Goal: Information Seeking & Learning: Learn about a topic

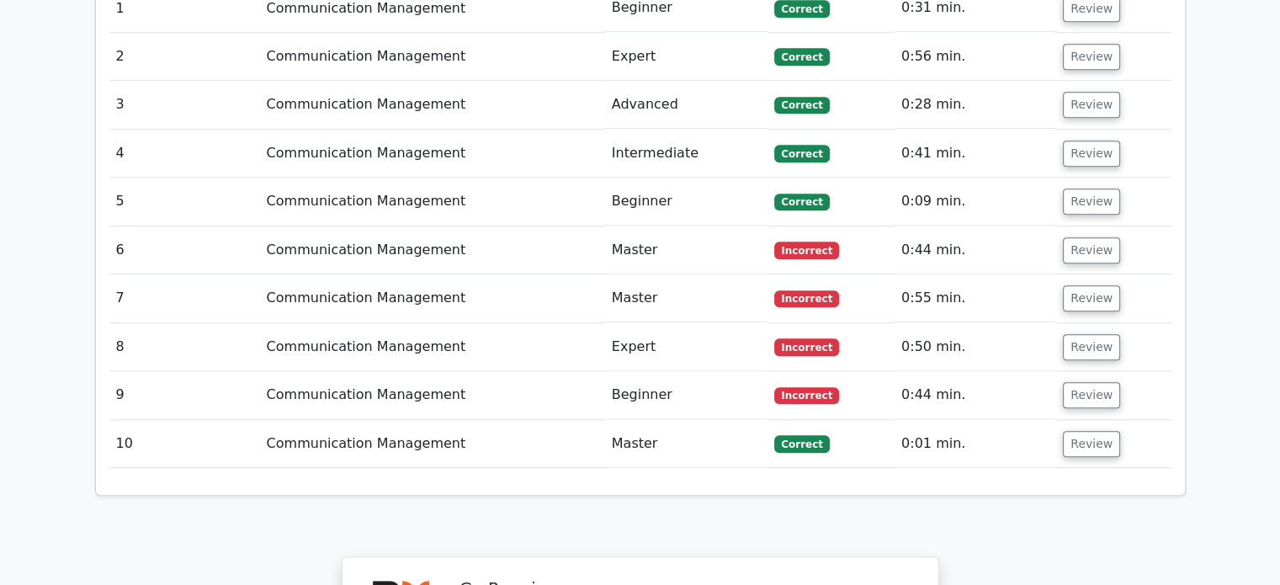
scroll to position [1347, 0]
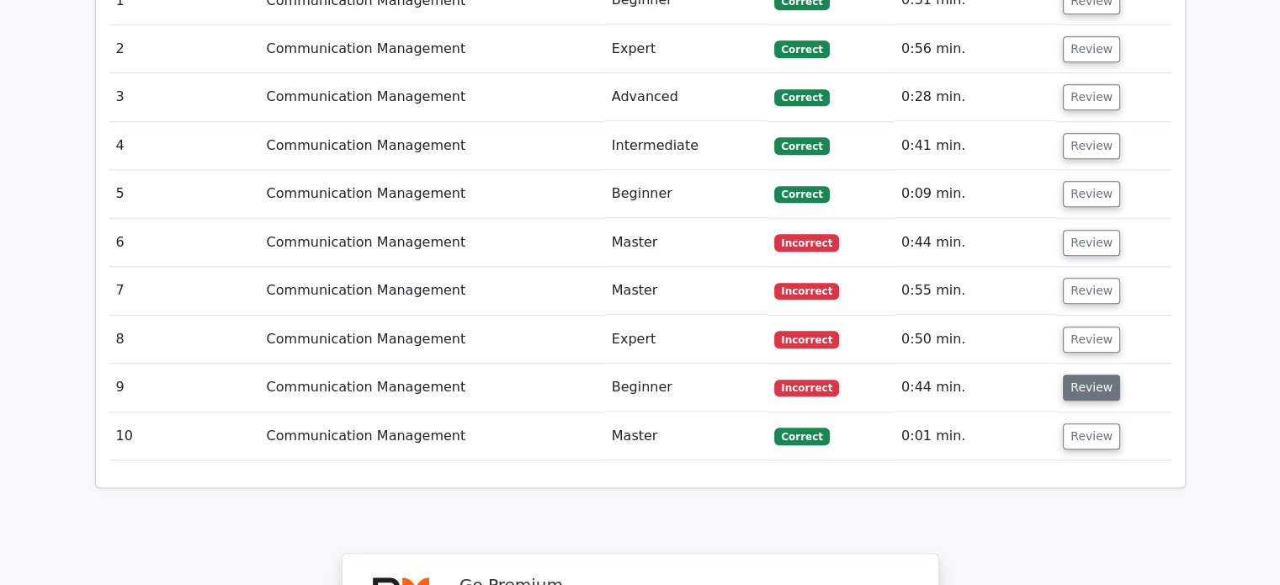
click at [1074, 375] on button "Review" at bounding box center [1091, 388] width 57 height 26
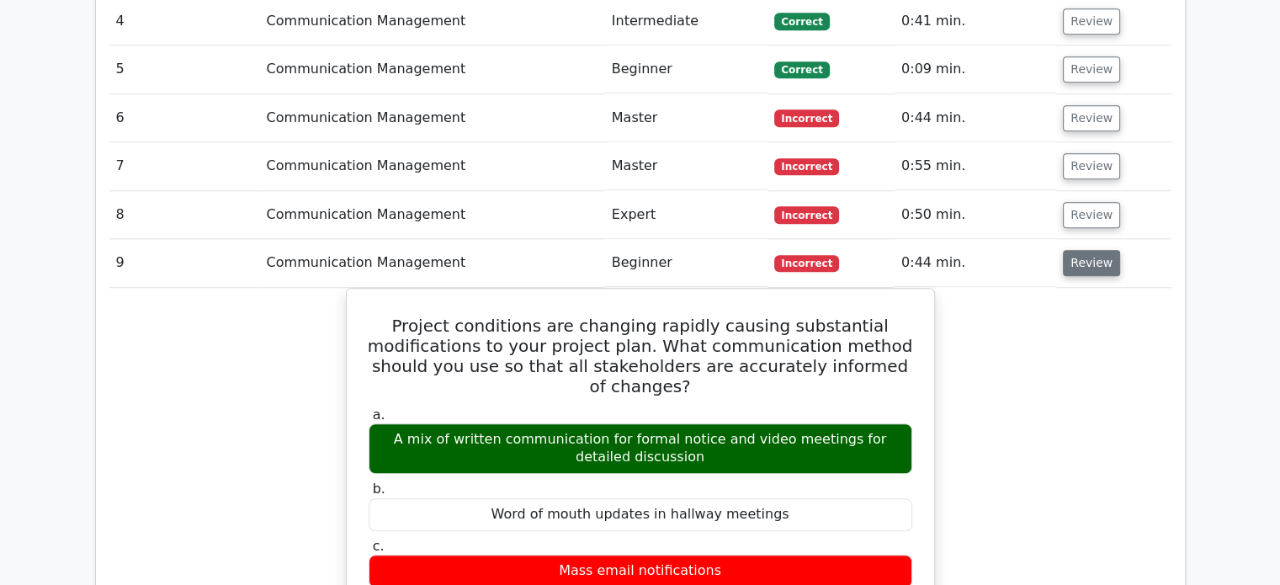
scroll to position [1431, 0]
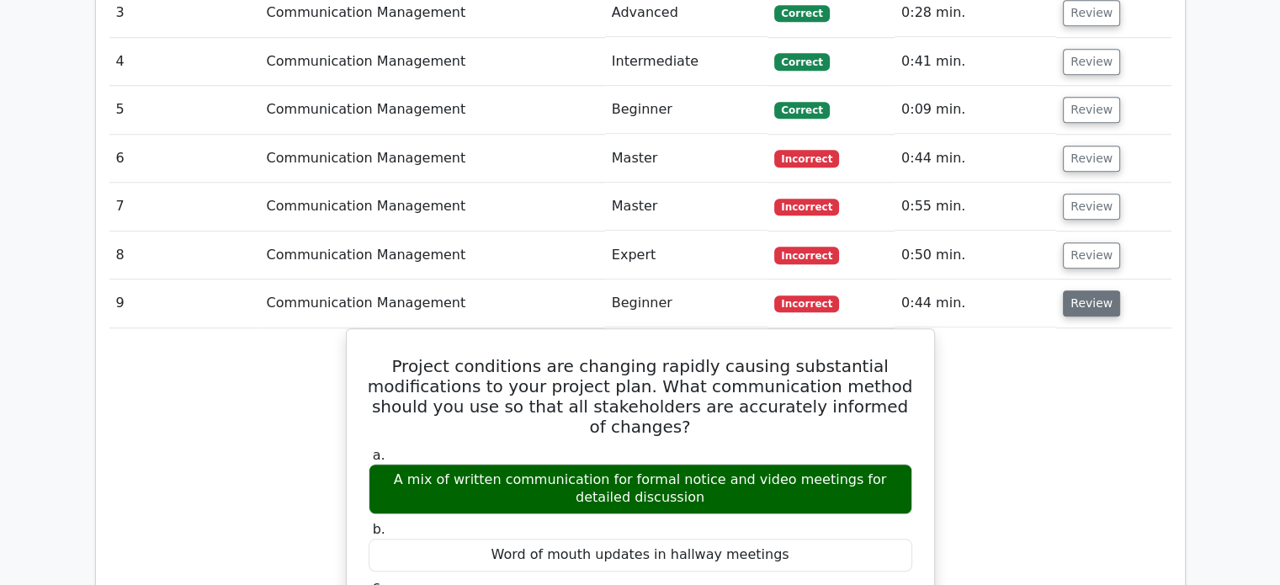
click at [1090, 290] on button "Review" at bounding box center [1091, 303] width 57 height 26
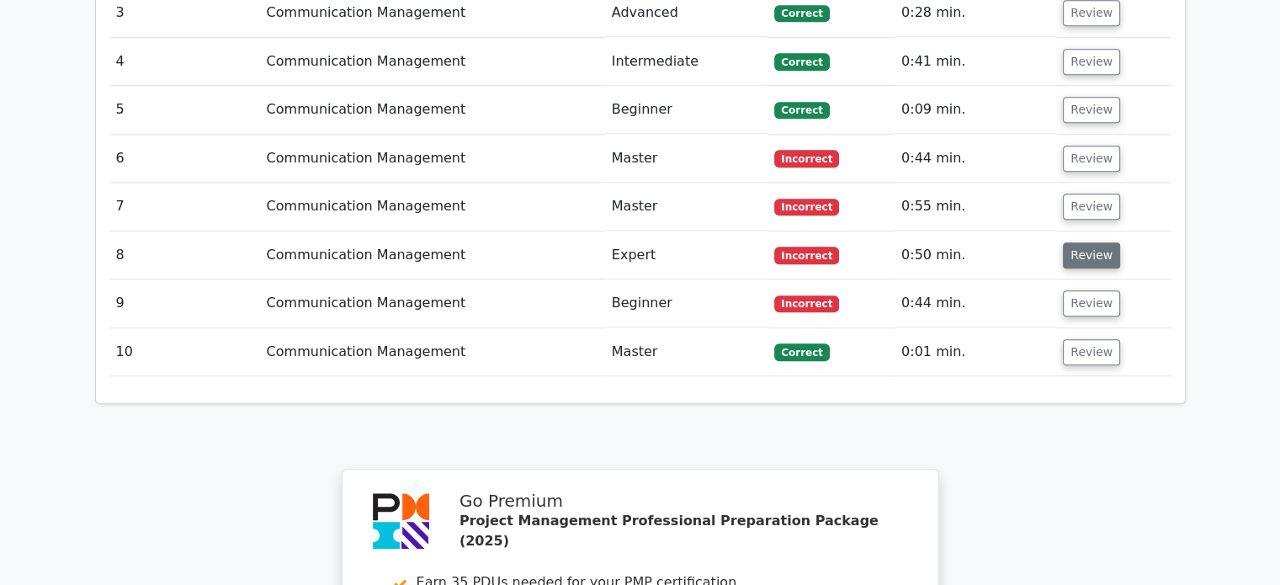
click at [1091, 242] on button "Review" at bounding box center [1091, 255] width 57 height 26
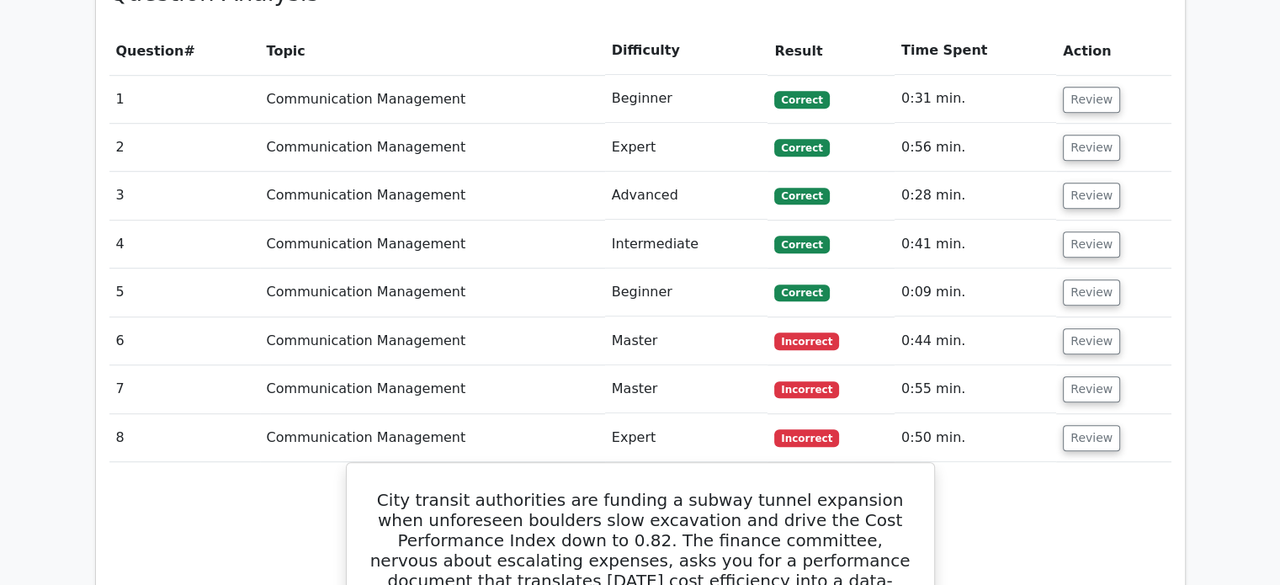
scroll to position [1178, 0]
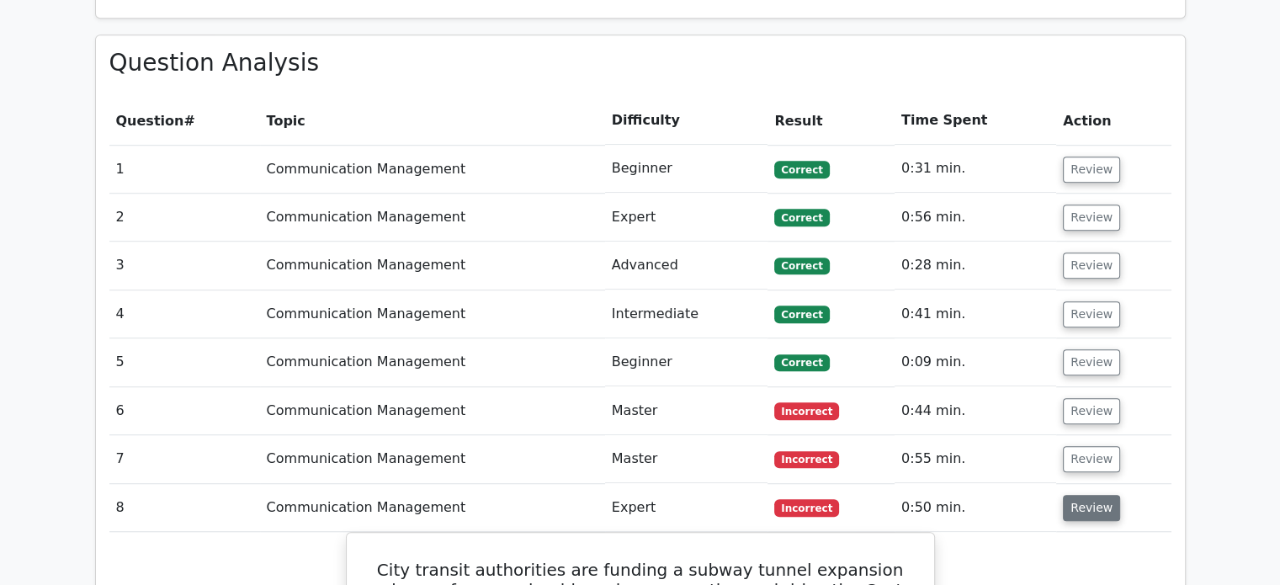
click at [1083, 495] on button "Review" at bounding box center [1091, 508] width 57 height 26
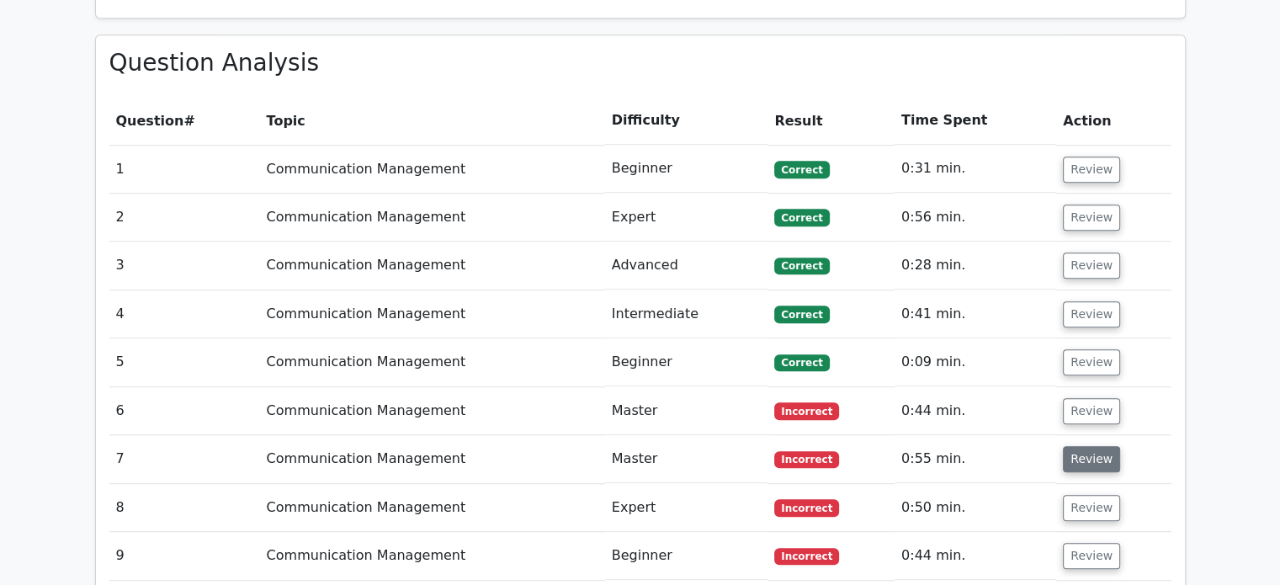
click at [1085, 446] on button "Review" at bounding box center [1091, 459] width 57 height 26
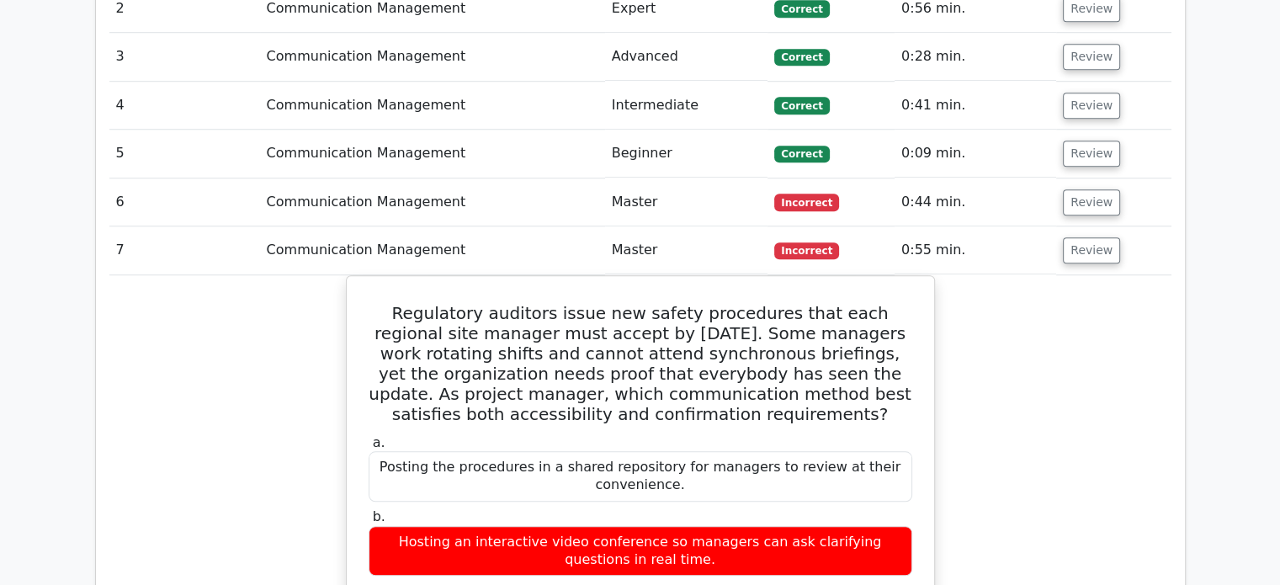
scroll to position [1347, 0]
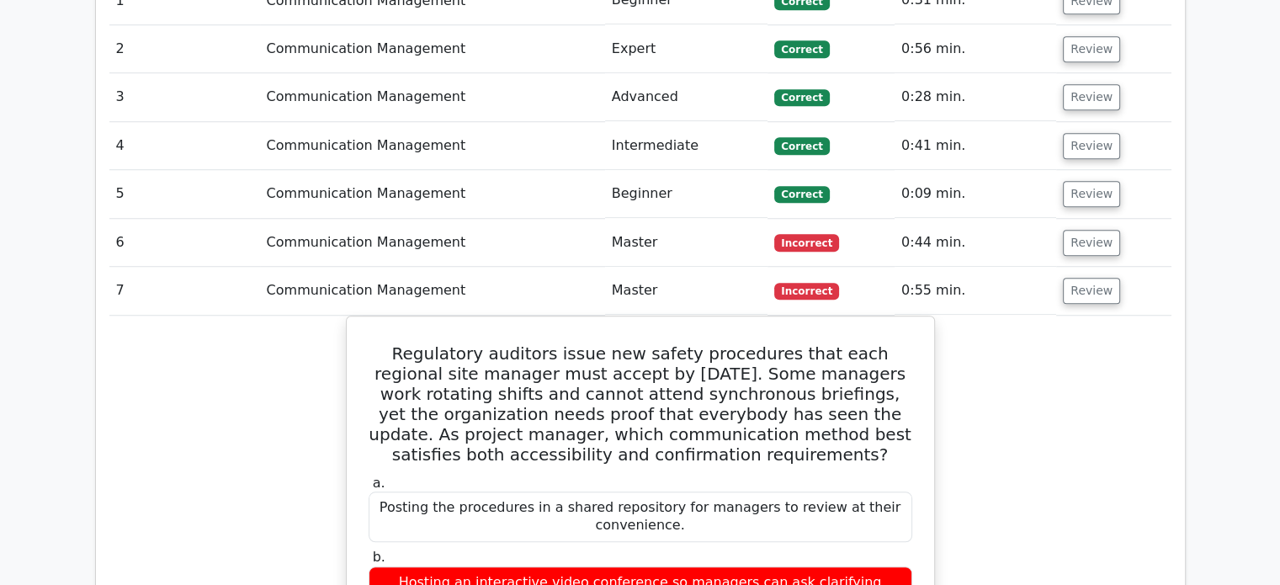
click at [1084, 267] on td "Review" at bounding box center [1113, 291] width 114 height 48
click at [1084, 278] on button "Review" at bounding box center [1091, 291] width 57 height 26
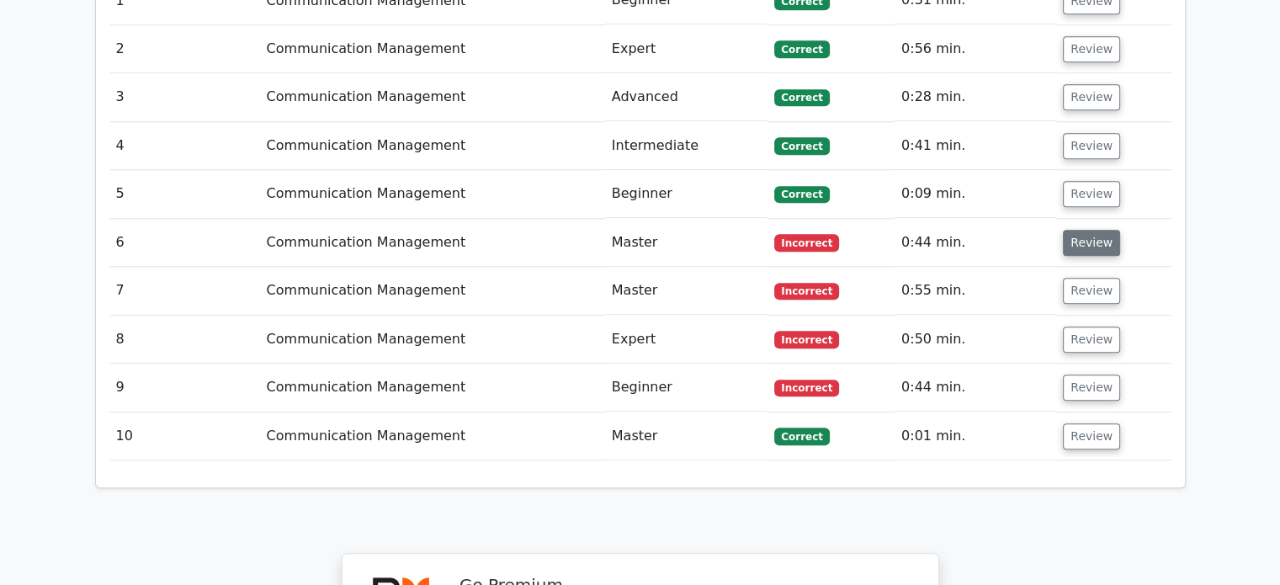
click at [1076, 230] on button "Review" at bounding box center [1091, 243] width 57 height 26
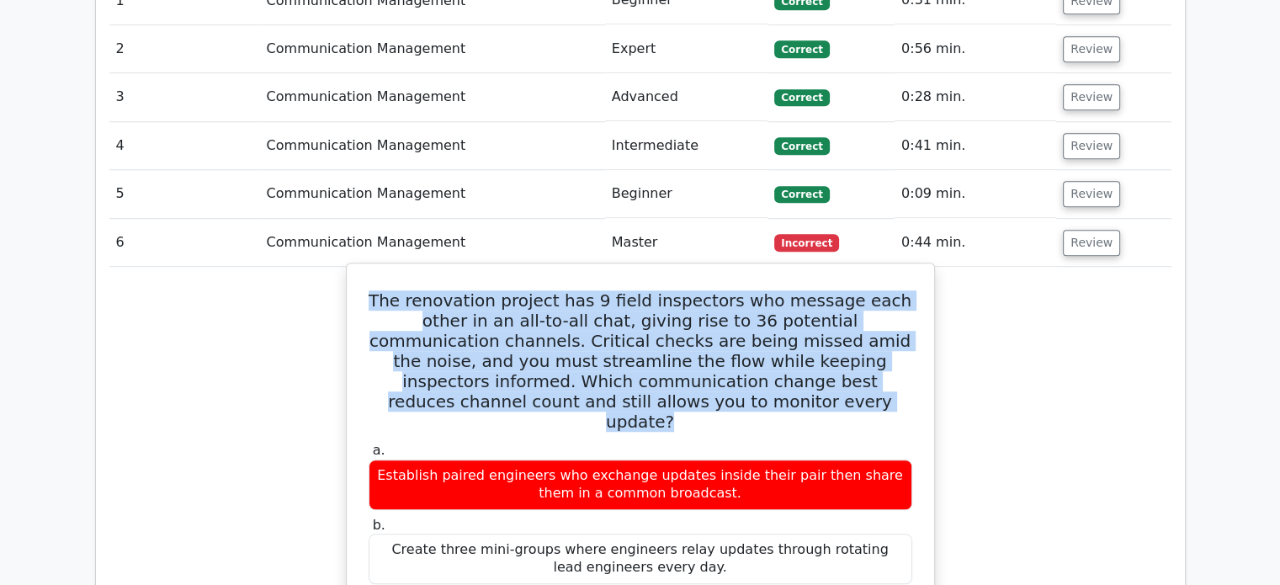
drag, startPoint x: 374, startPoint y: 234, endPoint x: 808, endPoint y: 332, distance: 445.3
click at [808, 332] on h5 "The renovation project has 9 field inspectors who message each other in an all-…" at bounding box center [640, 360] width 547 height 141
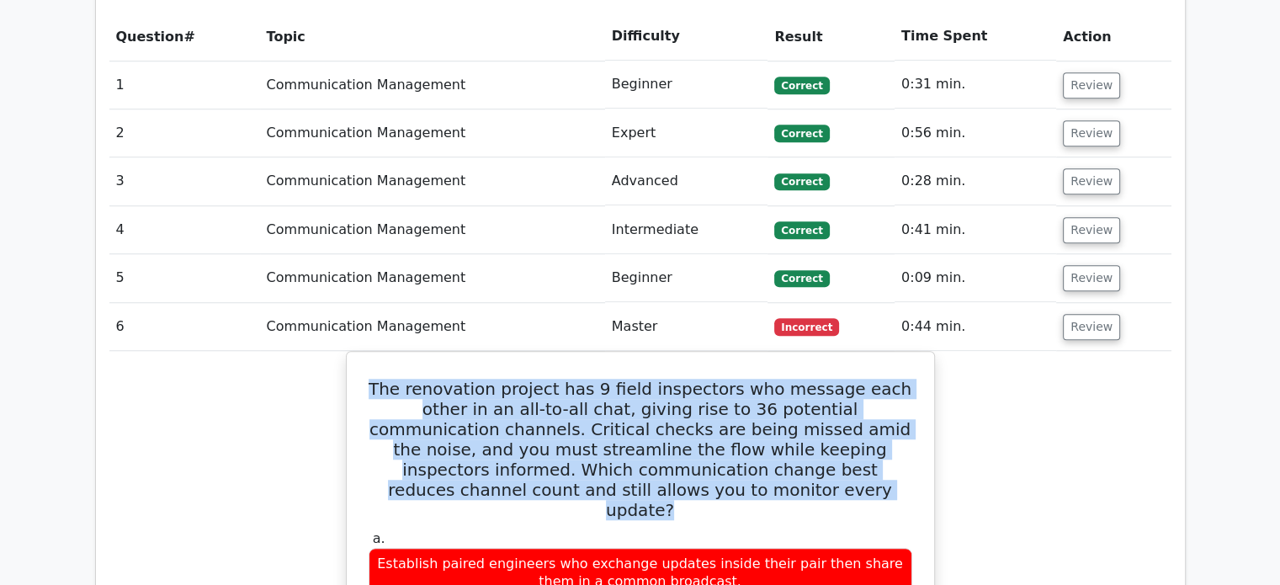
scroll to position [1262, 0]
click at [1088, 314] on button "Review" at bounding box center [1091, 327] width 57 height 26
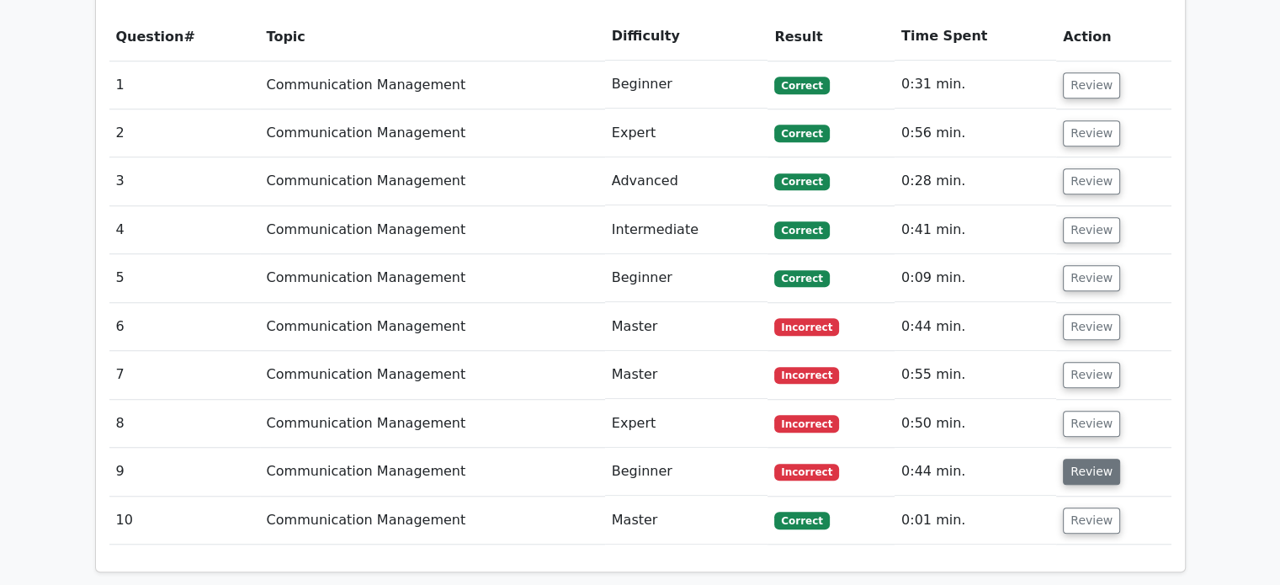
click at [1081, 459] on button "Review" at bounding box center [1091, 472] width 57 height 26
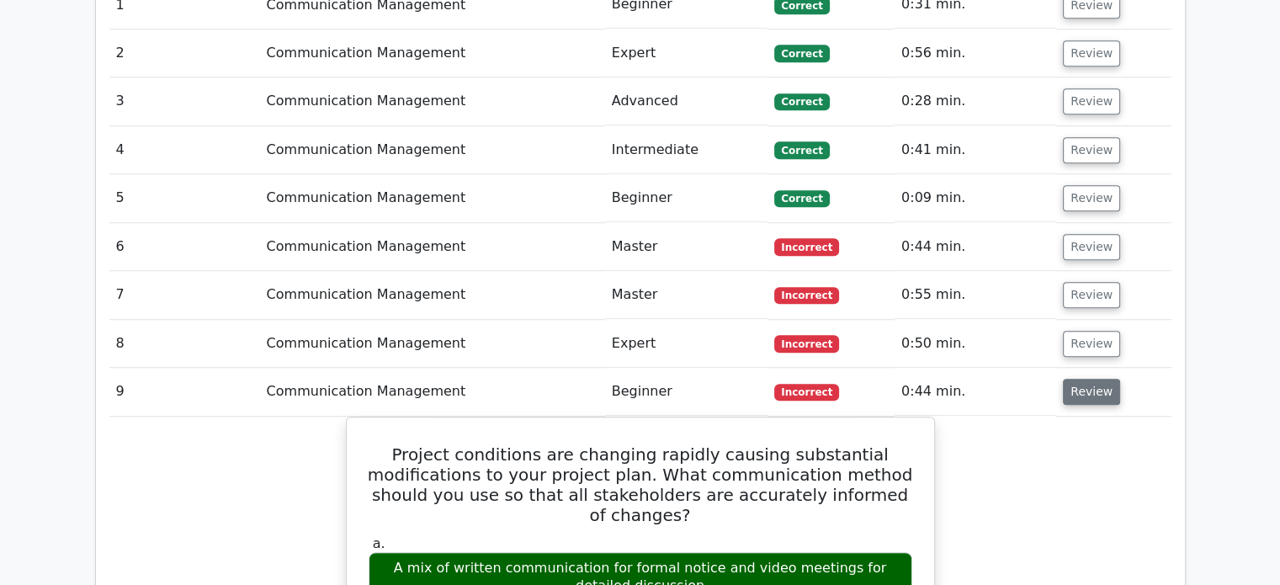
scroll to position [1515, 0]
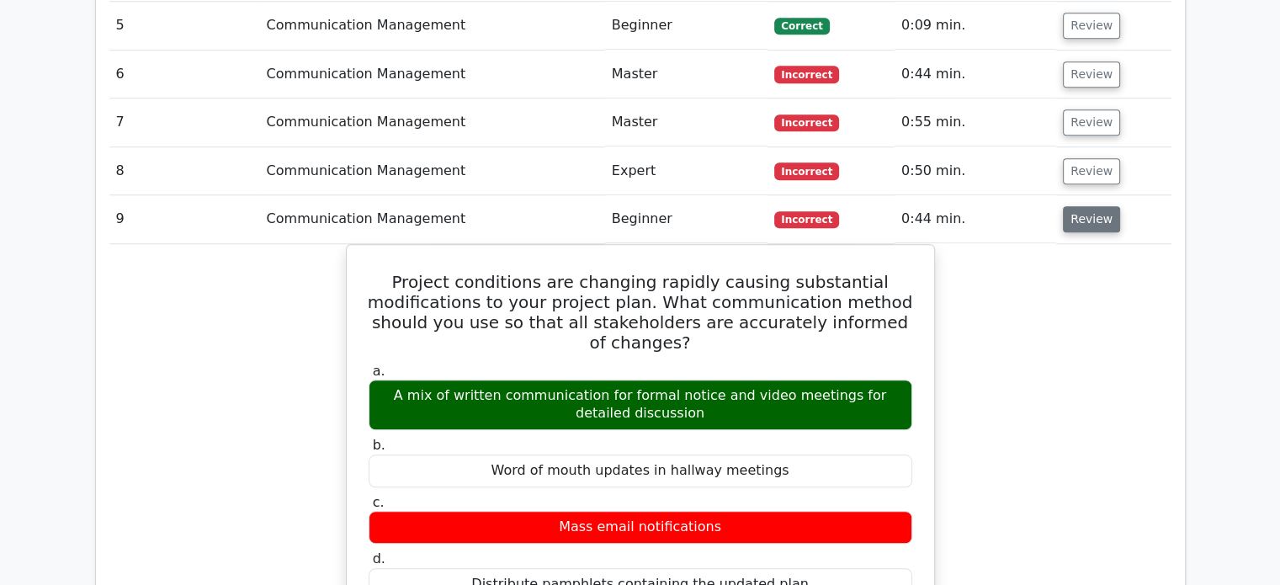
click at [1074, 206] on button "Review" at bounding box center [1091, 219] width 57 height 26
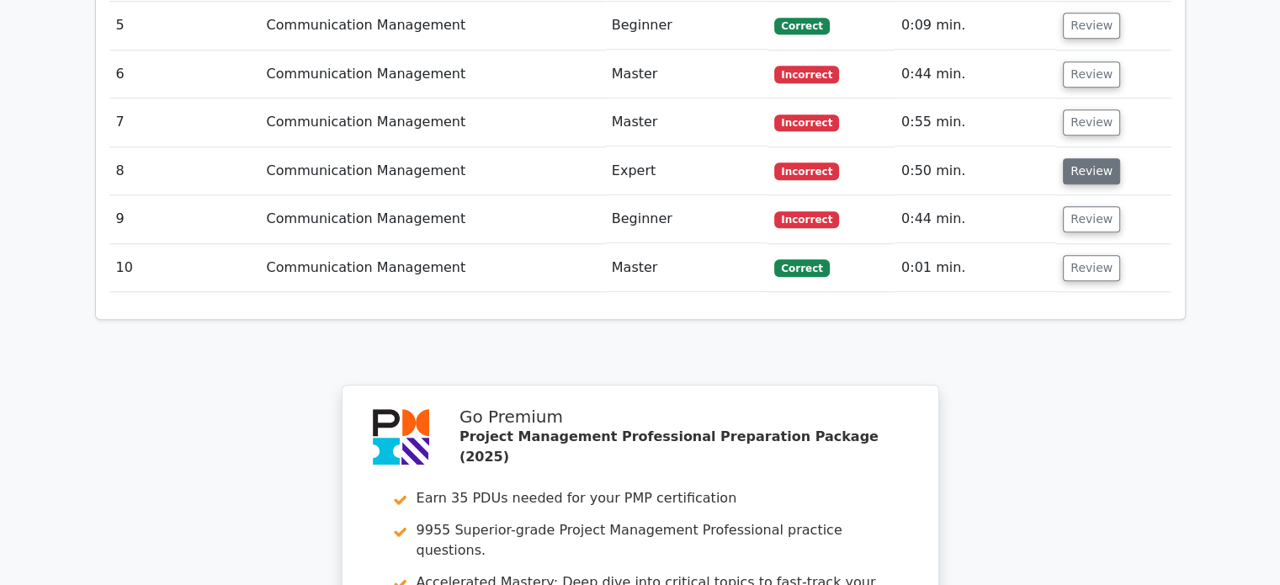
click at [1076, 158] on button "Review" at bounding box center [1091, 171] width 57 height 26
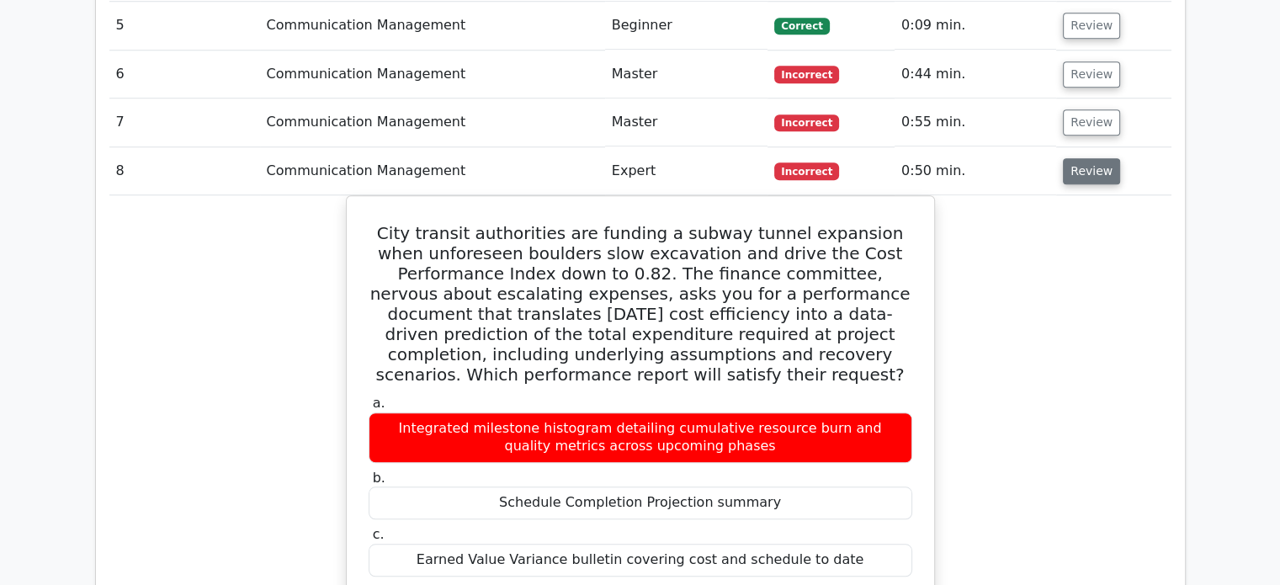
click at [1087, 158] on button "Review" at bounding box center [1091, 171] width 57 height 26
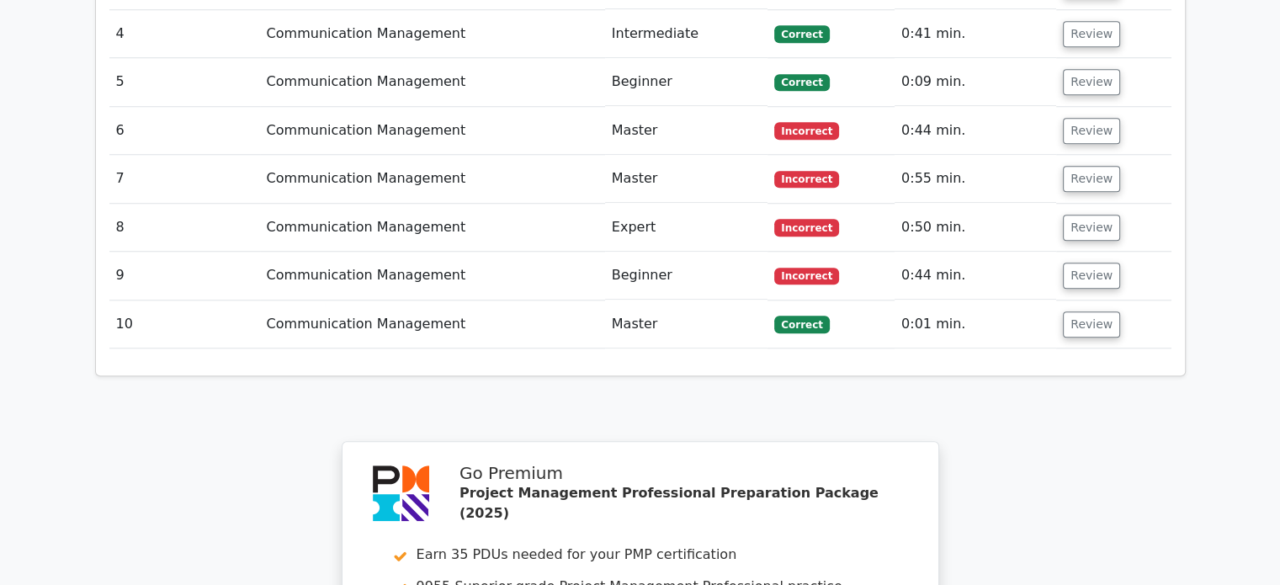
scroll to position [1431, 0]
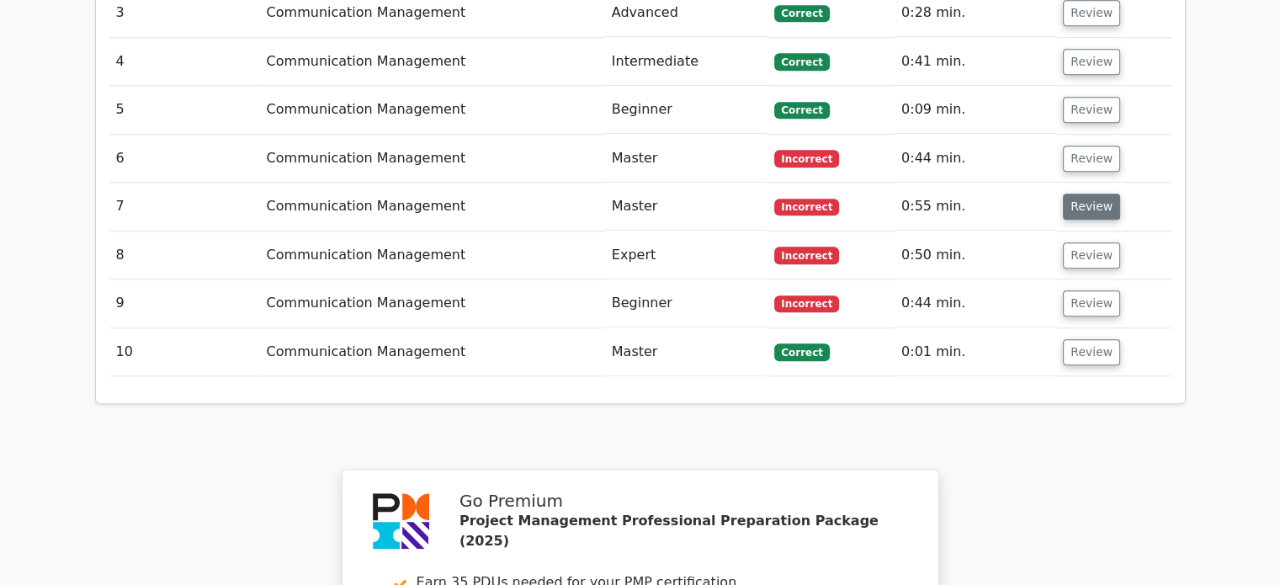
click at [1090, 194] on button "Review" at bounding box center [1091, 207] width 57 height 26
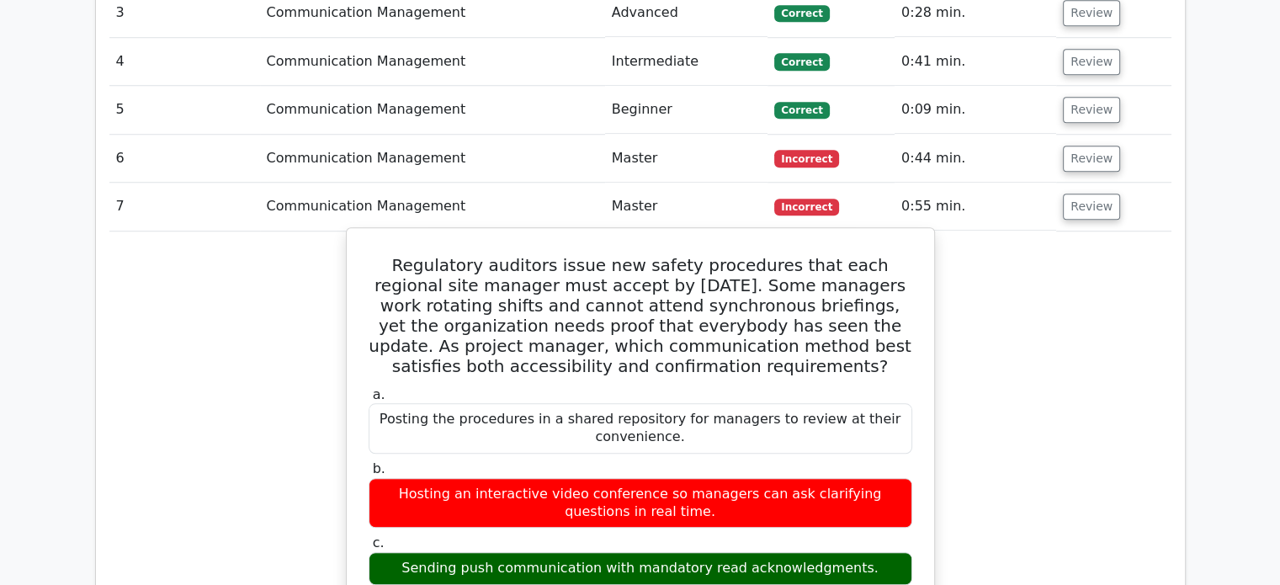
scroll to position [1347, 0]
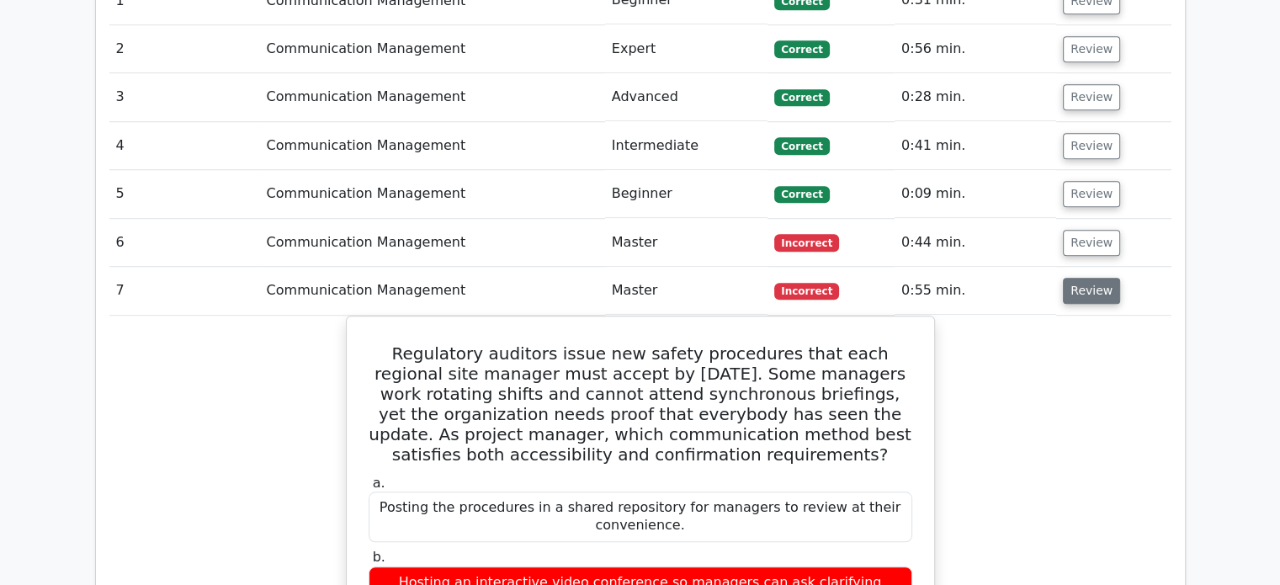
click at [1087, 278] on button "Review" at bounding box center [1091, 291] width 57 height 26
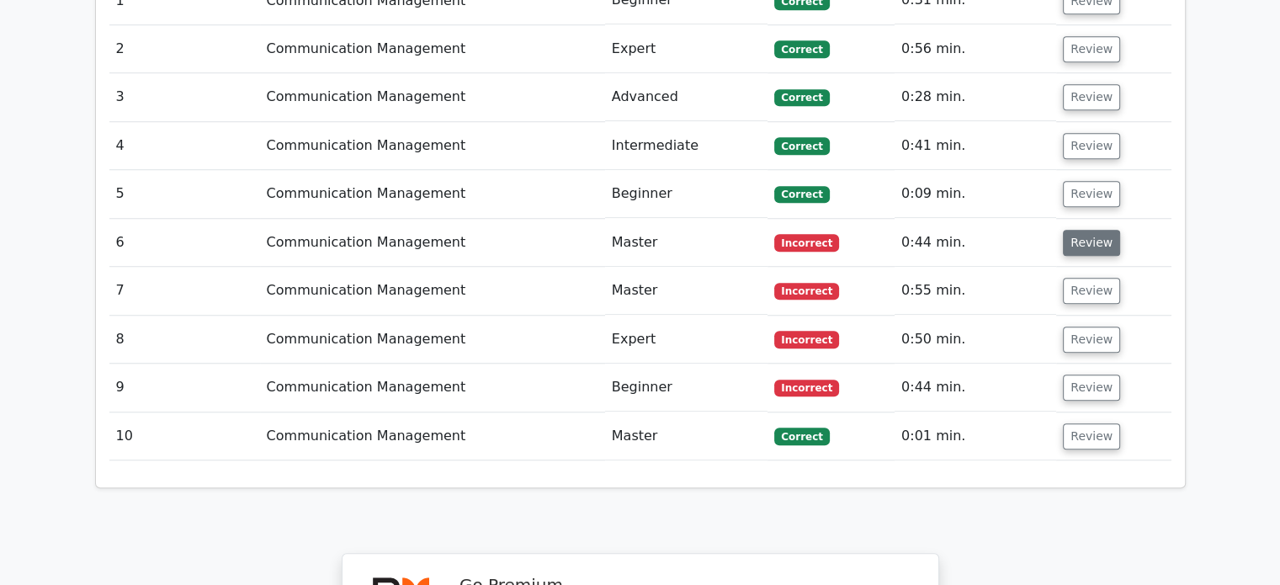
click at [1087, 230] on button "Review" at bounding box center [1091, 243] width 57 height 26
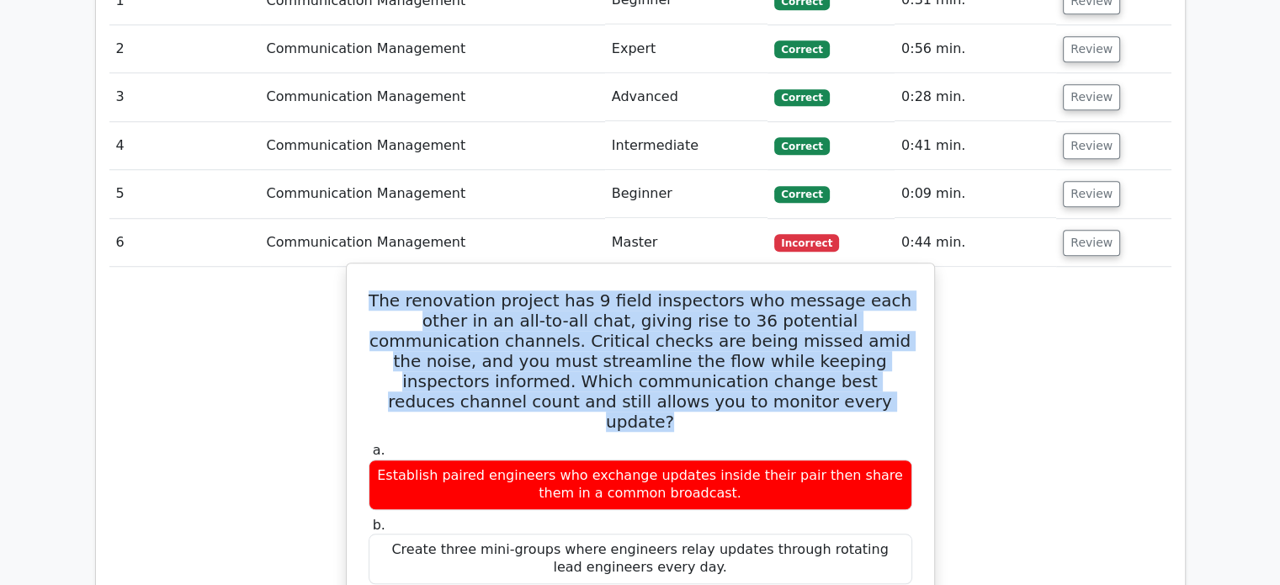
click at [776, 292] on h5 "The renovation project has 9 field inspectors who message each other in an all-…" at bounding box center [640, 360] width 547 height 141
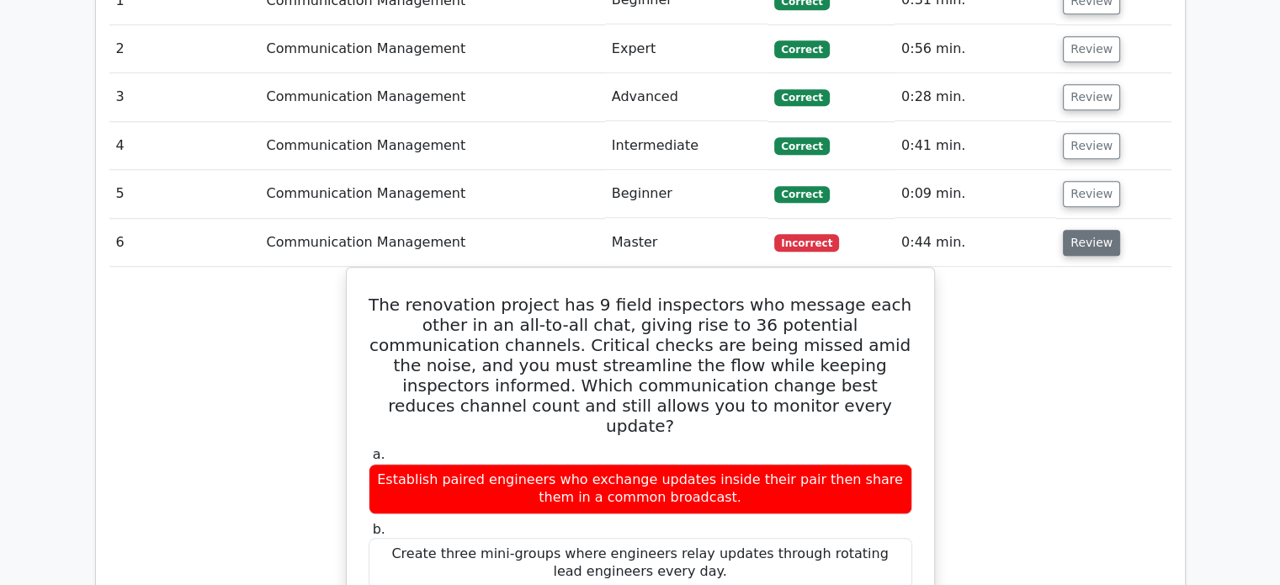
click at [1091, 230] on button "Review" at bounding box center [1091, 243] width 57 height 26
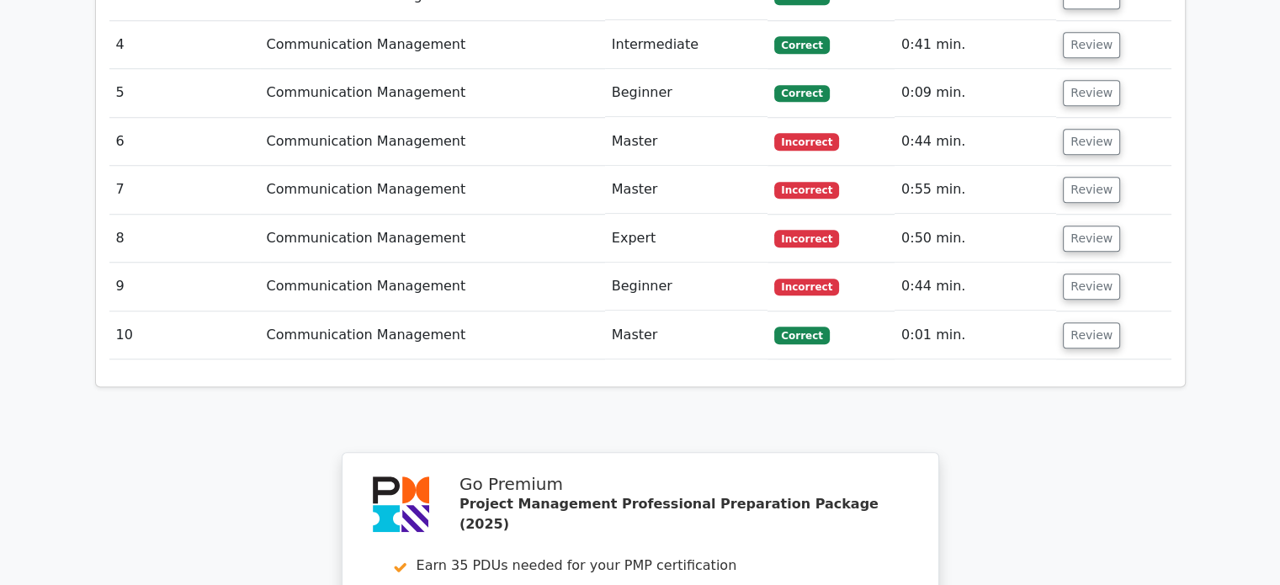
scroll to position [1599, 0]
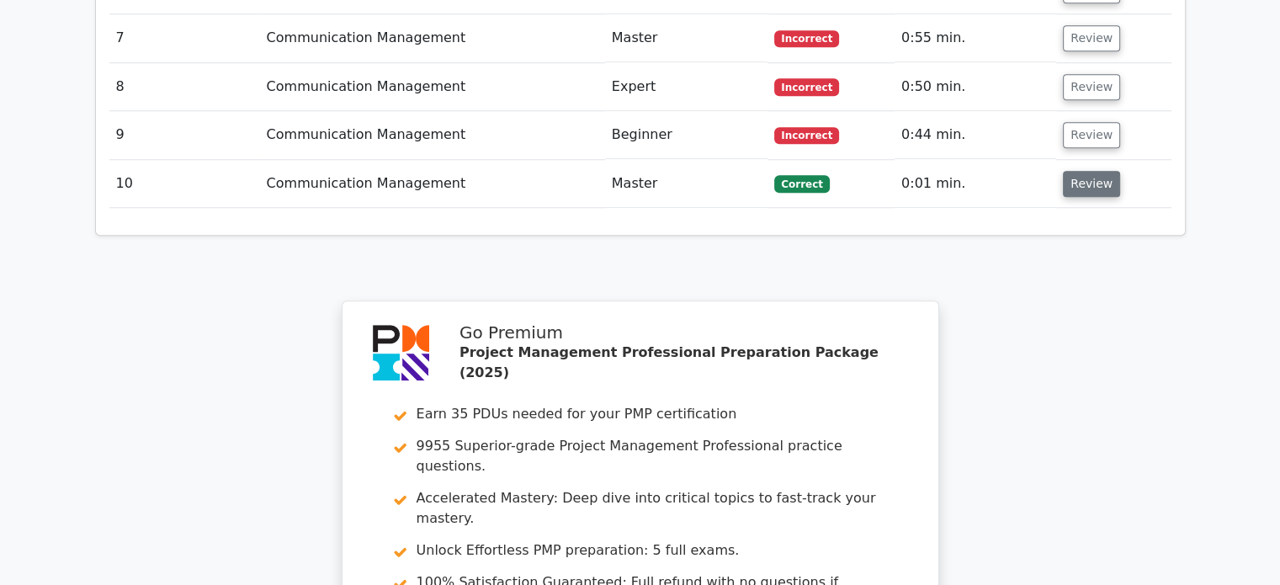
click at [1084, 171] on button "Review" at bounding box center [1091, 184] width 57 height 26
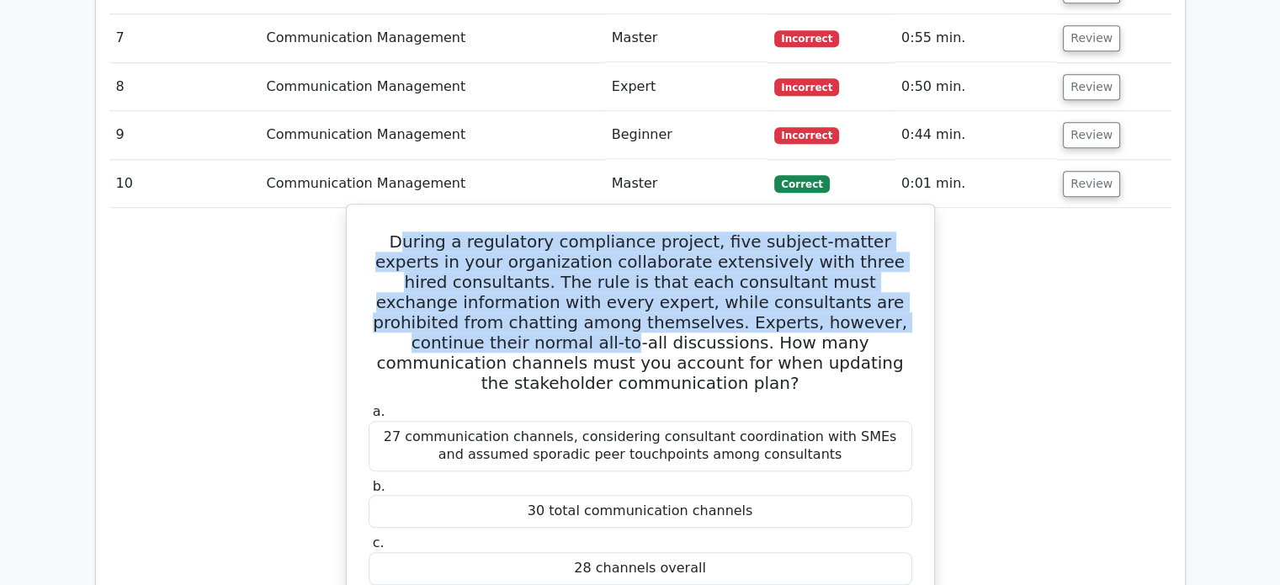
drag, startPoint x: 381, startPoint y: 171, endPoint x: 821, endPoint y: 276, distance: 452.6
click at [843, 266] on h5 "During a regulatory compliance project, five subject-matter experts in your org…" at bounding box center [640, 312] width 547 height 162
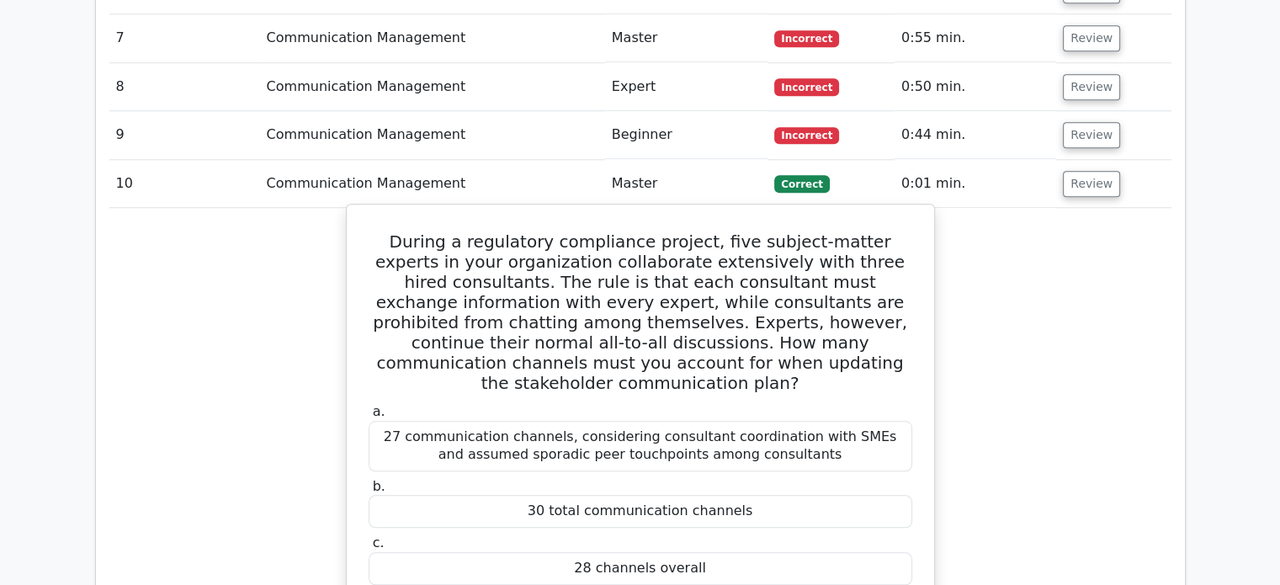
click at [821, 276] on h5 "During a regulatory compliance project, five subject-matter experts in your org…" at bounding box center [640, 312] width 547 height 162
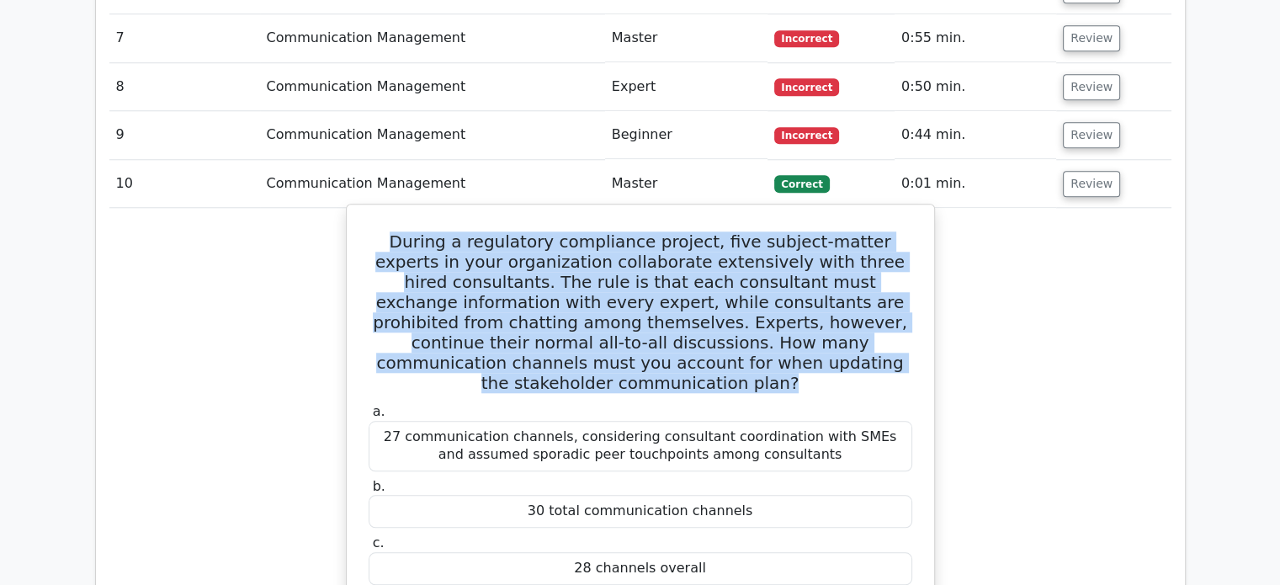
drag, startPoint x: 375, startPoint y: 178, endPoint x: 904, endPoint y: 303, distance: 543.9
click at [914, 308] on div "During a regulatory compliance project, five subject-matter experts in your org…" at bounding box center [640, 595] width 574 height 768
copy h5 "During a regulatory compliance project, five subject-matter experts in your org…"
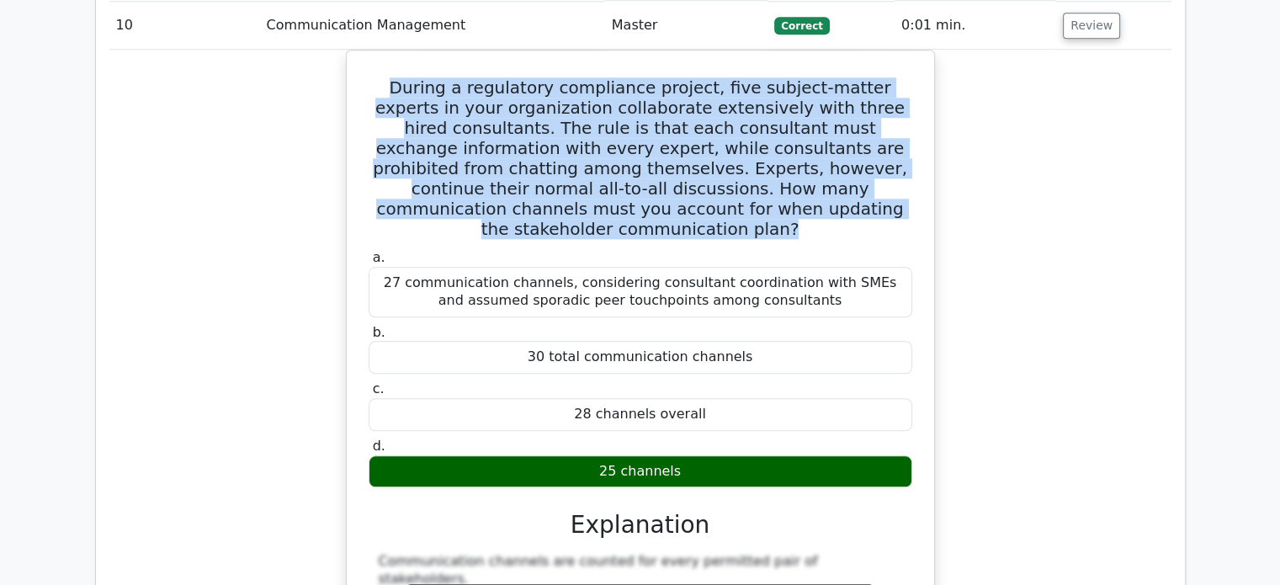
scroll to position [1767, 0]
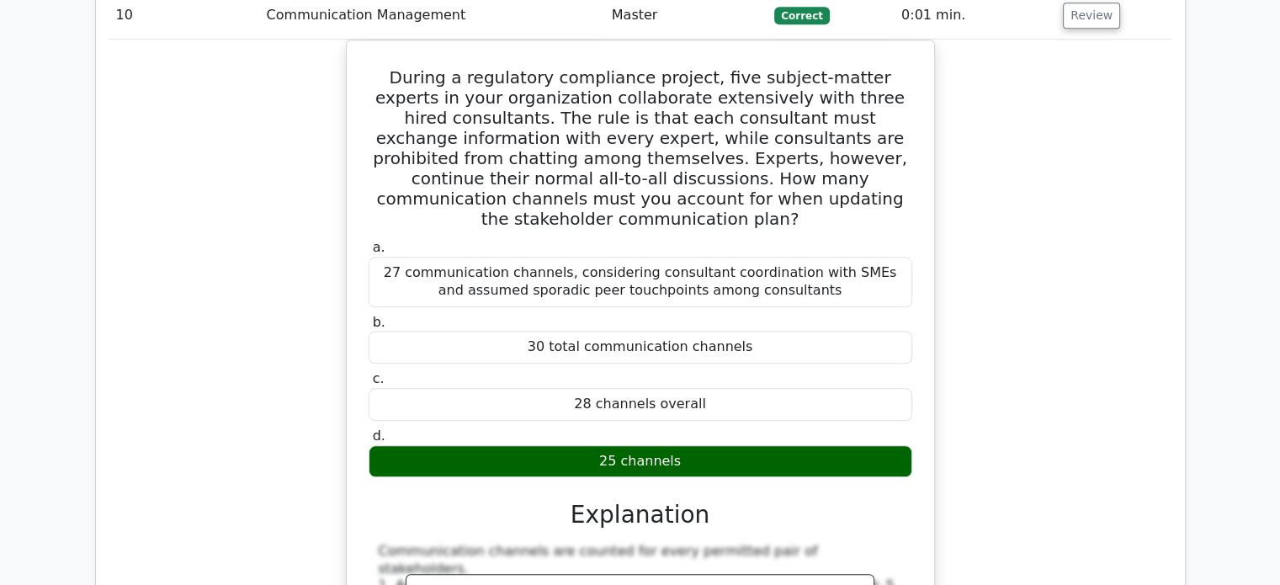
click at [1014, 258] on div "During a regulatory compliance project, five subject-matter experts in your org…" at bounding box center [640, 441] width 1062 height 803
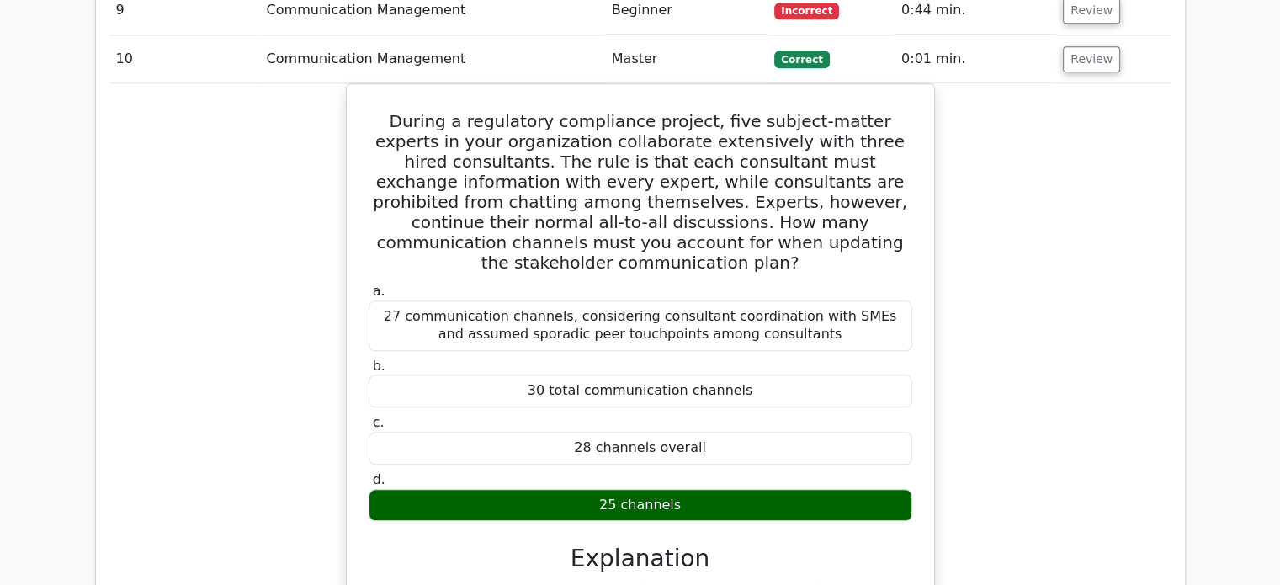
scroll to position [1683, 0]
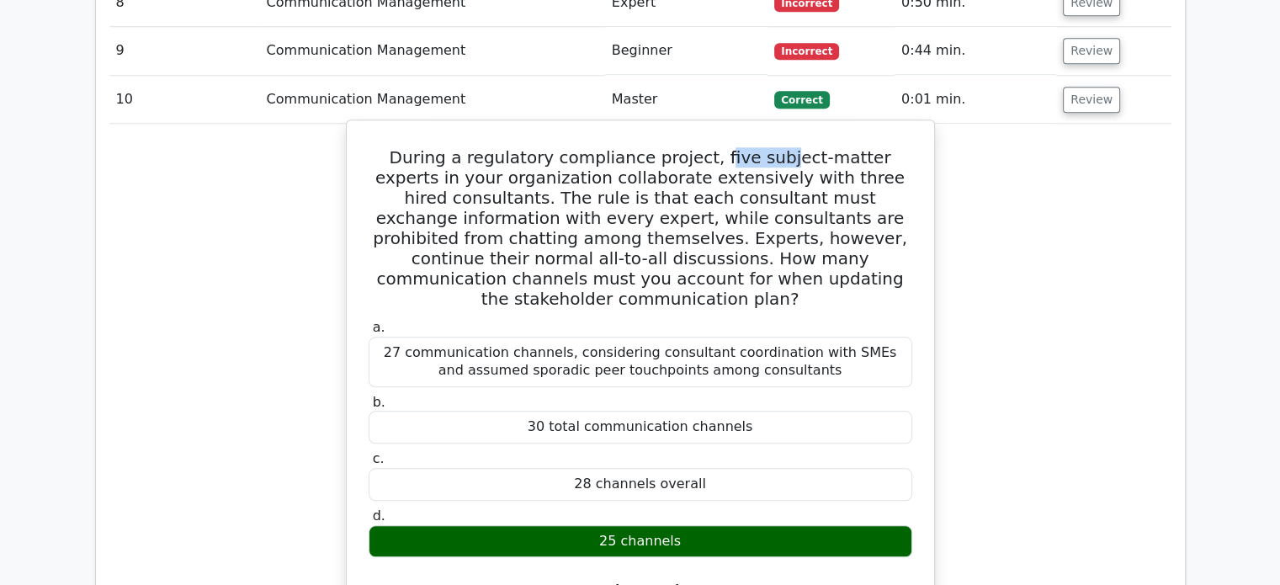
drag, startPoint x: 687, startPoint y: 93, endPoint x: 747, endPoint y: 97, distance: 59.9
click at [747, 147] on h5 "During a regulatory compliance project, five subject-matter experts in your org…" at bounding box center [640, 228] width 547 height 162
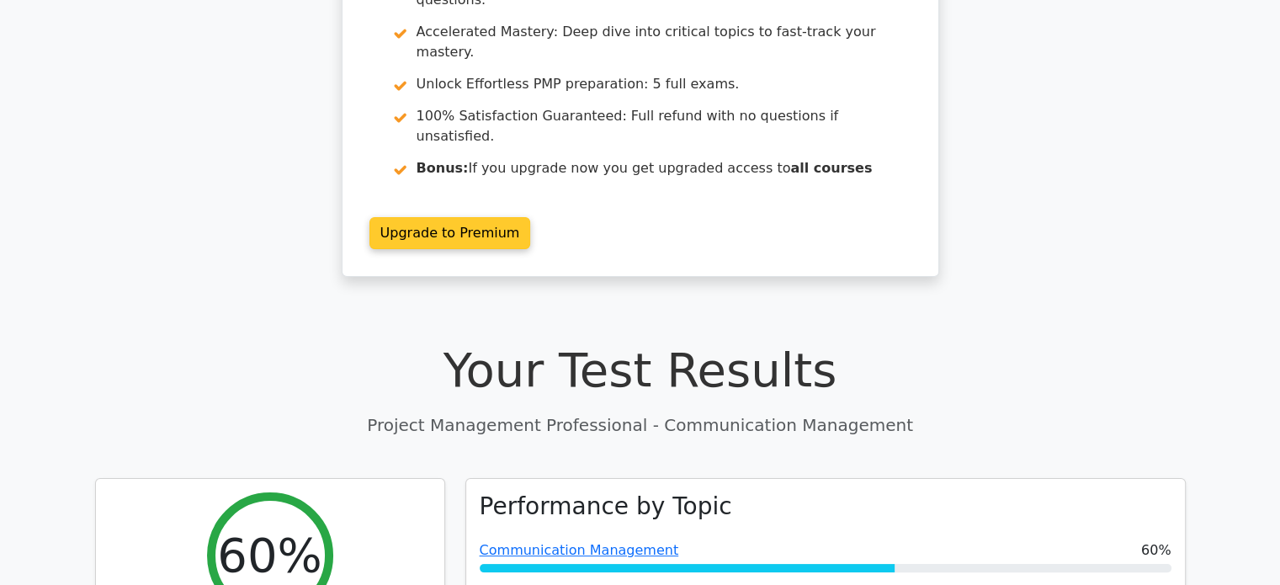
scroll to position [0, 0]
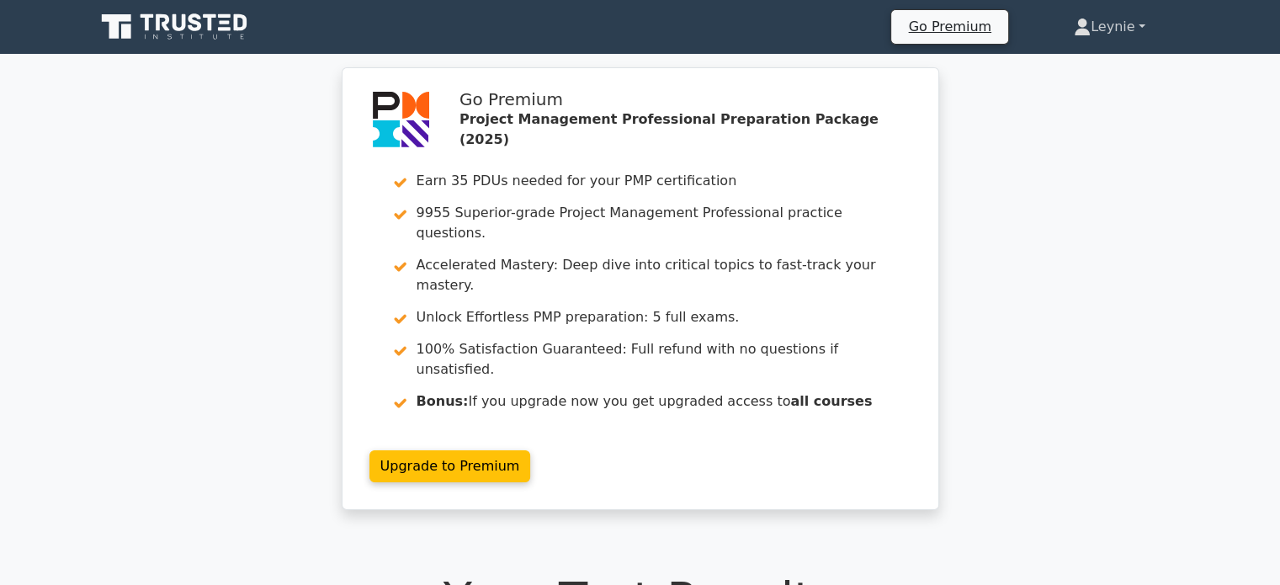
click at [1111, 30] on link "Leynie" at bounding box center [1109, 27] width 151 height 34
click at [1082, 60] on link "Profile" at bounding box center [1100, 66] width 133 height 27
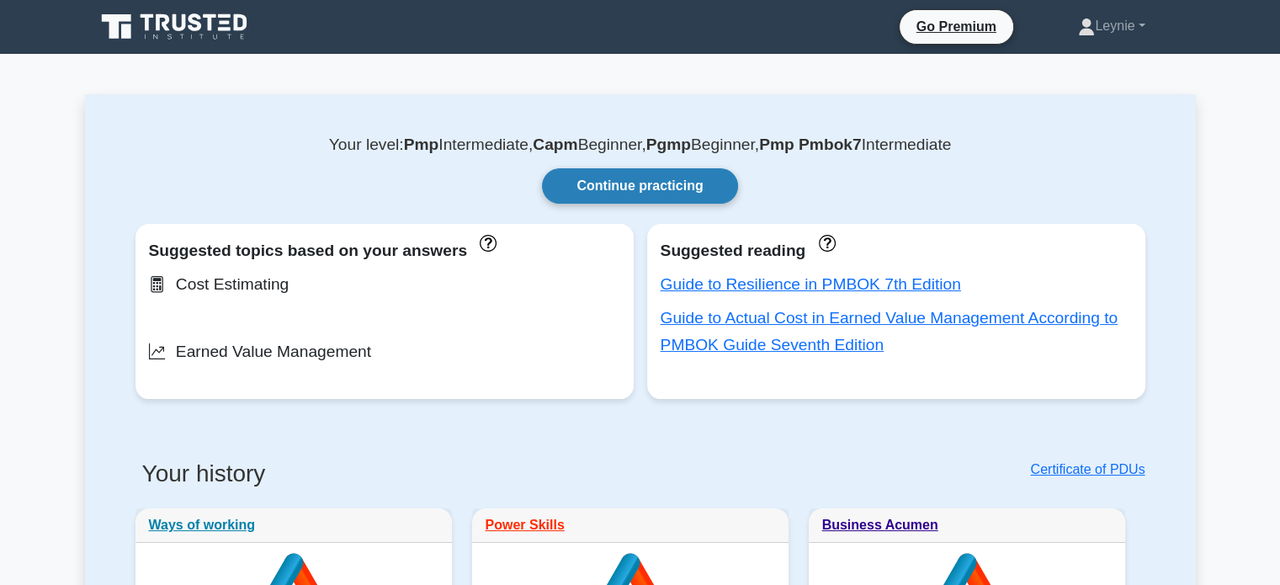
click at [689, 184] on link "Continue practicing" at bounding box center [639, 185] width 195 height 35
click at [665, 188] on link "Continue practicing" at bounding box center [639, 185] width 195 height 35
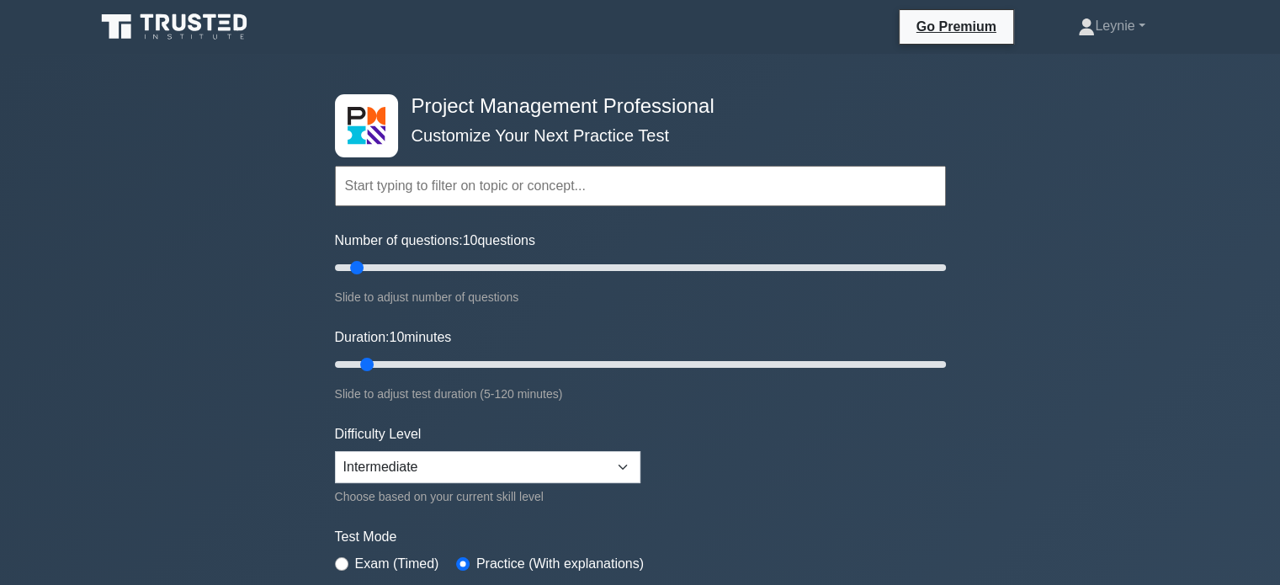
click at [508, 184] on input "text" at bounding box center [640, 186] width 611 height 40
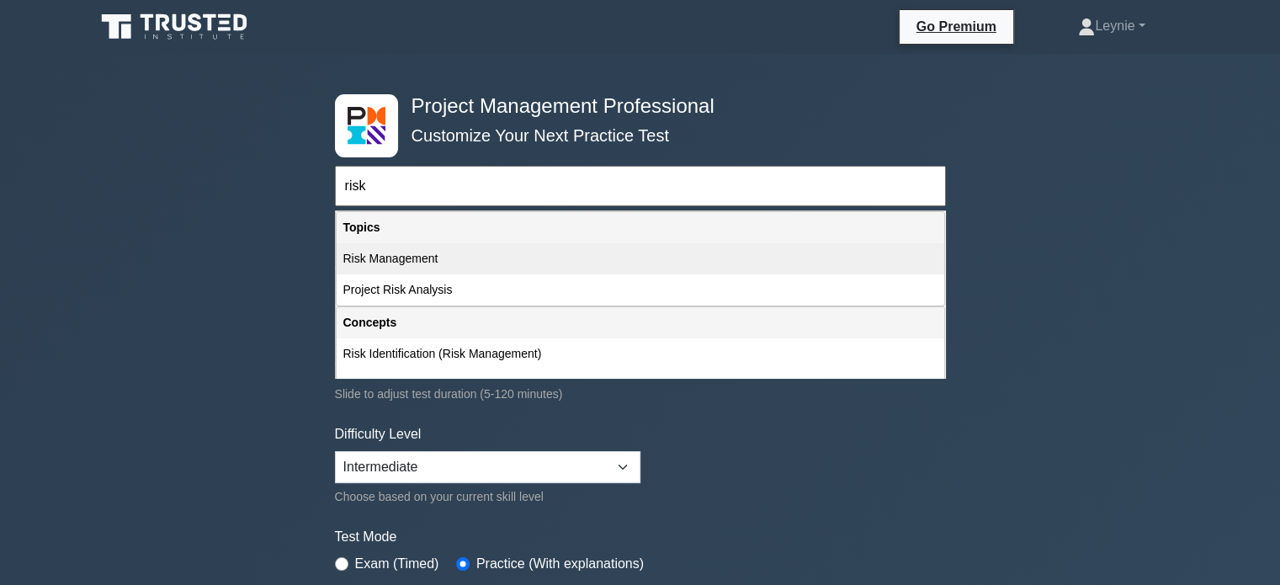
drag, startPoint x: 452, startPoint y: 266, endPoint x: 456, endPoint y: 257, distance: 10.2
click at [456, 257] on div "Risk Management" at bounding box center [641, 258] width 608 height 31
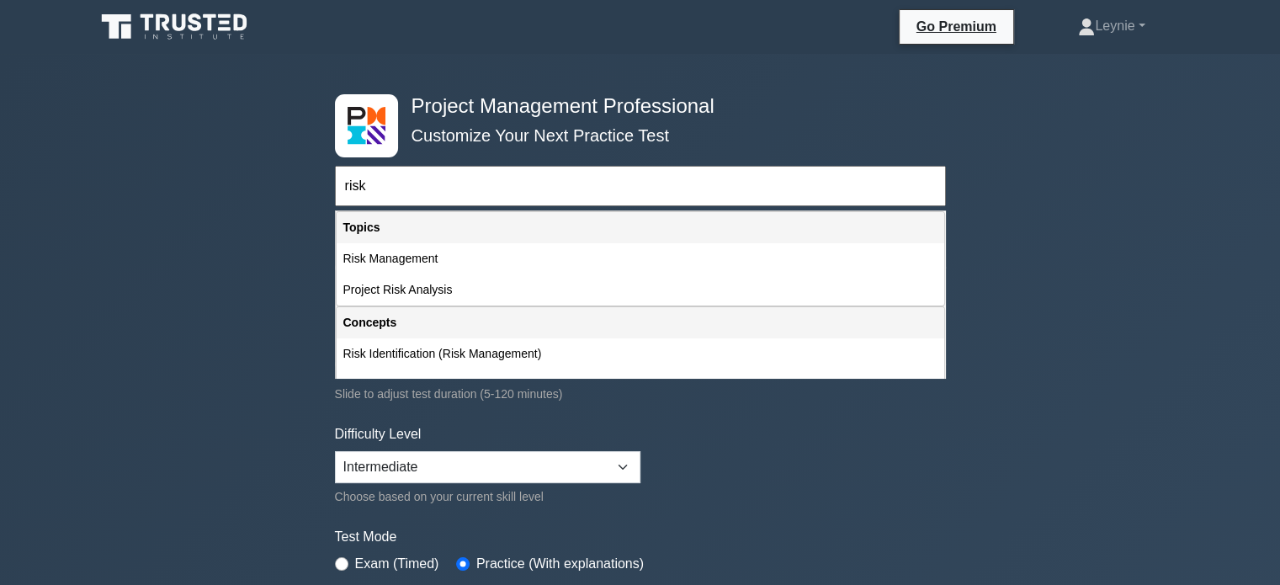
type input "Risk Management"
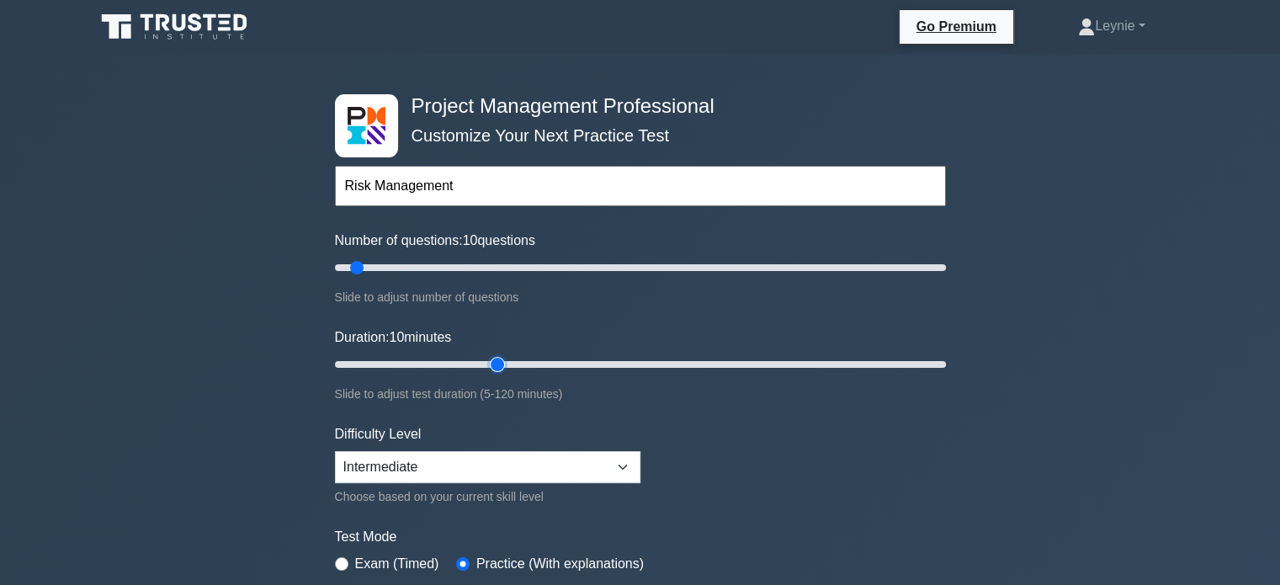
type input "35"
click at [488, 359] on input "Duration: 10 minutes" at bounding box center [640, 364] width 611 height 20
type input "25"
click at [442, 354] on input "Duration: 35 minutes" at bounding box center [640, 364] width 611 height 20
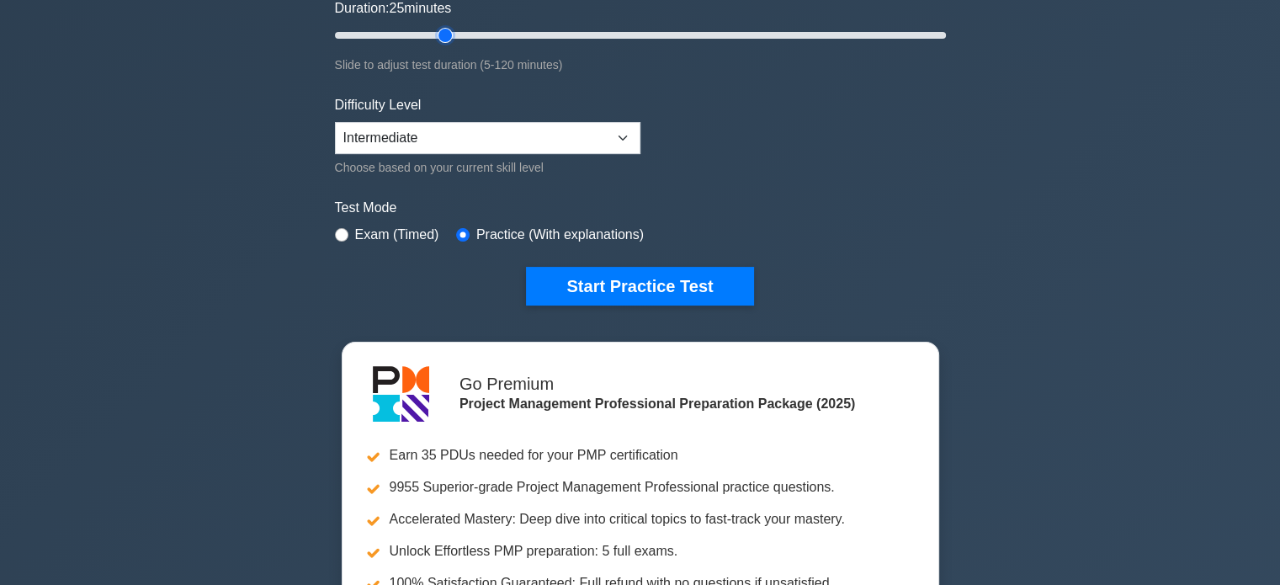
scroll to position [337, 0]
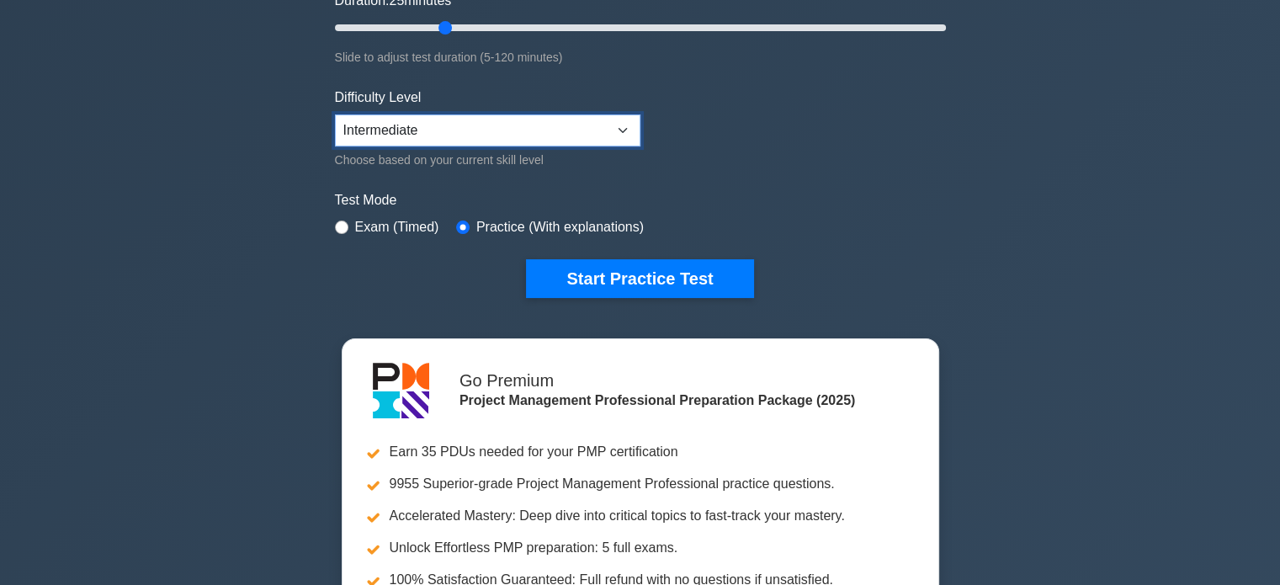
click at [543, 130] on select "Beginner Intermediate Expert" at bounding box center [488, 130] width 306 height 32
click at [544, 130] on select "Beginner Intermediate Expert" at bounding box center [488, 130] width 306 height 32
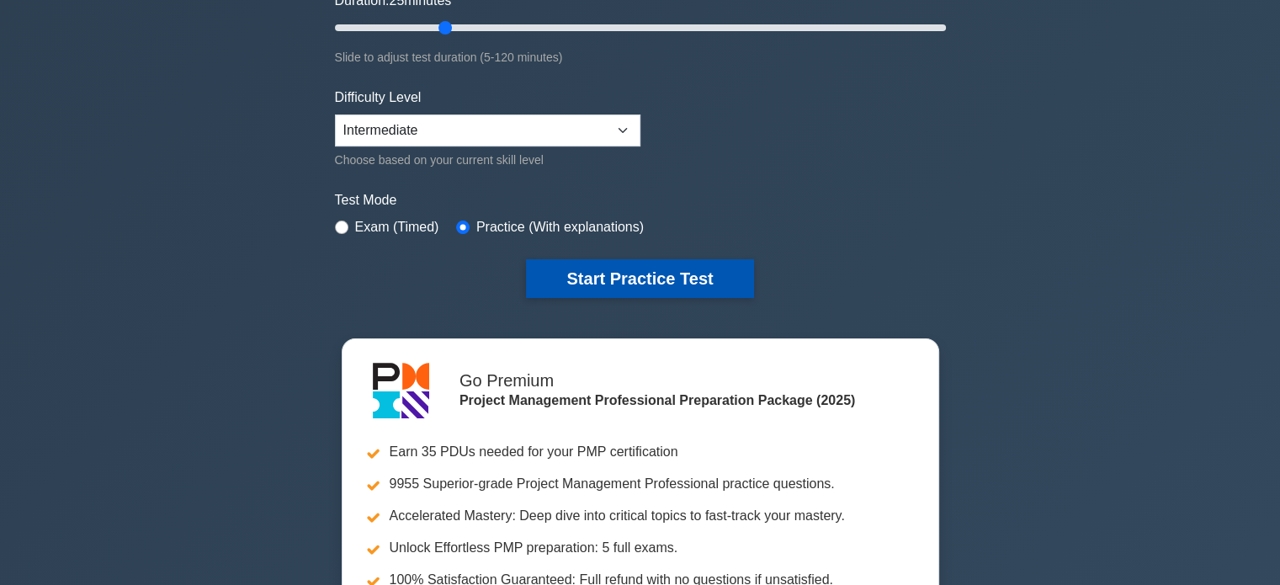
click at [678, 284] on button "Start Practice Test" at bounding box center [639, 278] width 227 height 39
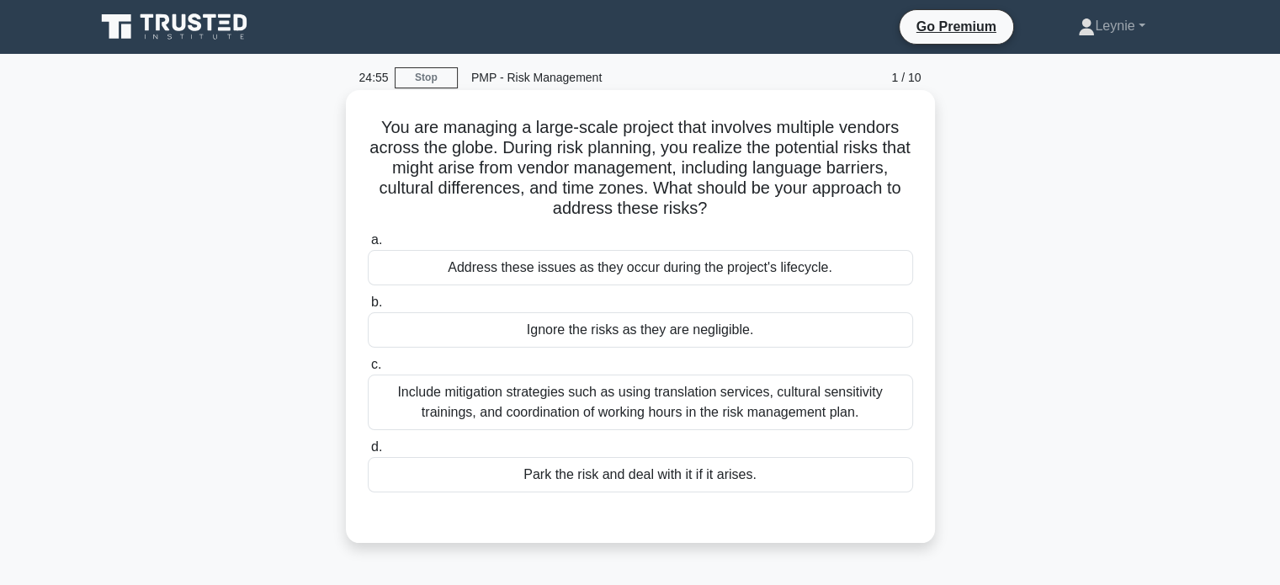
click at [792, 404] on div "Include mitigation strategies such as using translation services, cultural sens…" at bounding box center [640, 403] width 545 height 56
click at [368, 370] on input "c. Include mitigation strategies such as using translation services, cultural s…" at bounding box center [368, 364] width 0 height 11
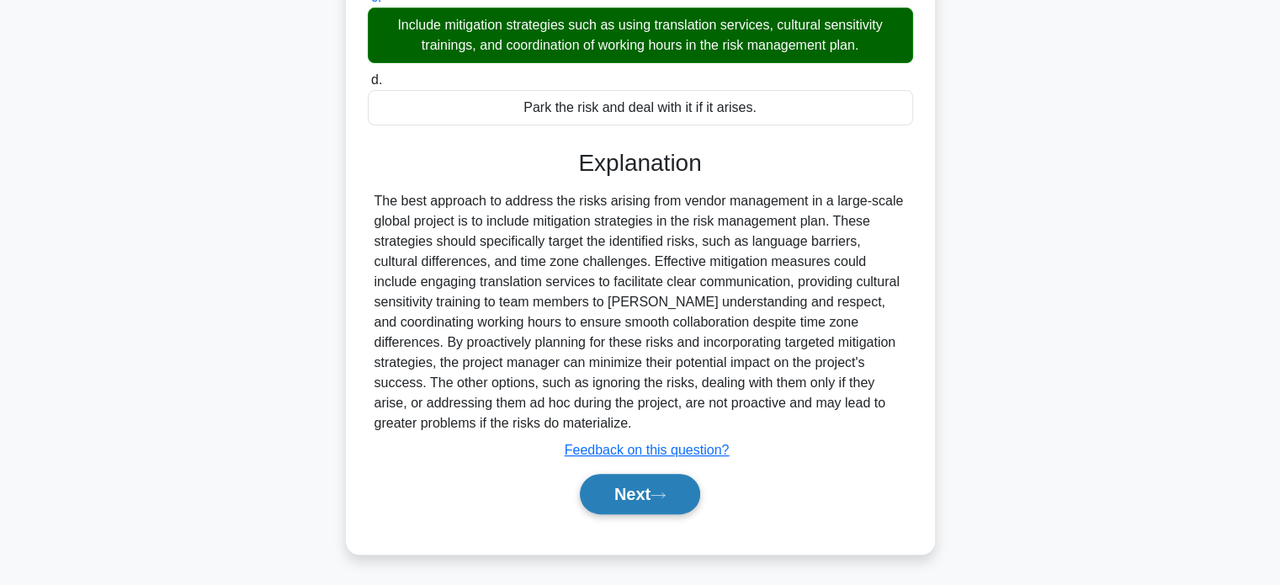
click at [638, 499] on button "Next" at bounding box center [640, 494] width 120 height 40
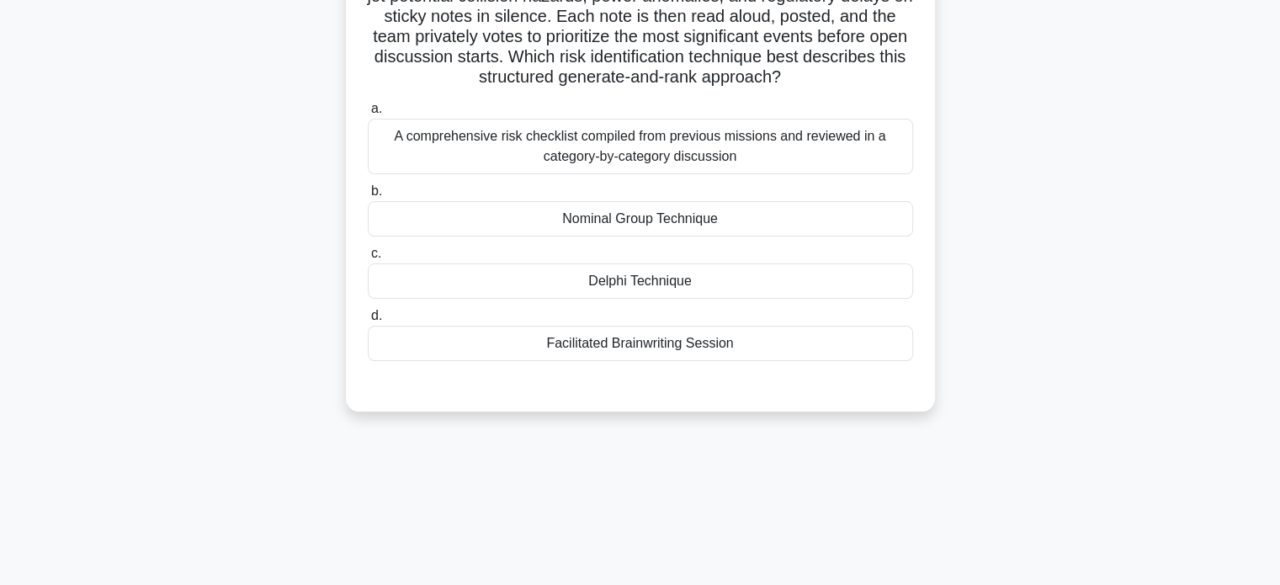
scroll to position [72, 0]
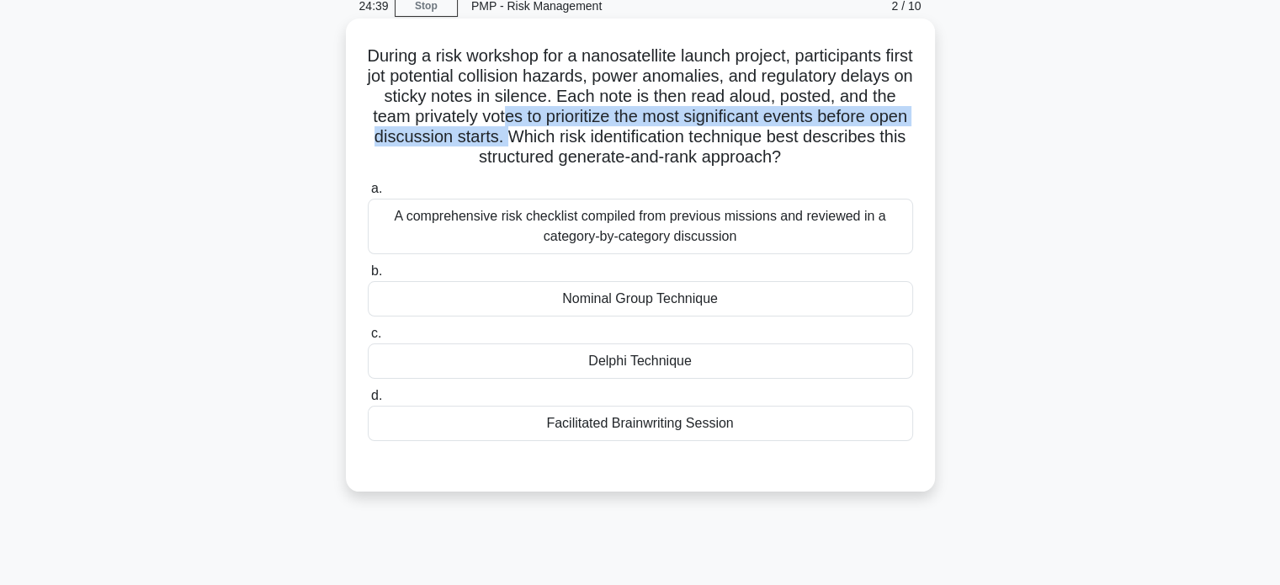
drag, startPoint x: 580, startPoint y: 113, endPoint x: 603, endPoint y: 130, distance: 29.5
click at [603, 130] on h5 "During a risk workshop for a nanosatellite launch project, participants first j…" at bounding box center [640, 106] width 549 height 123
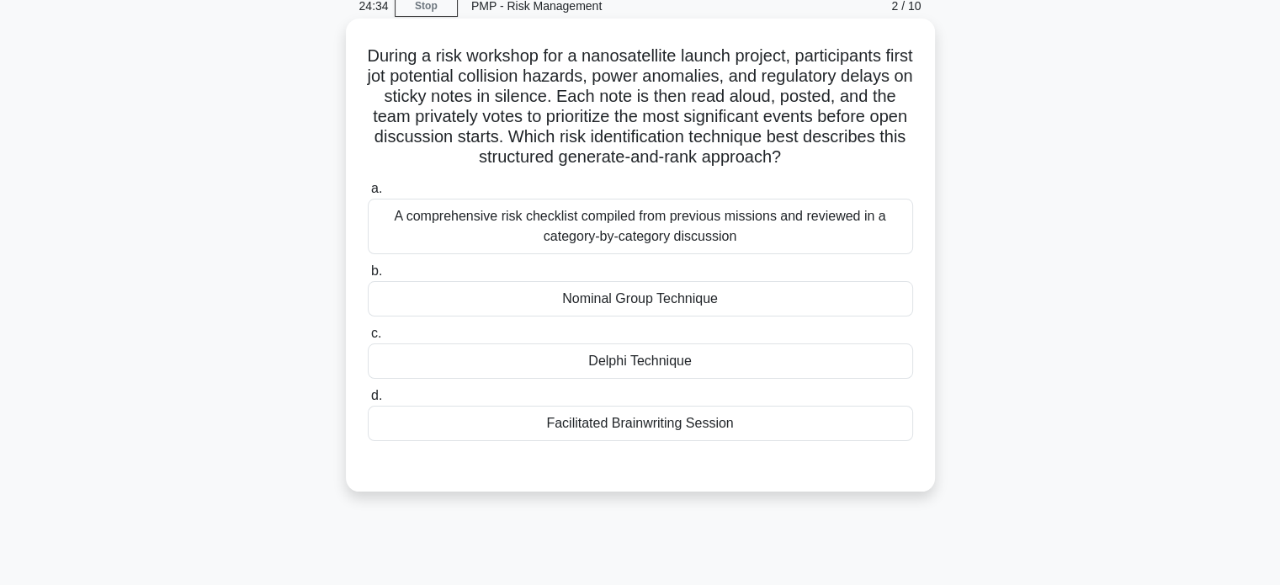
click at [740, 350] on div "Delphi Technique" at bounding box center [640, 360] width 545 height 35
click at [368, 339] on input "c. Delphi Technique" at bounding box center [368, 333] width 0 height 11
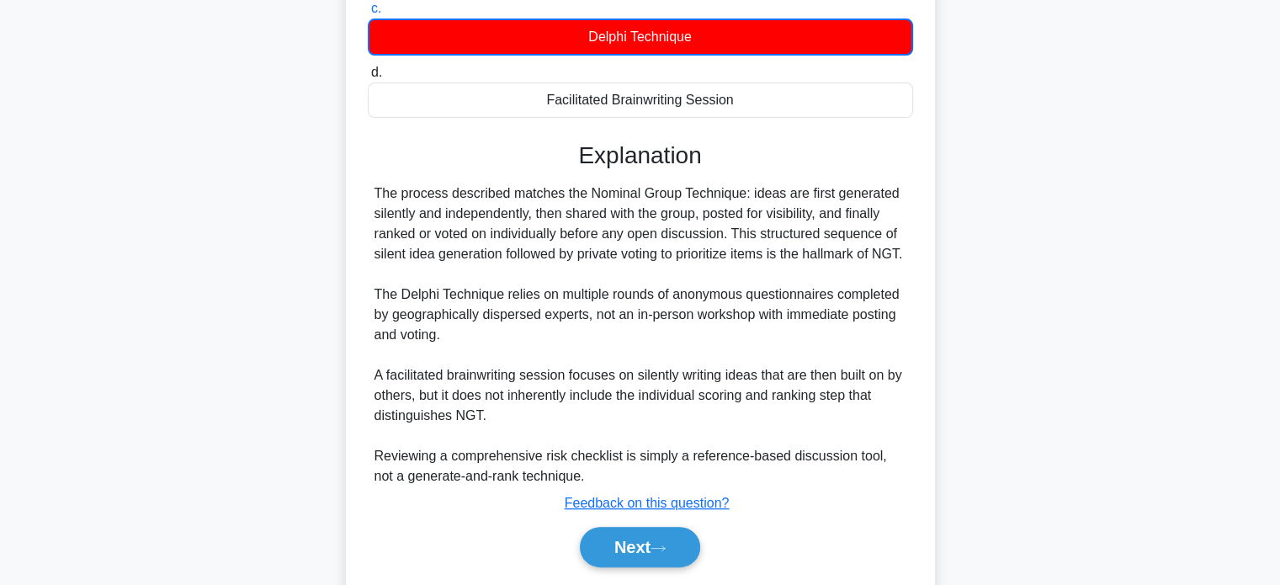
scroll to position [469, 0]
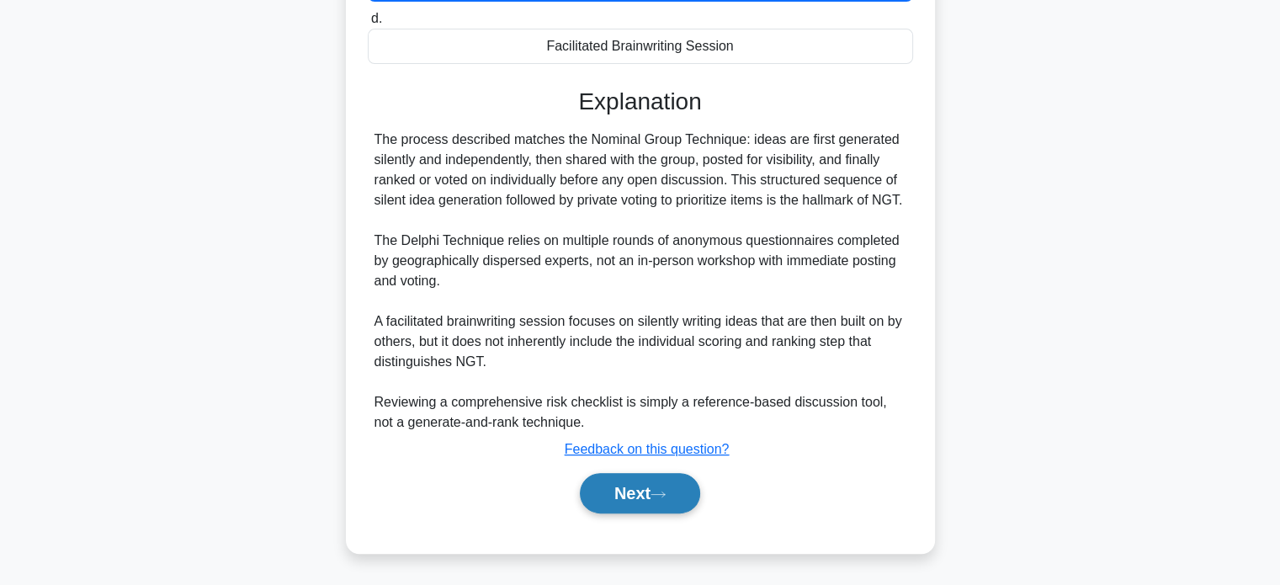
drag, startPoint x: 616, startPoint y: 494, endPoint x: 625, endPoint y: 497, distance: 9.9
click at [622, 496] on button "Next" at bounding box center [640, 493] width 120 height 40
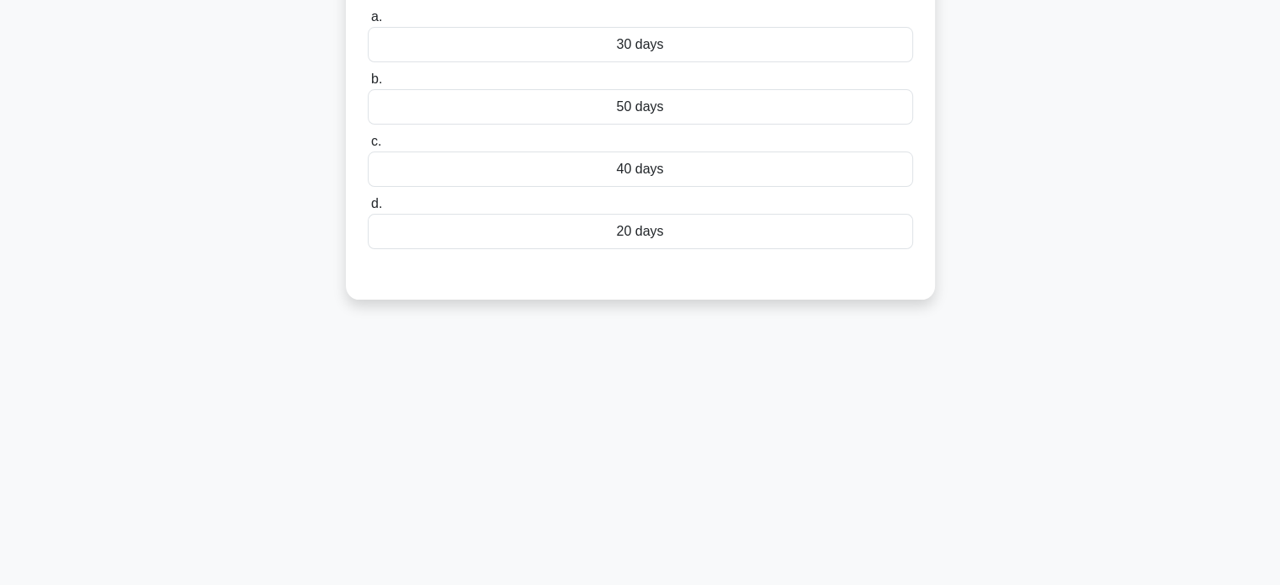
scroll to position [72, 0]
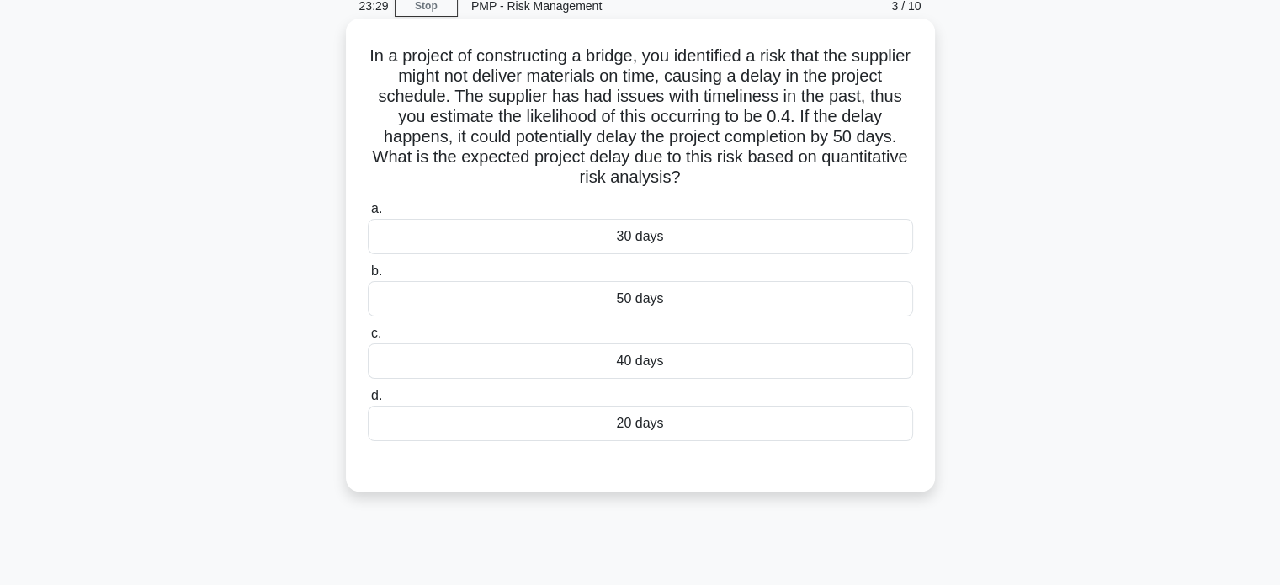
click at [603, 433] on div "20 days" at bounding box center [640, 423] width 545 height 35
click at [368, 401] on input "d. 20 days" at bounding box center [368, 396] width 0 height 11
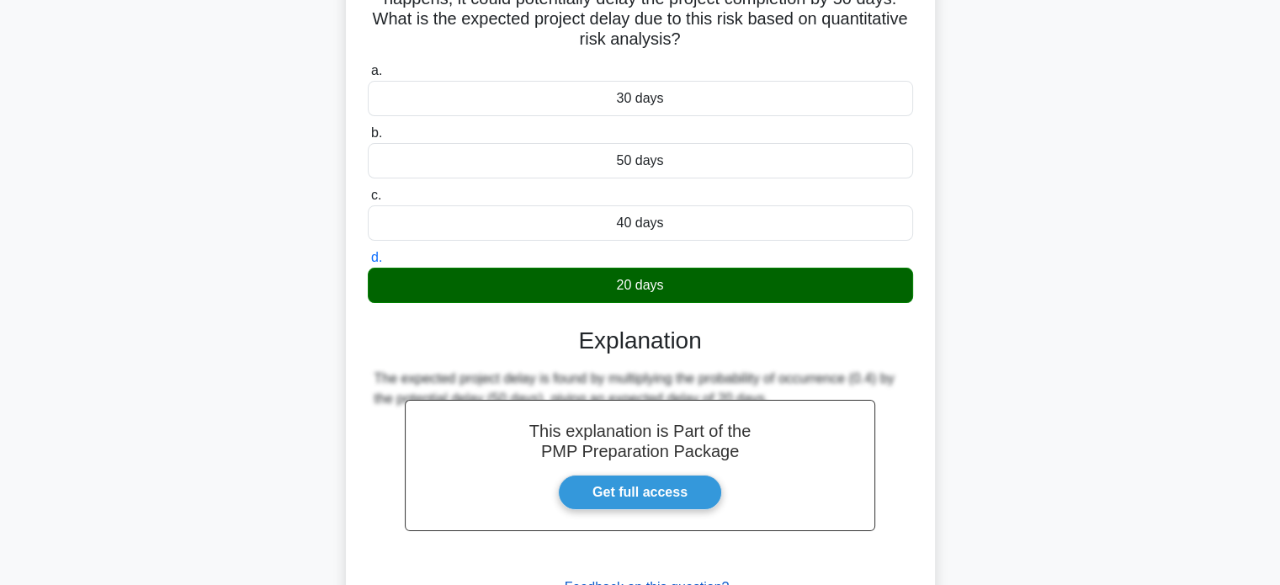
scroll to position [347, 0]
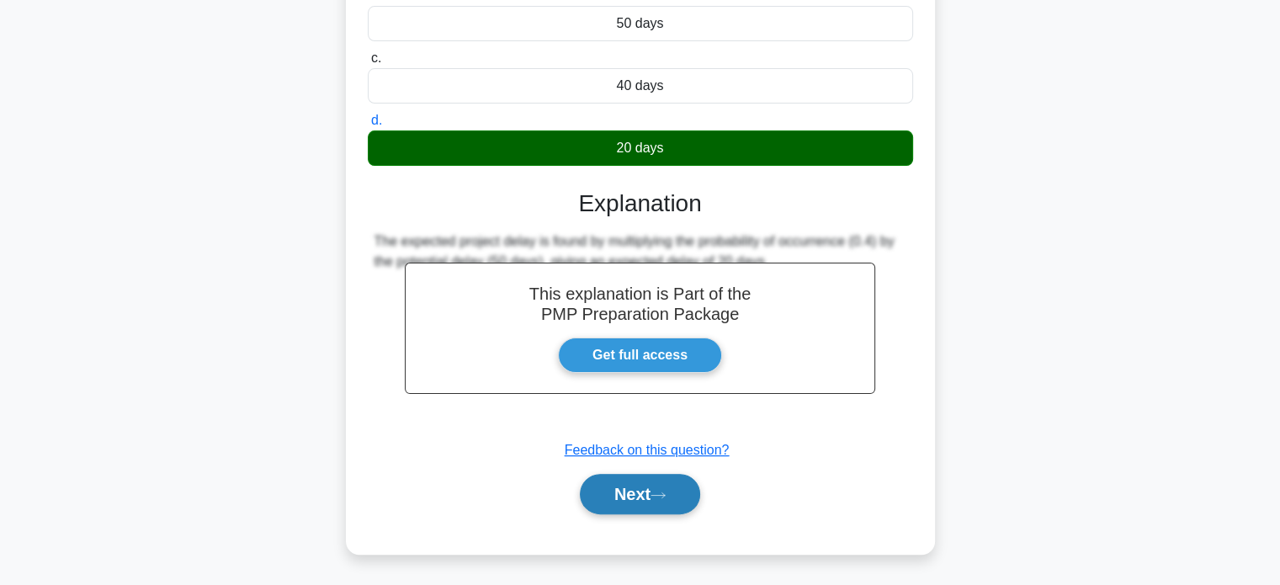
click at [678, 490] on button "Next" at bounding box center [640, 494] width 120 height 40
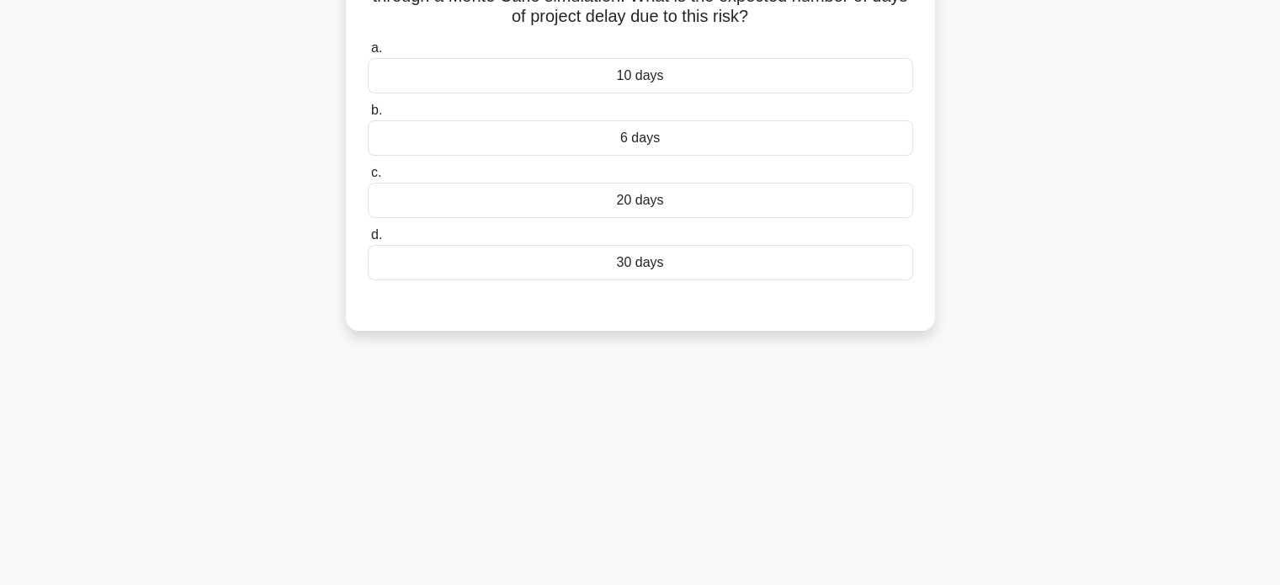
scroll to position [72, 0]
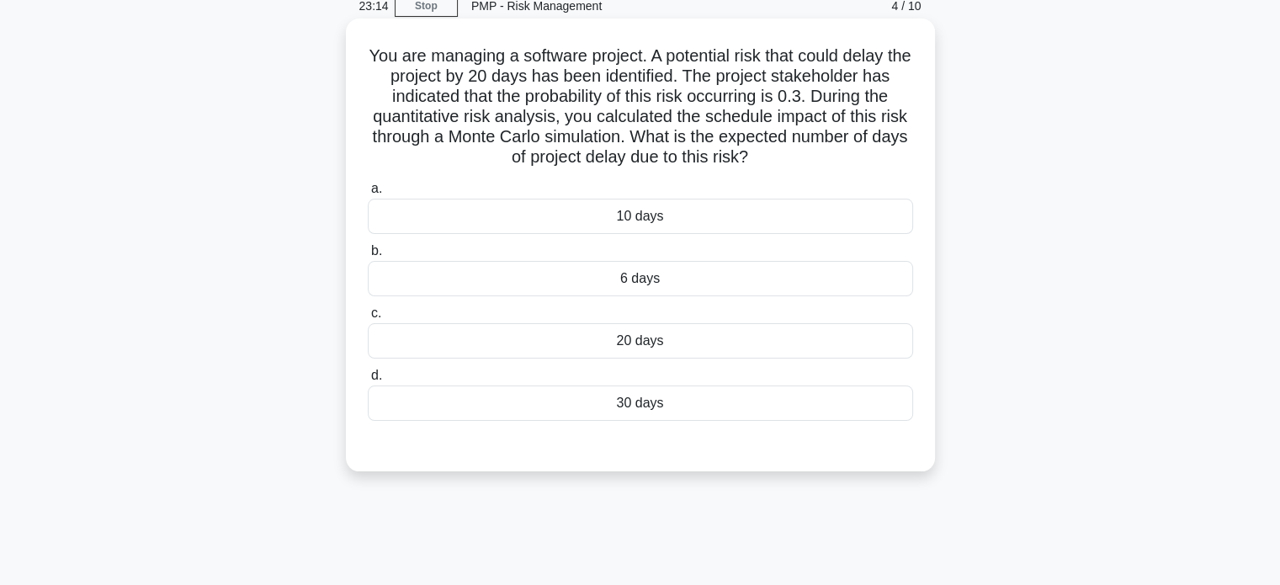
click at [747, 282] on div "6 days" at bounding box center [640, 278] width 545 height 35
click at [368, 257] on input "b. 6 days" at bounding box center [368, 251] width 0 height 11
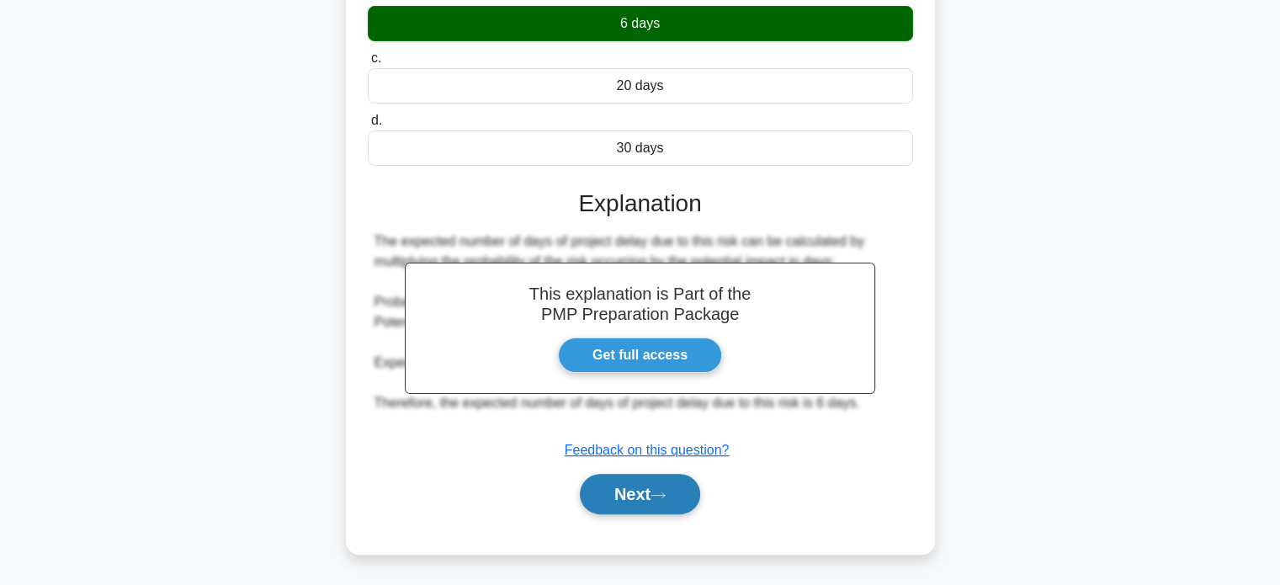
click at [638, 487] on button "Next" at bounding box center [640, 494] width 120 height 40
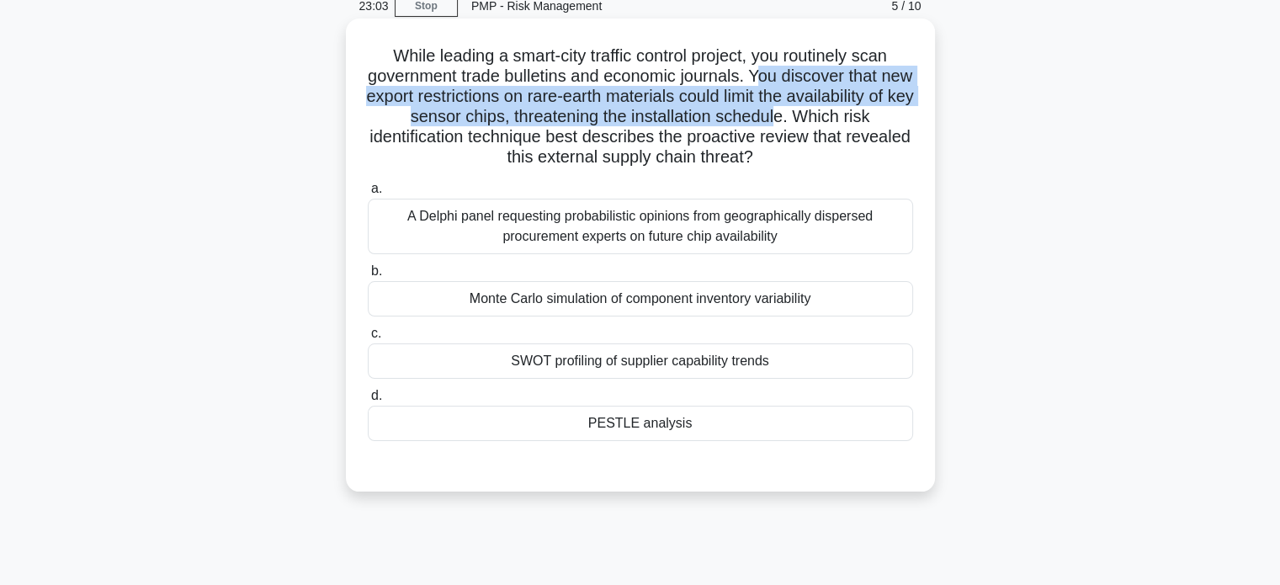
drag, startPoint x: 779, startPoint y: 75, endPoint x: 890, endPoint y: 120, distance: 119.3
click at [890, 120] on h5 "While leading a smart-city traffic control project, you routinely scan governme…" at bounding box center [640, 106] width 549 height 123
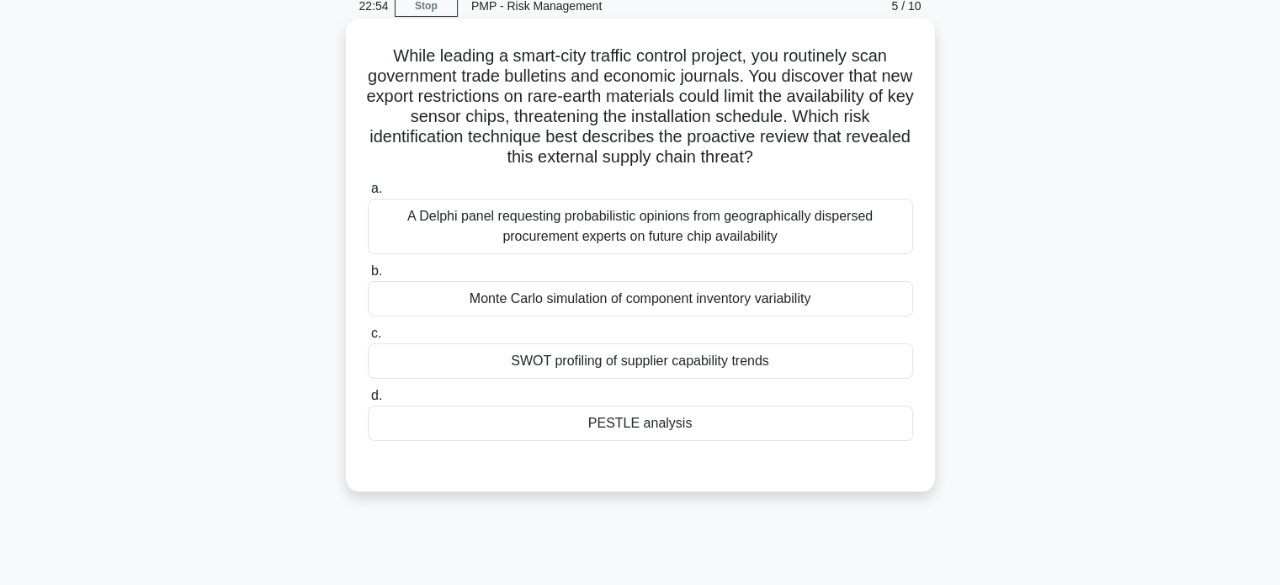
click at [803, 314] on div "Monte Carlo simulation of component inventory variability" at bounding box center [640, 298] width 545 height 35
click at [368, 277] on input "b. Monte Carlo simulation of component inventory variability" at bounding box center [368, 271] width 0 height 11
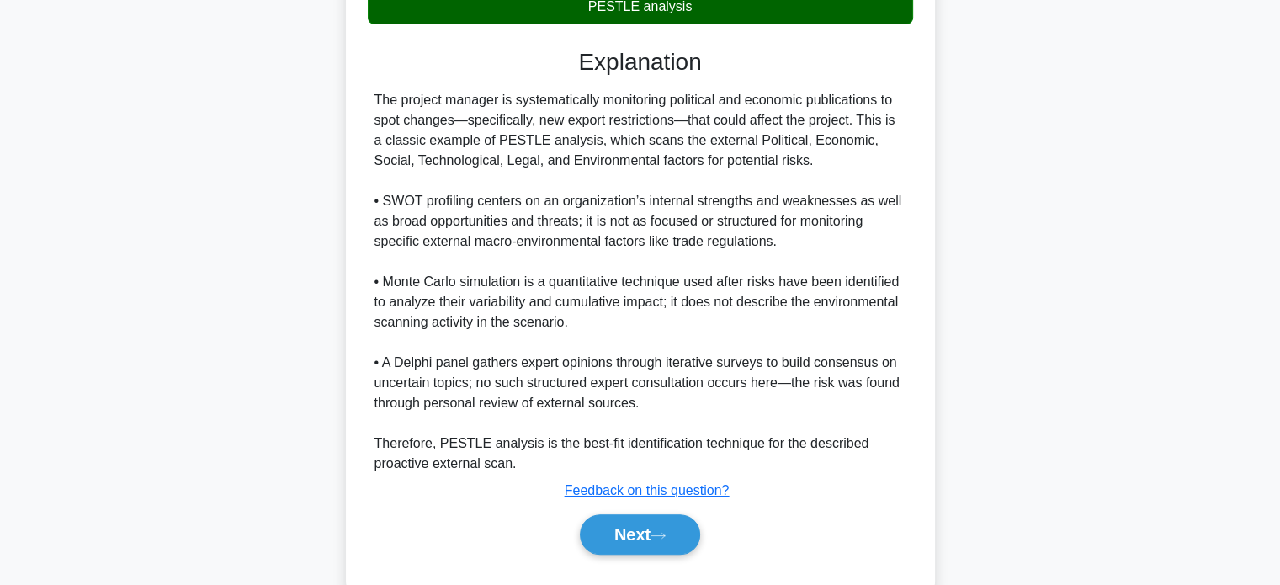
scroll to position [529, 0]
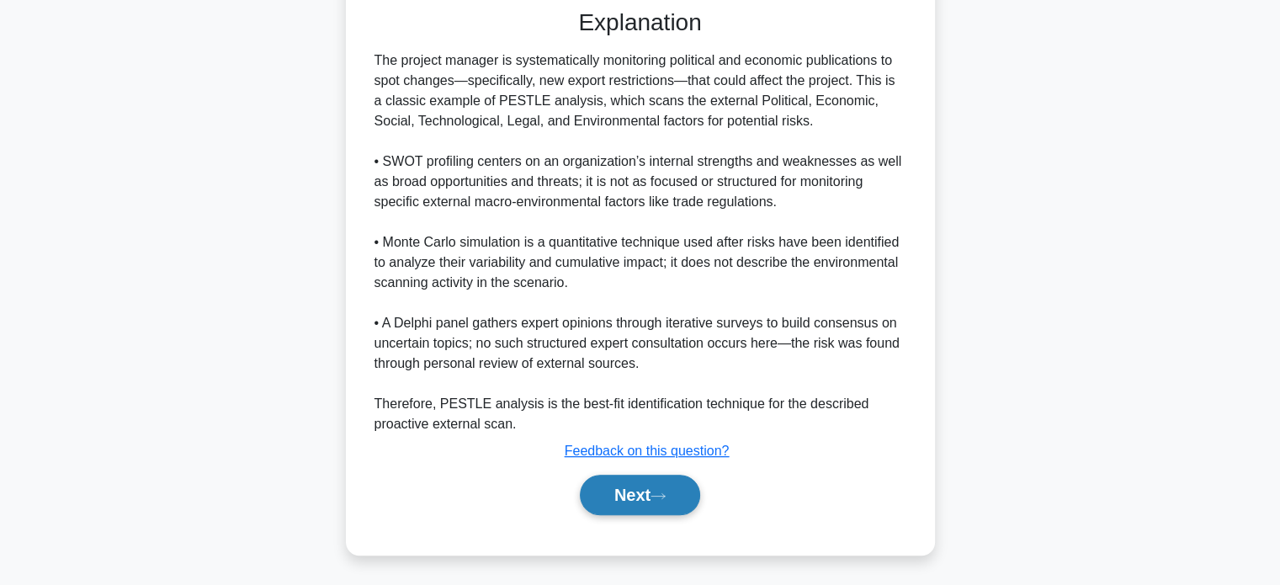
click at [646, 490] on button "Next" at bounding box center [640, 495] width 120 height 40
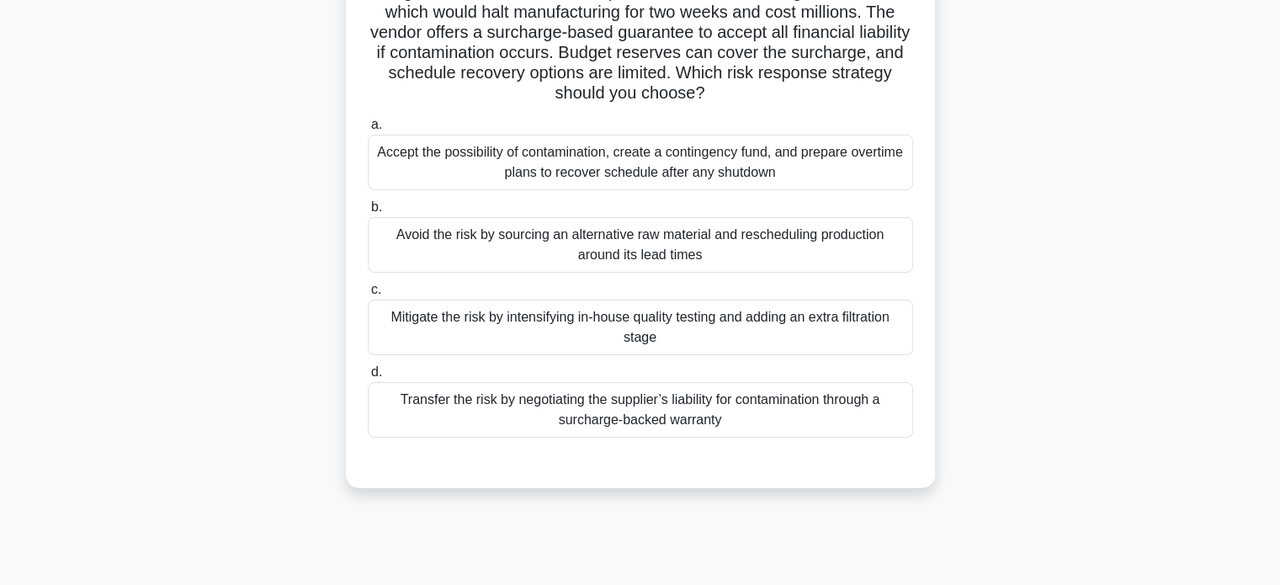
scroll to position [72, 0]
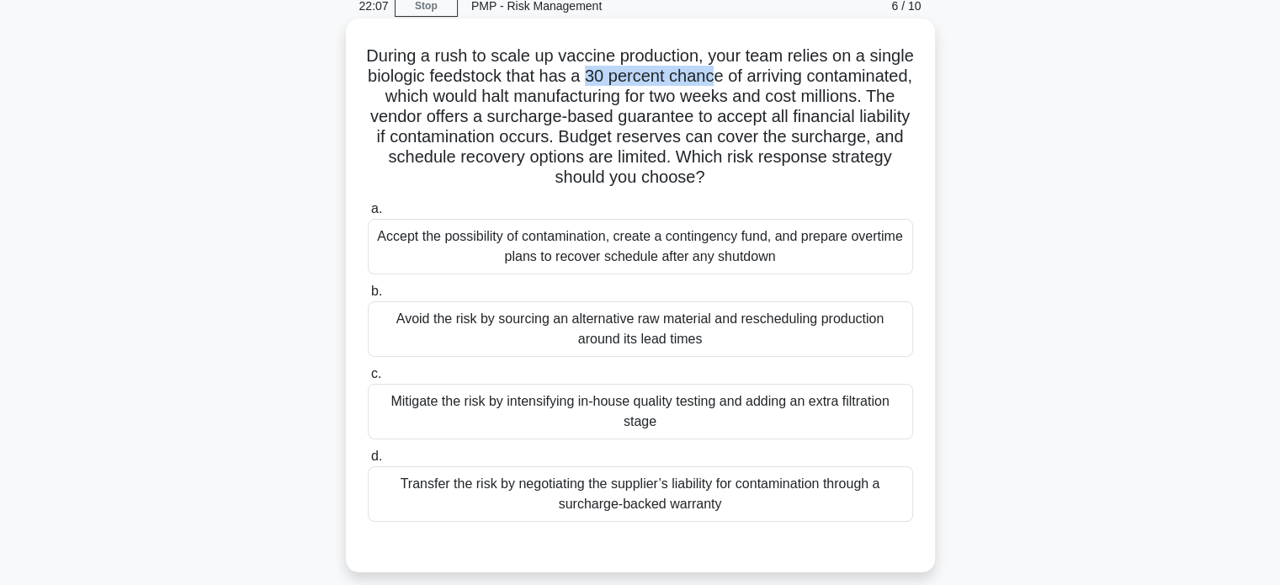
drag, startPoint x: 668, startPoint y: 72, endPoint x: 794, endPoint y: 71, distance: 125.4
click at [794, 71] on h5 "During a rush to scale up vaccine production, your team relies on a single biol…" at bounding box center [640, 116] width 549 height 143
drag, startPoint x: 673, startPoint y: 101, endPoint x: 847, endPoint y: 92, distance: 173.6
click at [847, 92] on h5 "During a rush to scale up vaccine production, your team relies on a single biol…" at bounding box center [640, 116] width 549 height 143
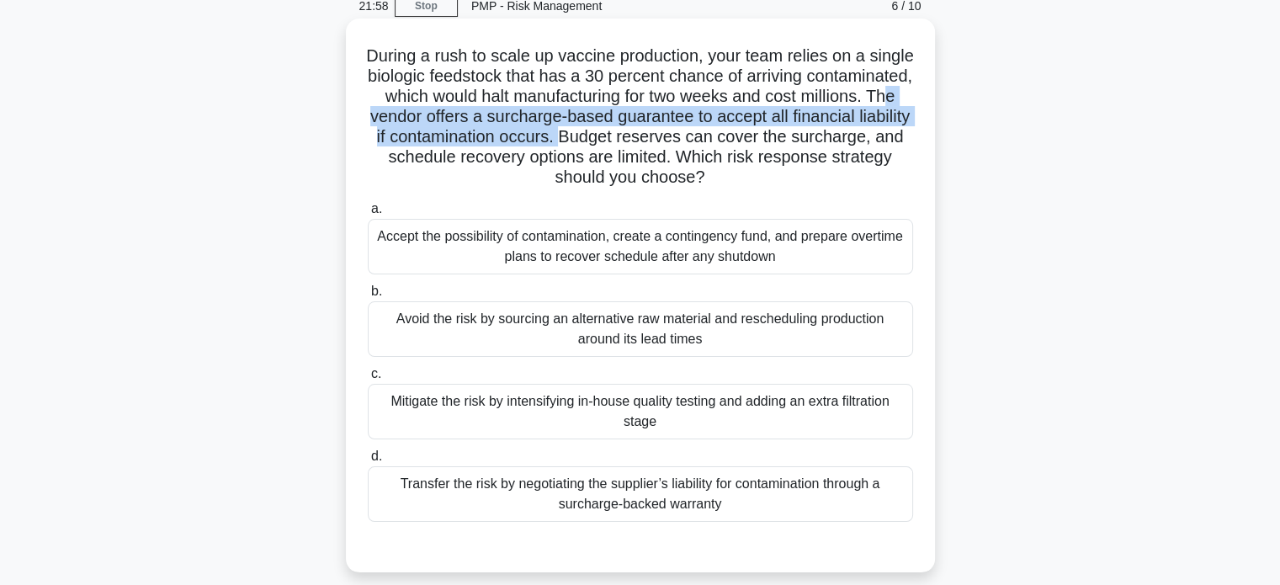
drag, startPoint x: 465, startPoint y: 114, endPoint x: 685, endPoint y: 129, distance: 221.0
click at [685, 129] on h5 "During a rush to scale up vaccine production, your team relies on a single biol…" at bounding box center [640, 116] width 549 height 143
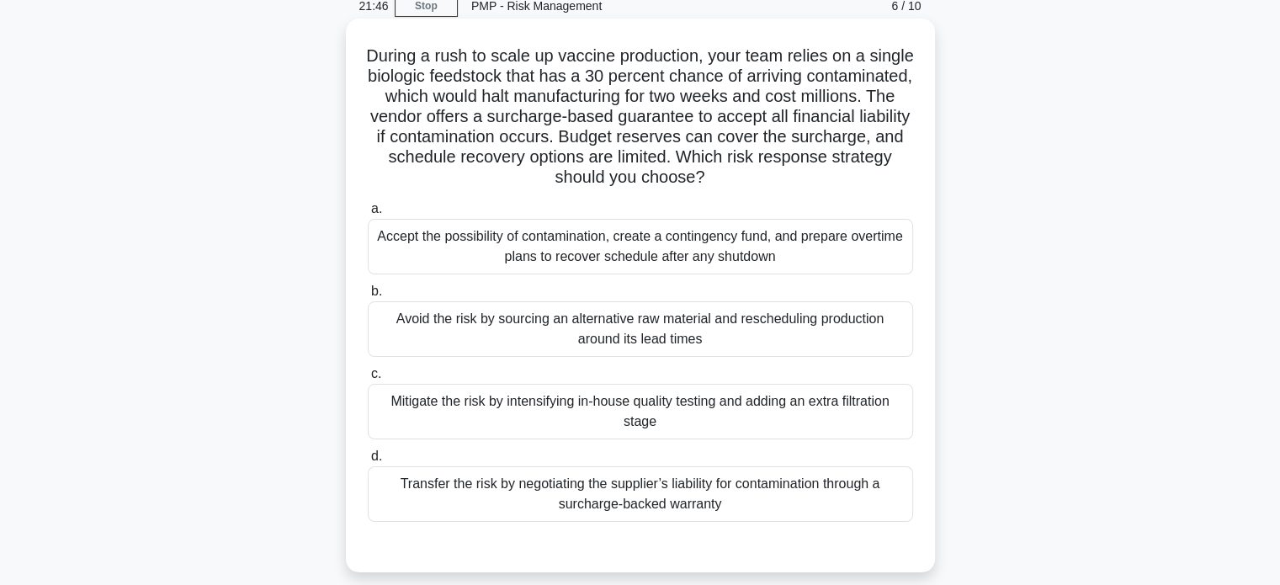
click at [672, 250] on div "Accept the possibility of contamination, create a contingency fund, and prepare…" at bounding box center [640, 247] width 545 height 56
click at [368, 215] on input "a. Accept the possibility of contamination, create a contingency fund, and prep…" at bounding box center [368, 209] width 0 height 11
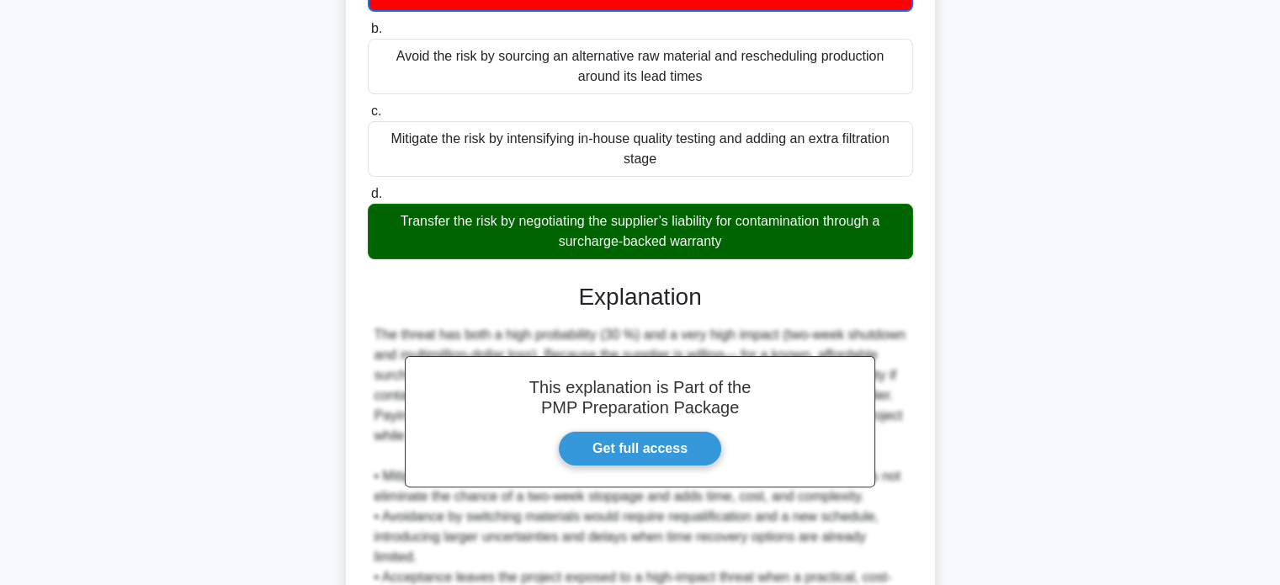
scroll to position [570, 0]
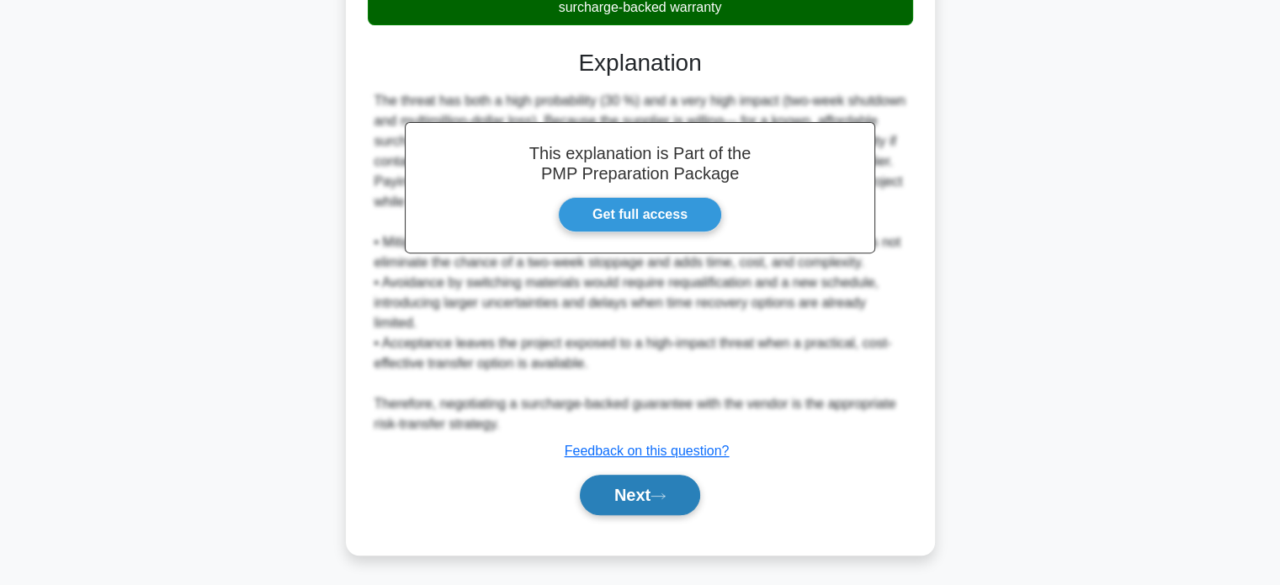
click at [643, 491] on button "Next" at bounding box center [640, 495] width 120 height 40
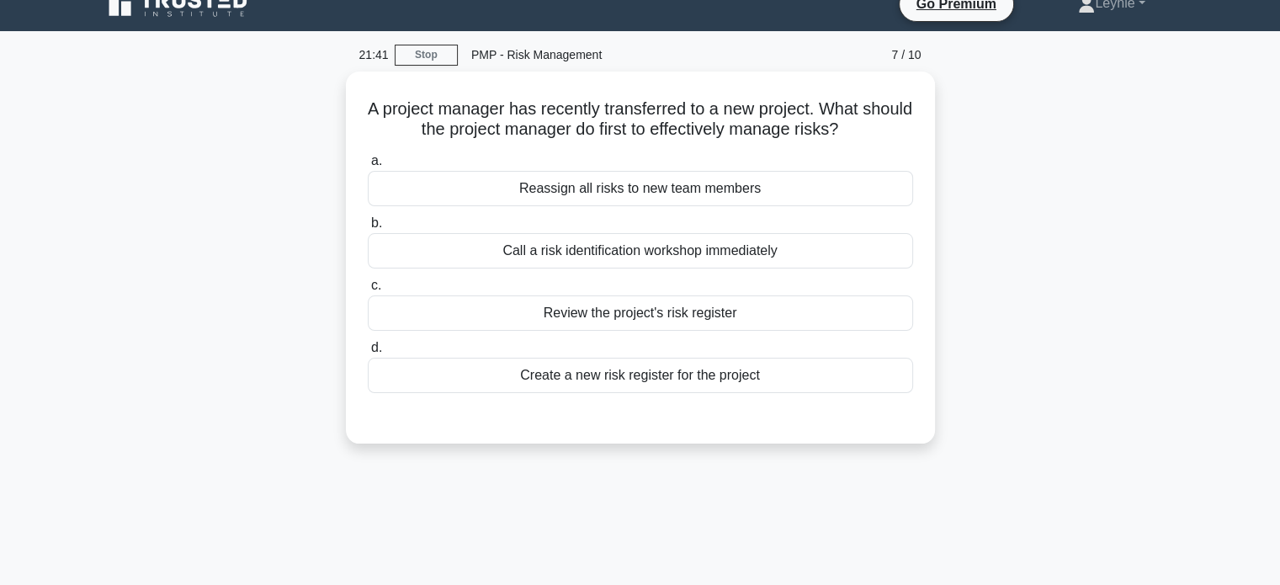
scroll to position [0, 0]
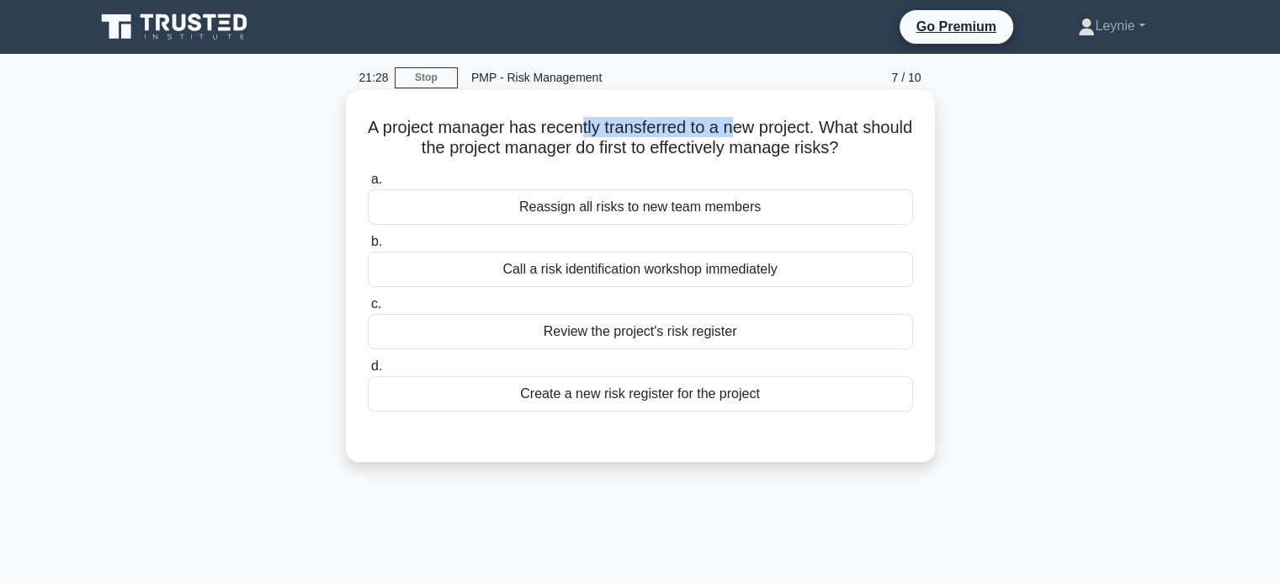
drag, startPoint x: 603, startPoint y: 133, endPoint x: 761, endPoint y: 134, distance: 158.2
click at [761, 134] on h5 "A project manager has recently transferred to a new project. What should the pr…" at bounding box center [640, 138] width 549 height 42
click at [762, 433] on div at bounding box center [640, 428] width 545 height 13
click at [697, 336] on div "Review the project's risk register" at bounding box center [640, 331] width 545 height 35
click at [368, 310] on input "c. Review the project's risk register" at bounding box center [368, 304] width 0 height 11
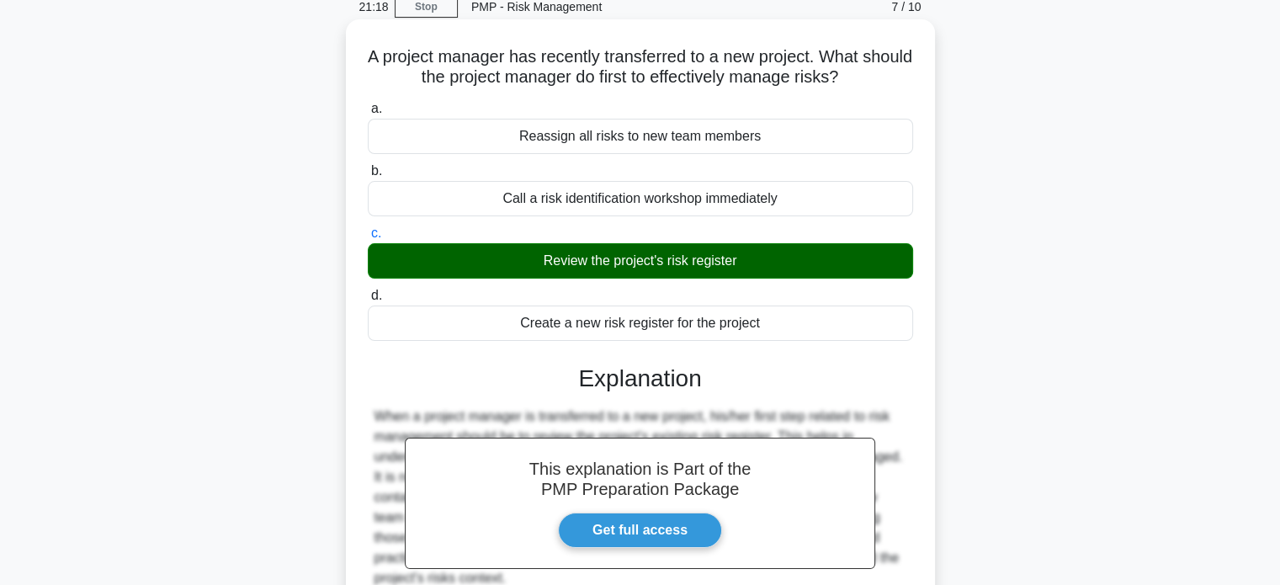
scroll to position [252, 0]
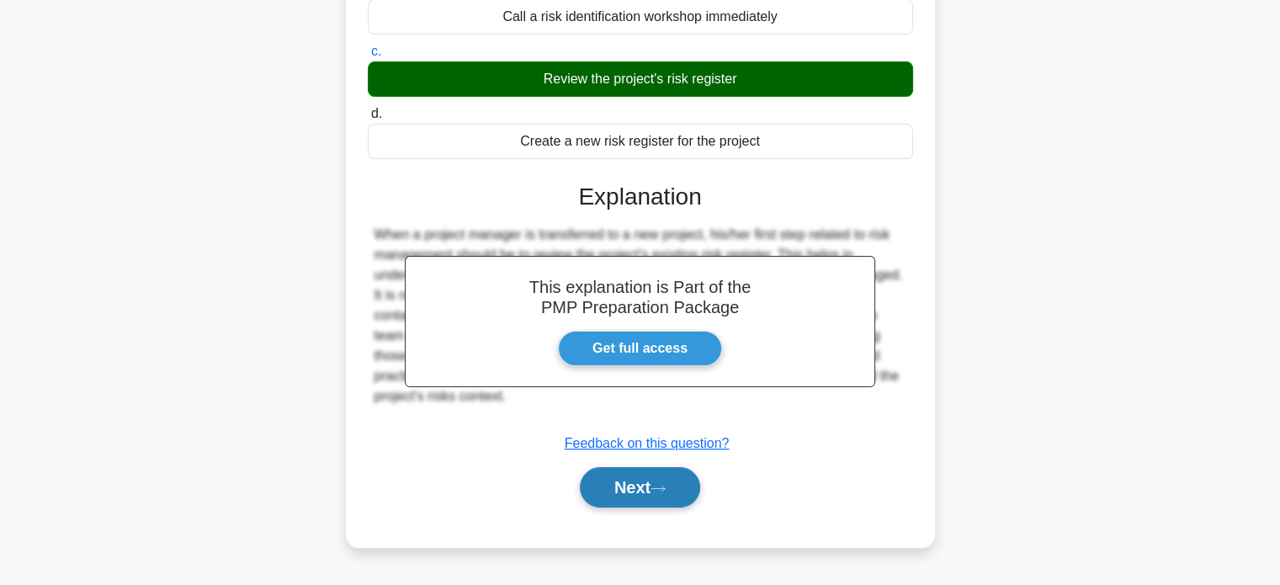
drag, startPoint x: 614, startPoint y: 487, endPoint x: 628, endPoint y: 484, distance: 13.9
click at [620, 487] on button "Next" at bounding box center [640, 487] width 120 height 40
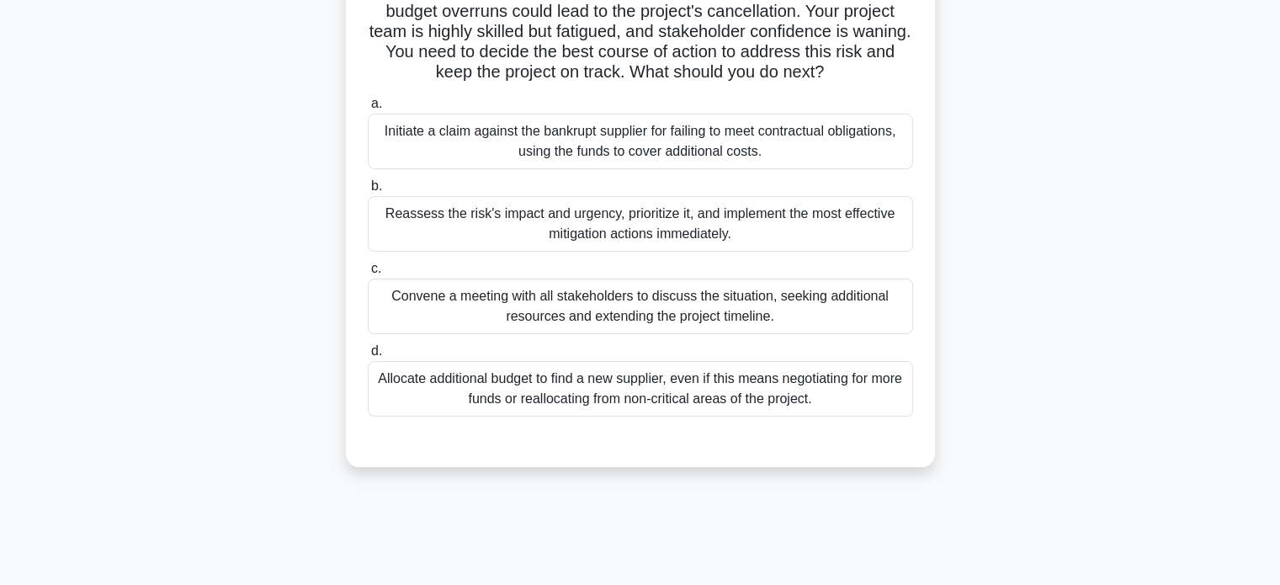
scroll to position [168, 0]
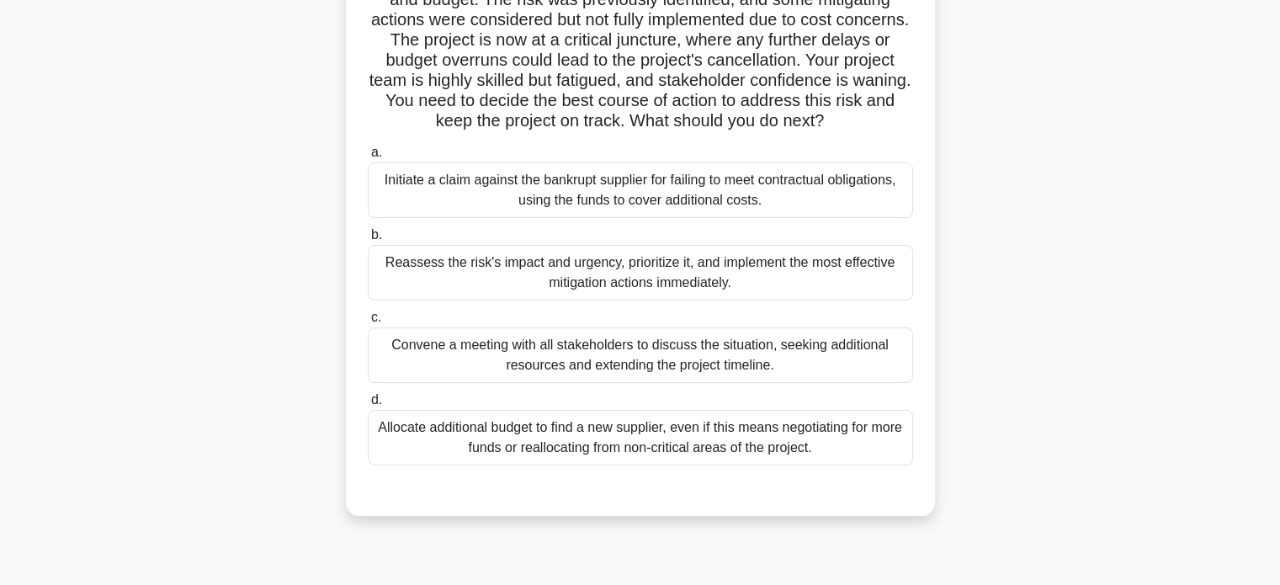
click at [694, 300] on div "Reassess the risk's impact and urgency, prioritize it, and implement the most e…" at bounding box center [640, 273] width 545 height 56
click at [368, 241] on input "b. Reassess the risk's impact and urgency, prioritize it, and implement the mos…" at bounding box center [368, 235] width 0 height 11
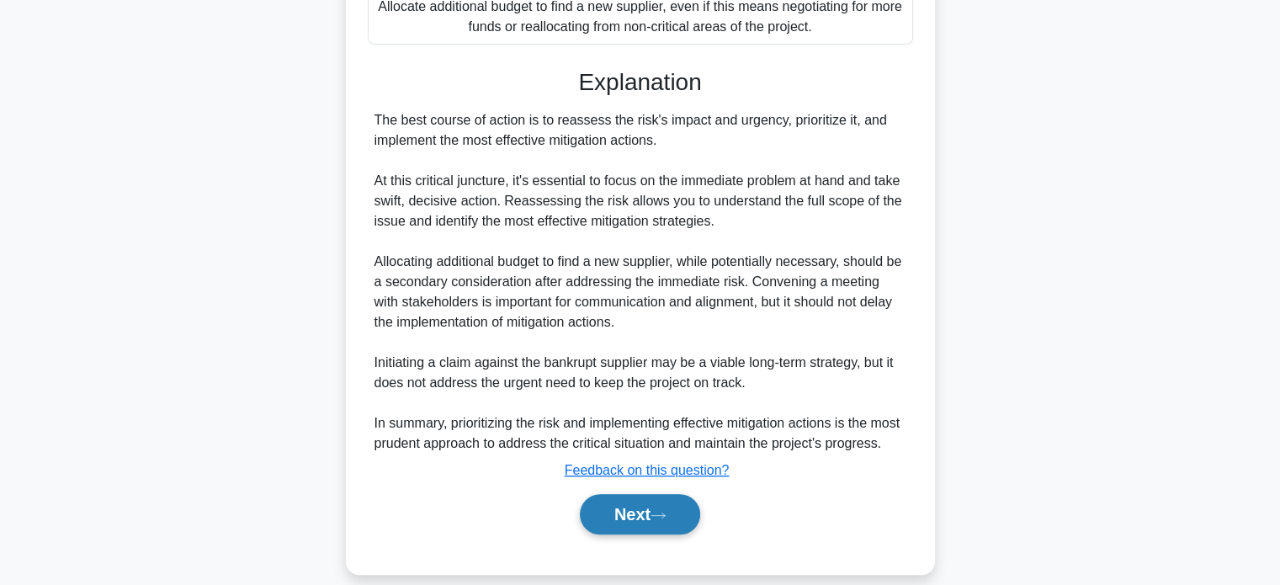
drag, startPoint x: 642, startPoint y: 555, endPoint x: 647, endPoint y: 548, distance: 9.1
click at [644, 534] on button "Next" at bounding box center [640, 514] width 120 height 40
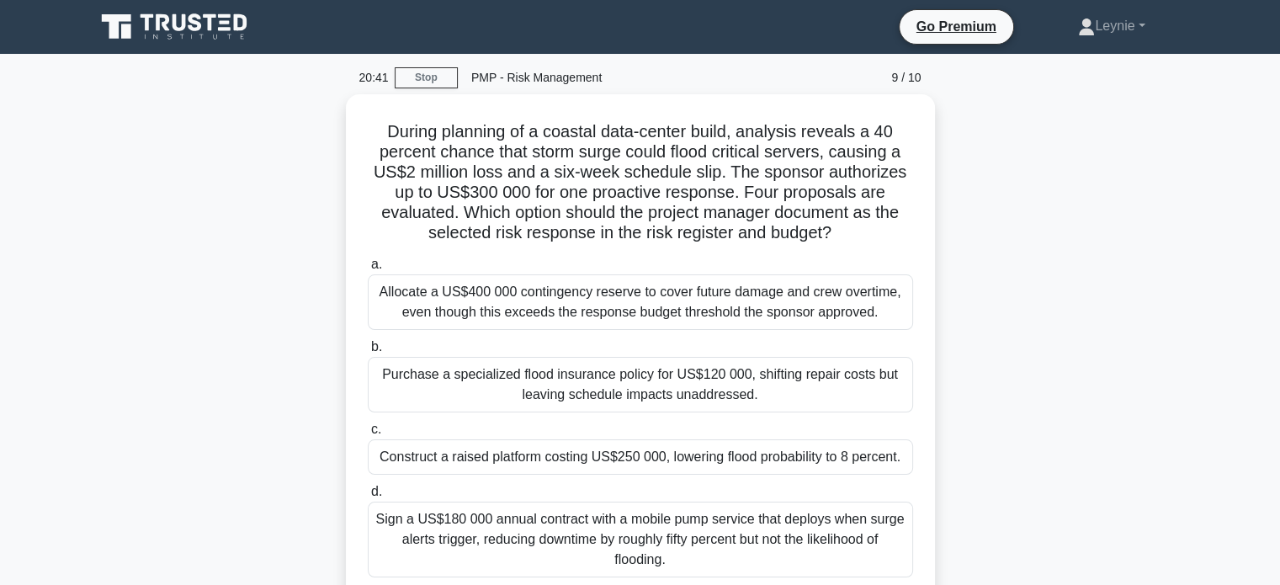
scroll to position [84, 0]
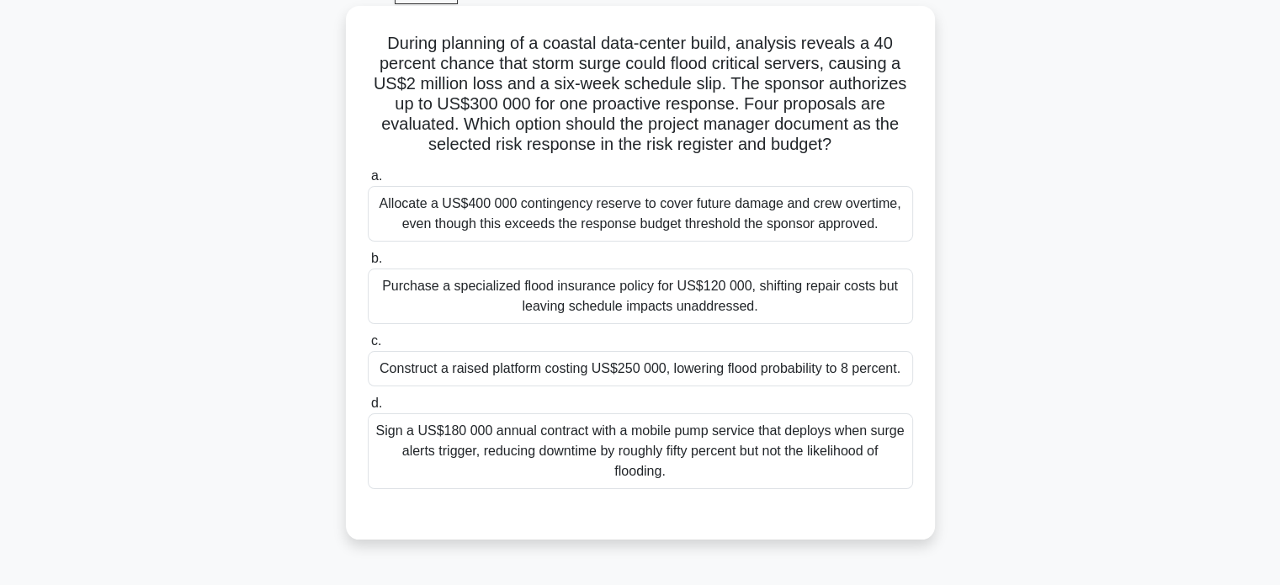
click at [828, 367] on div "Construct a raised platform costing US$250 000, lowering flood probability to 8…" at bounding box center [640, 368] width 545 height 35
click at [781, 354] on div "Construct a raised platform costing US$250 000, lowering flood probability to 8…" at bounding box center [640, 368] width 545 height 35
click at [768, 364] on div "Construct a raised platform costing US$250 000, lowering flood probability to 8…" at bounding box center [640, 368] width 545 height 35
click at [368, 347] on input "c. Construct a raised platform costing US$250 000, lowering flood probability t…" at bounding box center [368, 341] width 0 height 11
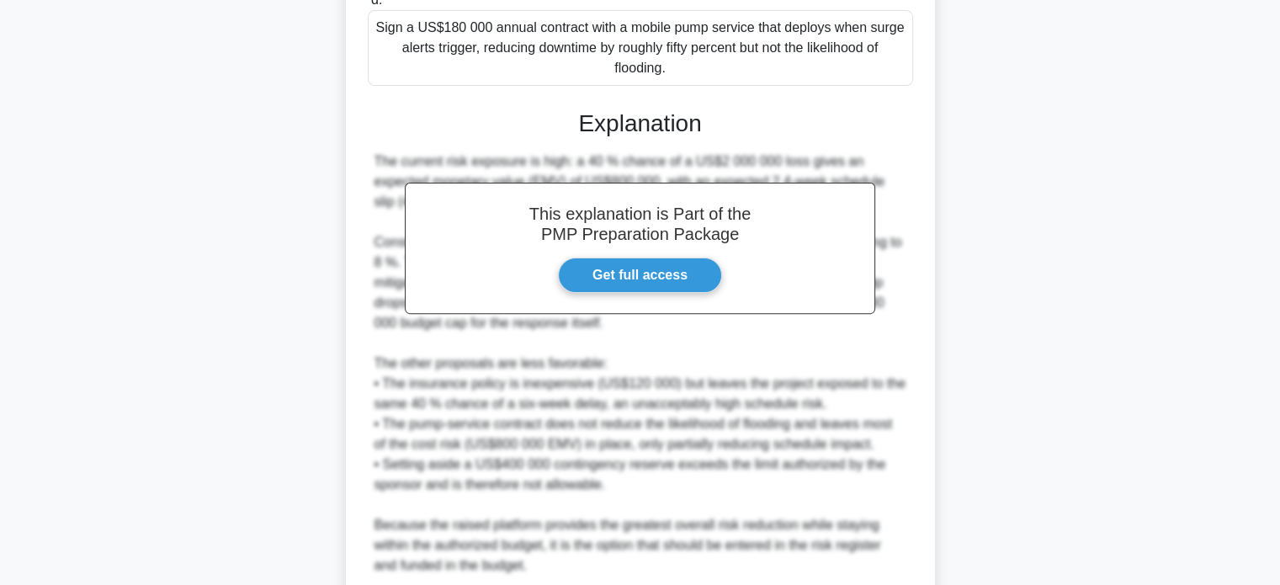
scroll to position [589, 0]
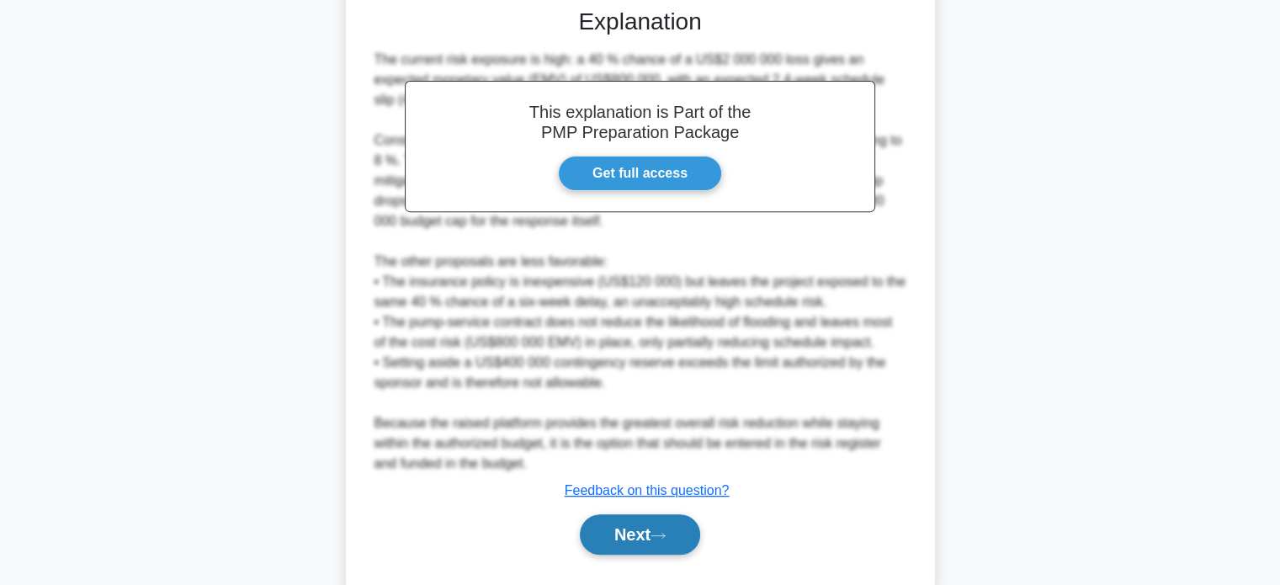
click at [635, 546] on button "Next" at bounding box center [640, 534] width 120 height 40
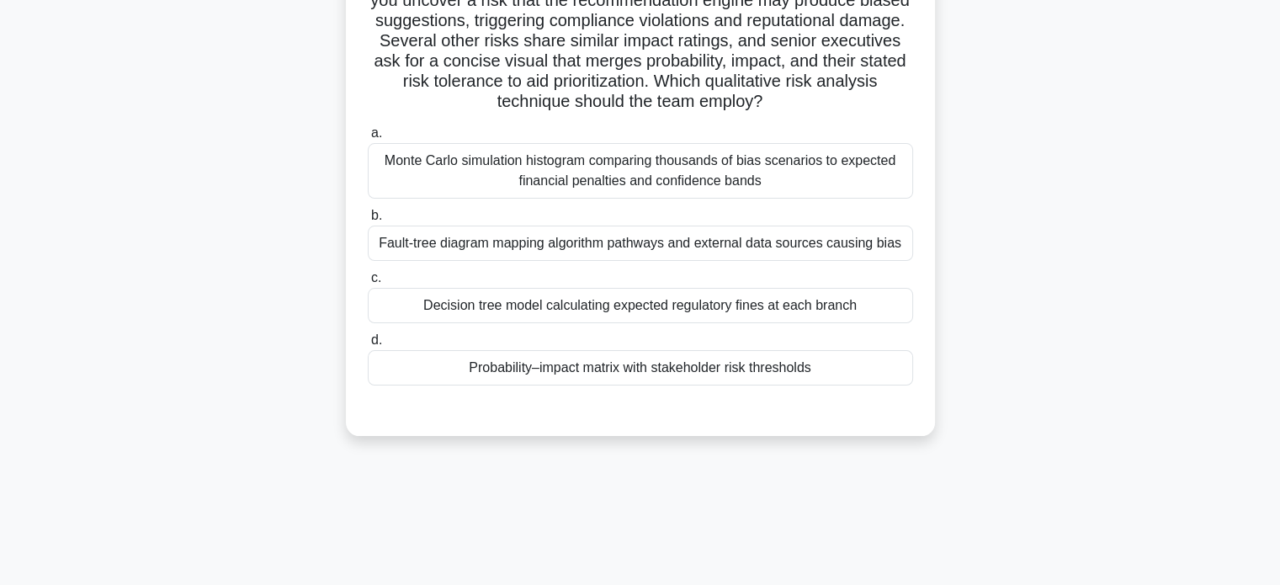
scroll to position [72, 0]
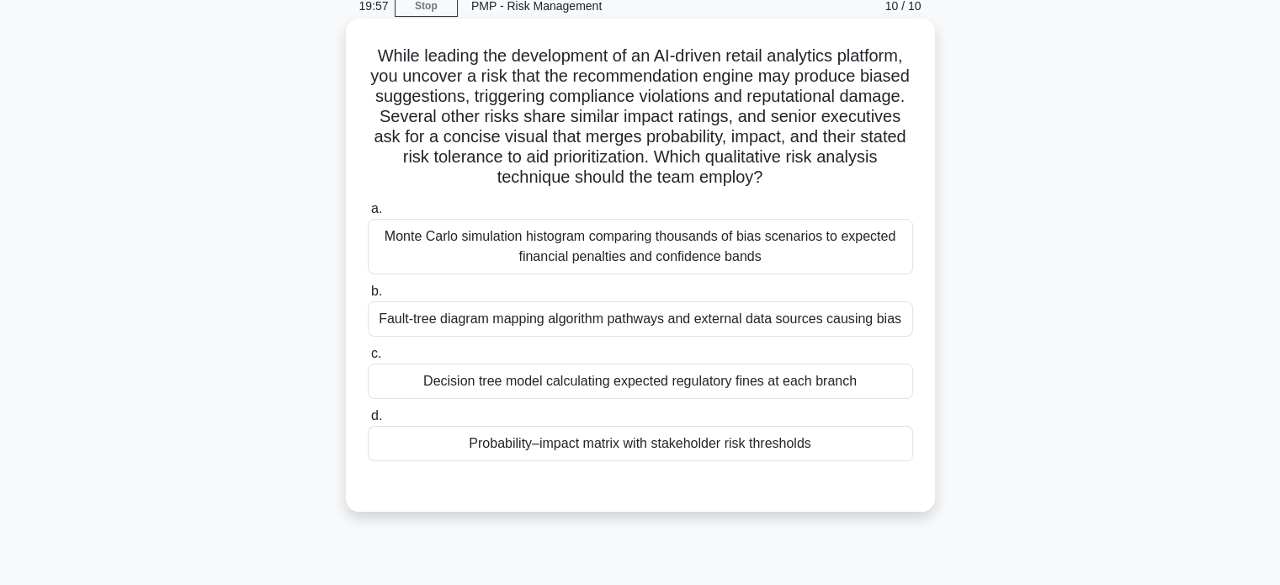
click at [660, 259] on div "Monte Carlo simulation histogram comparing thousands of bias scenarios to expec…" at bounding box center [640, 247] width 545 height 56
click at [368, 215] on input "a. Monte Carlo simulation histogram comparing thousands of bias scenarios to ex…" at bounding box center [368, 209] width 0 height 11
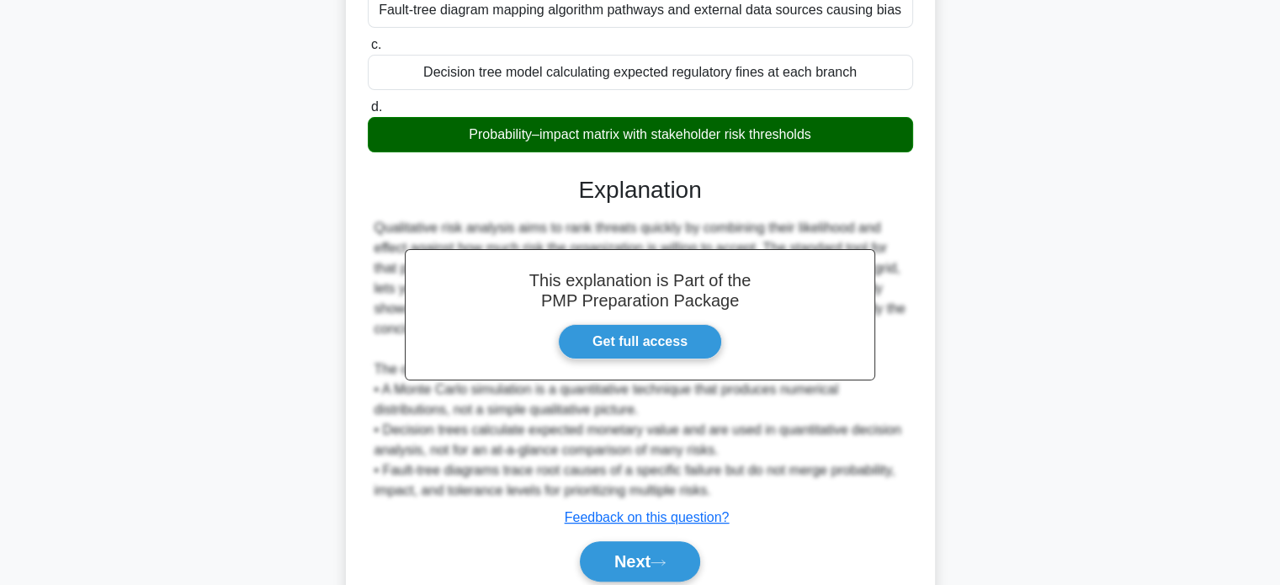
scroll to position [449, 0]
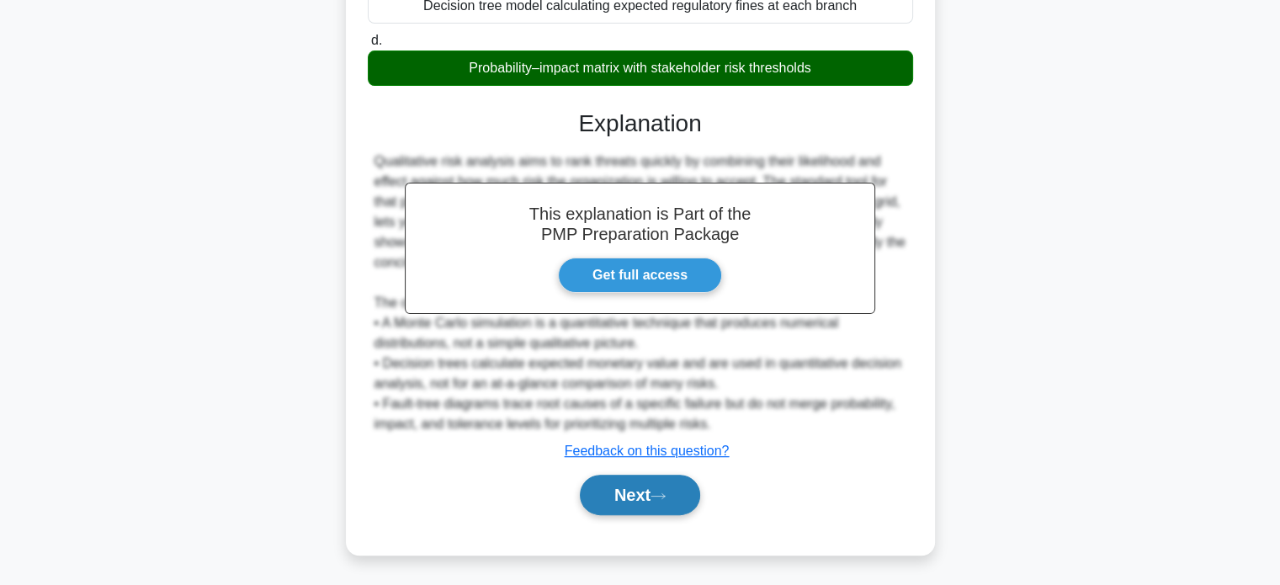
click at [636, 499] on button "Next" at bounding box center [640, 495] width 120 height 40
click at [645, 494] on button "Next" at bounding box center [640, 495] width 120 height 40
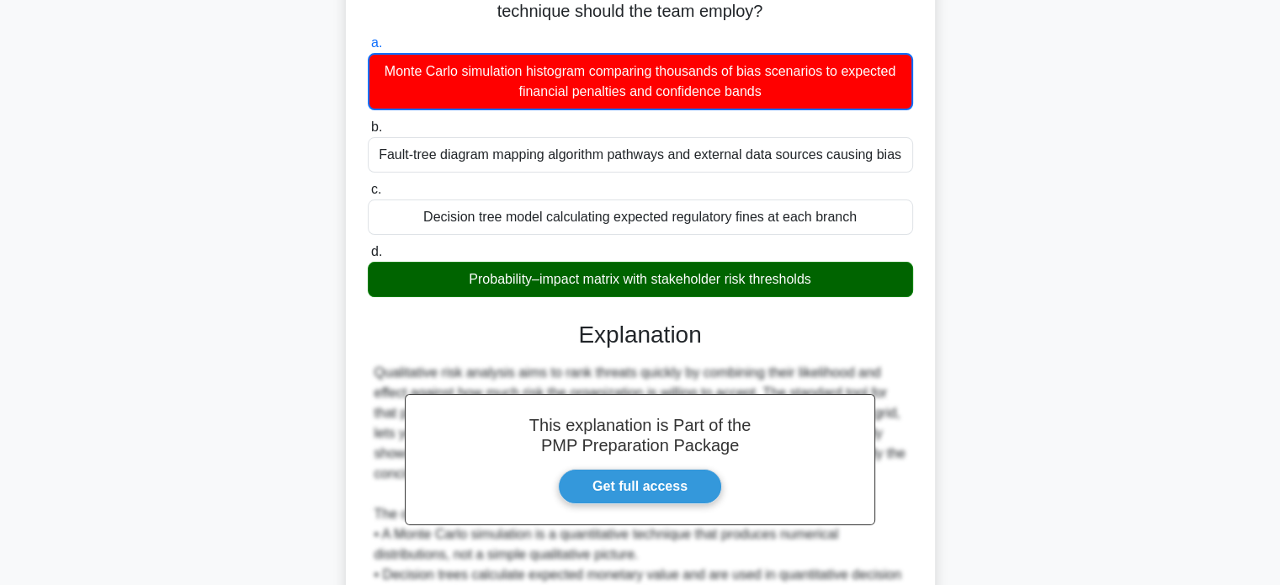
scroll to position [196, 0]
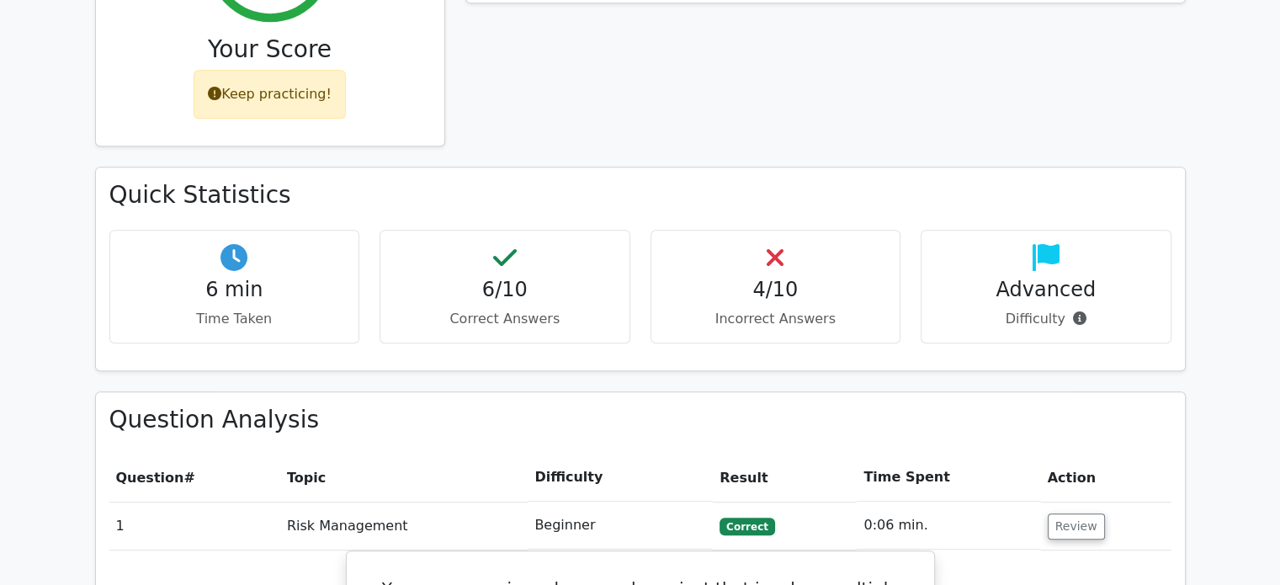
scroll to position [926, 0]
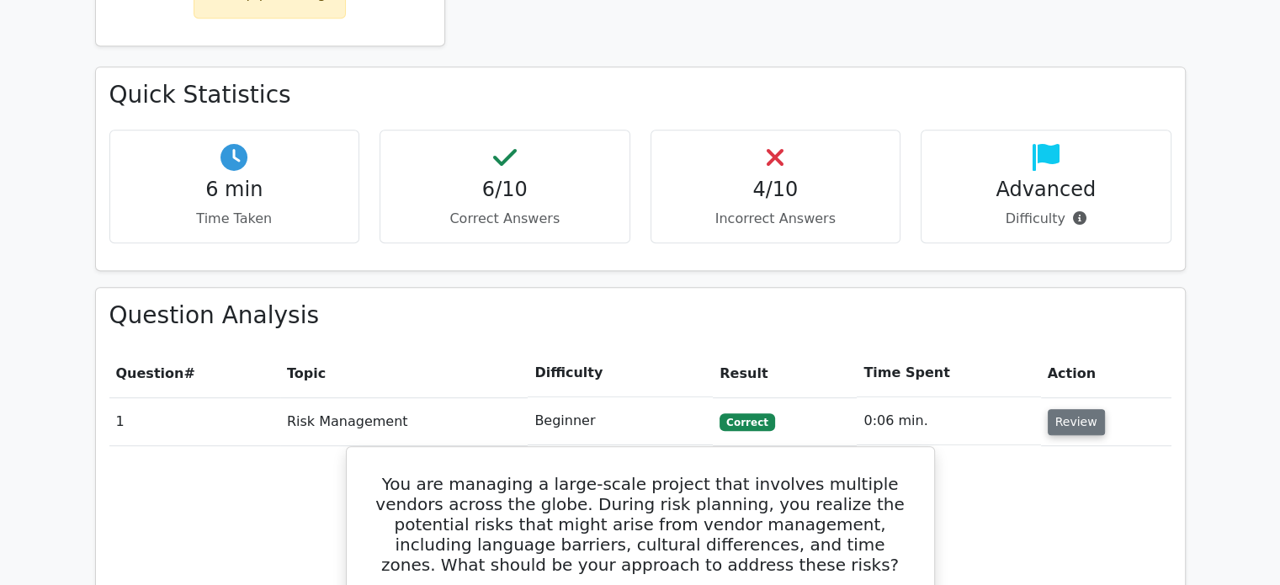
click at [1071, 409] on button "Review" at bounding box center [1076, 422] width 57 height 26
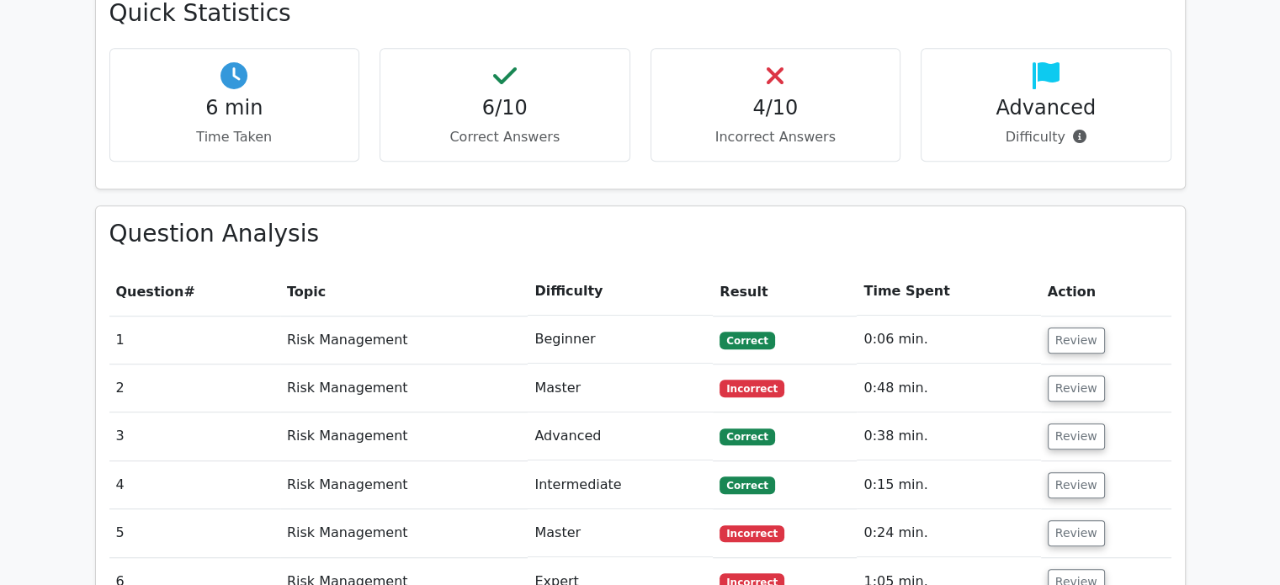
scroll to position [1010, 0]
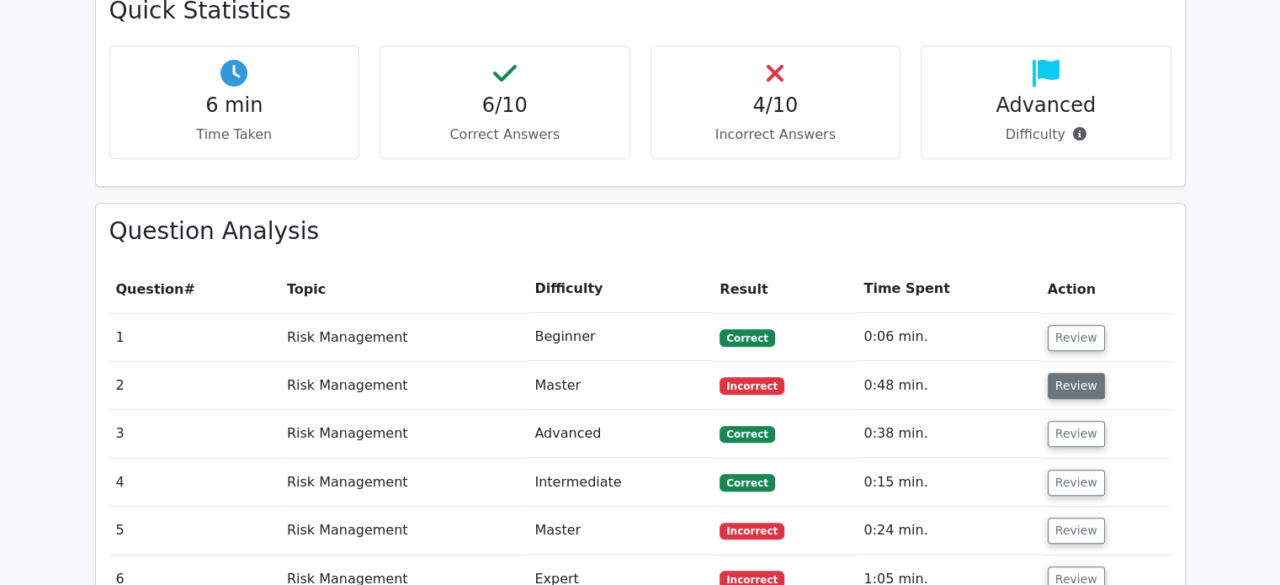
click at [1070, 373] on button "Review" at bounding box center [1076, 386] width 57 height 26
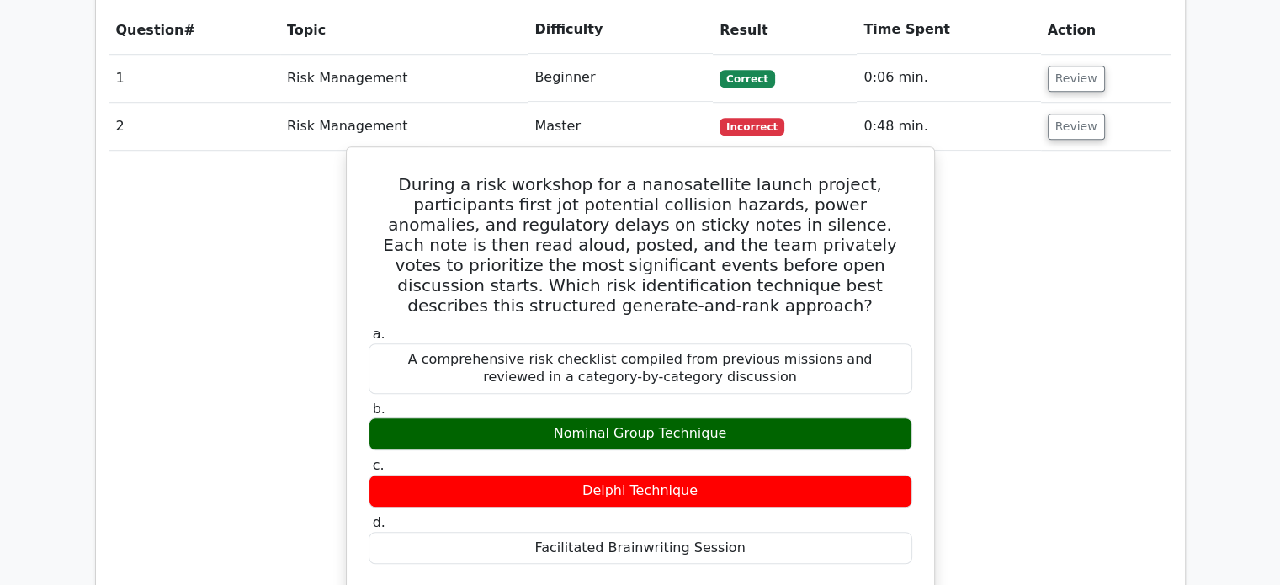
scroll to position [1178, 0]
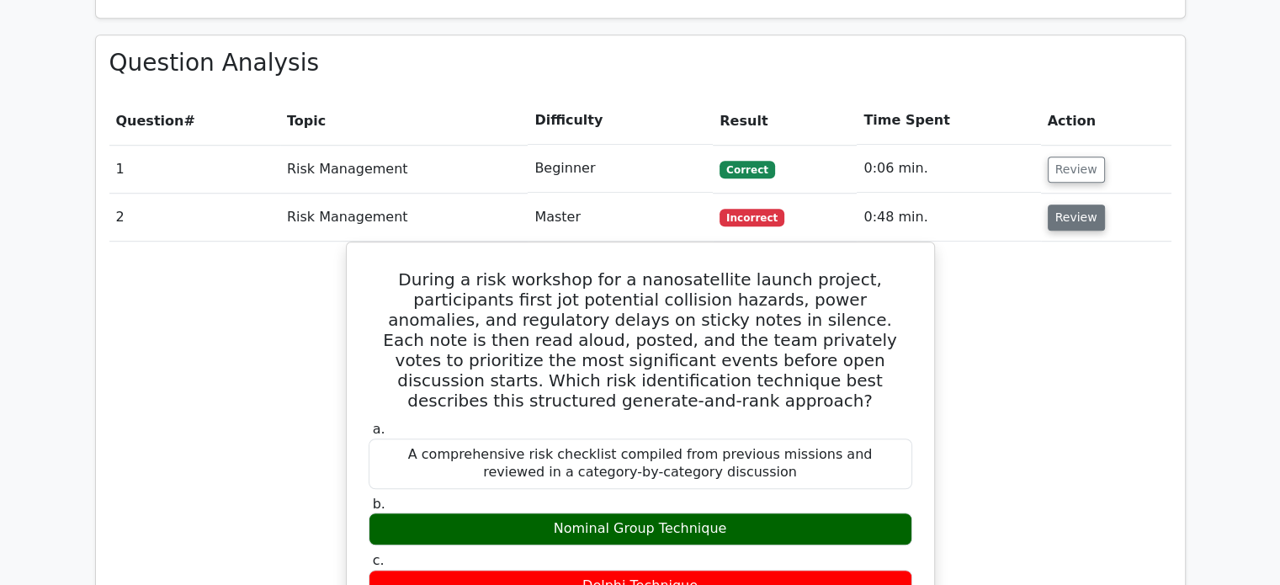
click at [1062, 205] on button "Review" at bounding box center [1076, 218] width 57 height 26
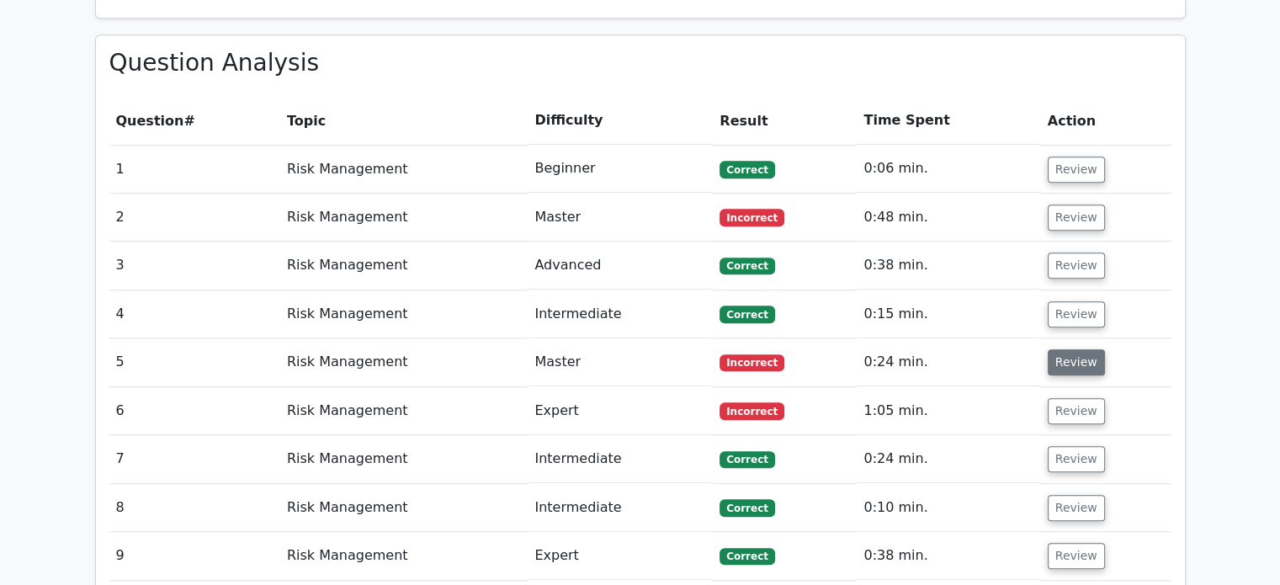
click at [1076, 349] on button "Review" at bounding box center [1076, 362] width 57 height 26
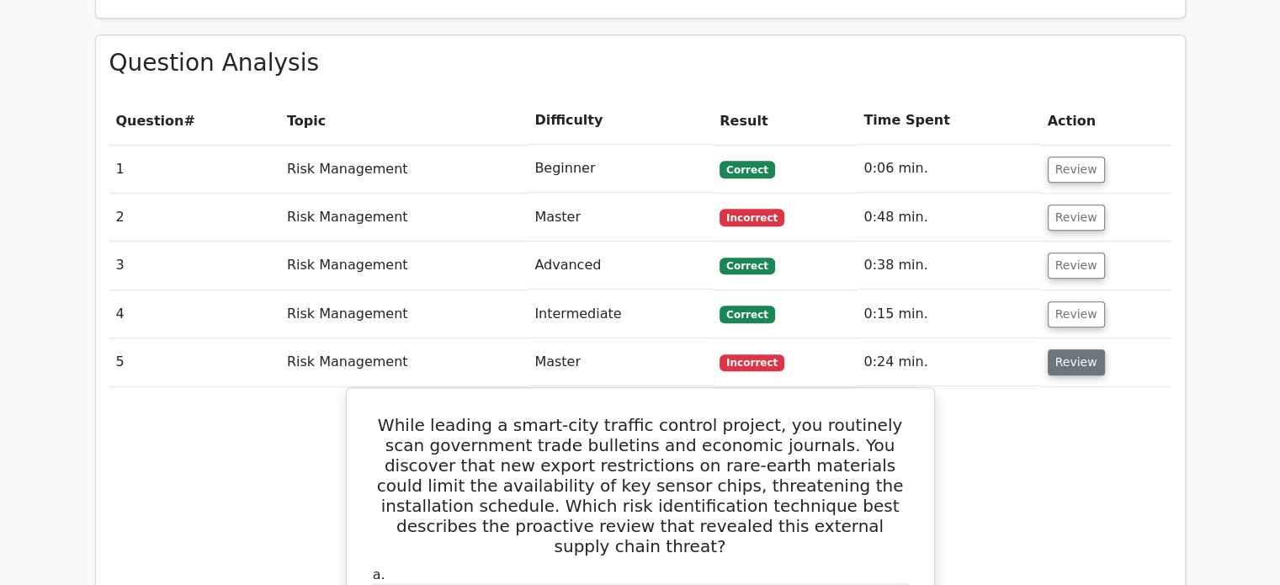
click at [1048, 349] on button "Review" at bounding box center [1076, 362] width 57 height 26
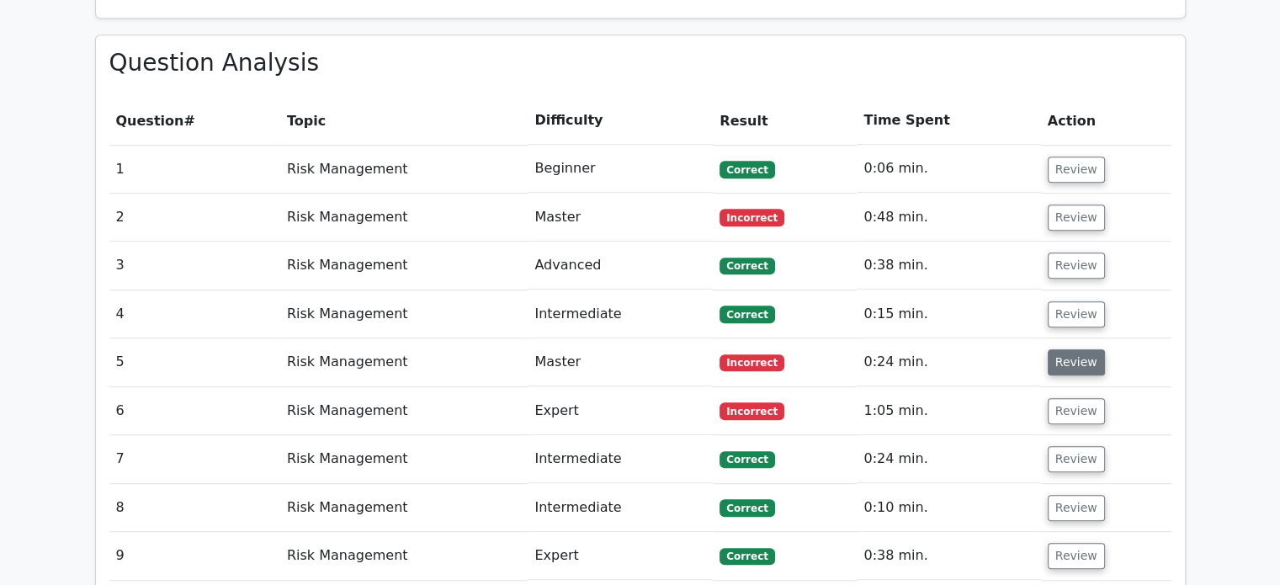
click at [1071, 349] on button "Review" at bounding box center [1076, 362] width 57 height 26
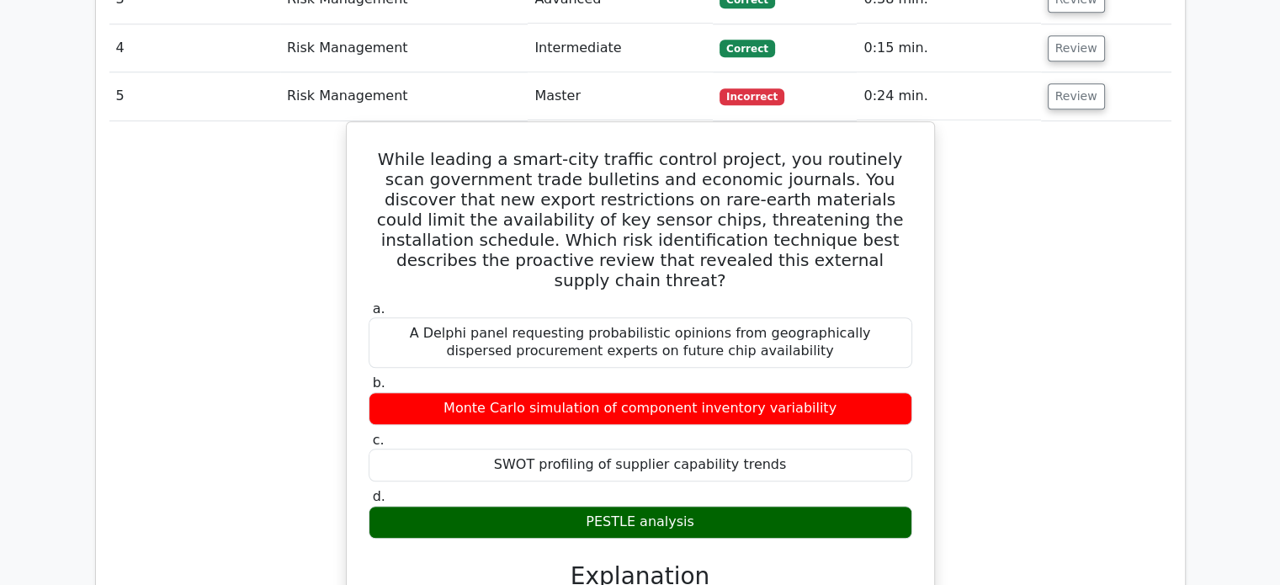
scroll to position [1347, 0]
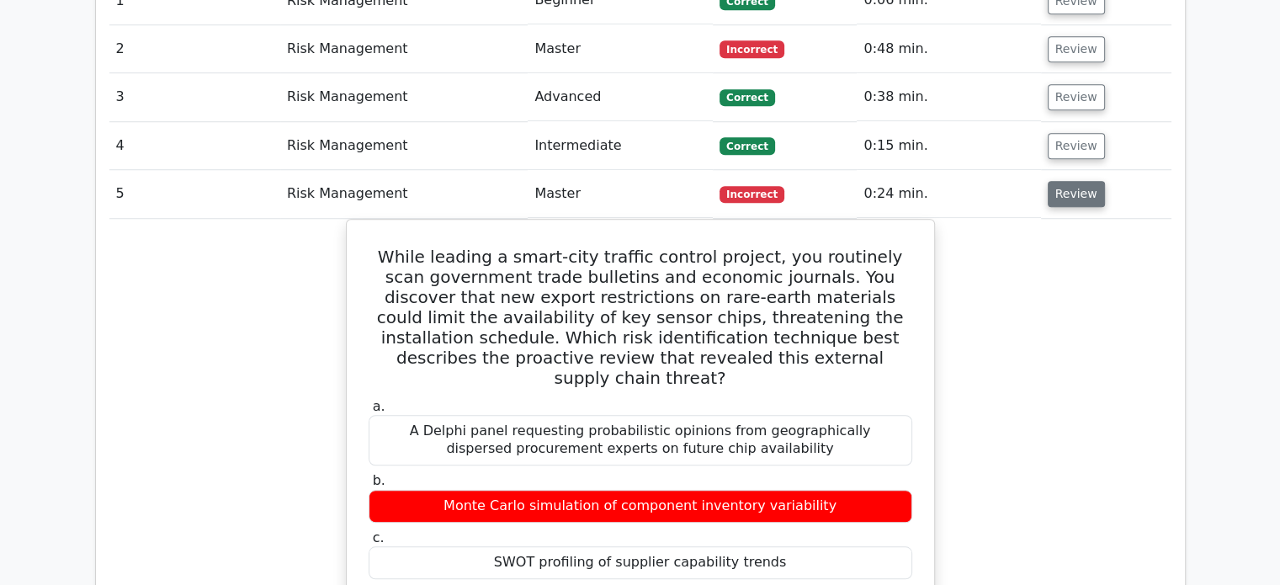
click at [1048, 181] on button "Review" at bounding box center [1076, 194] width 57 height 26
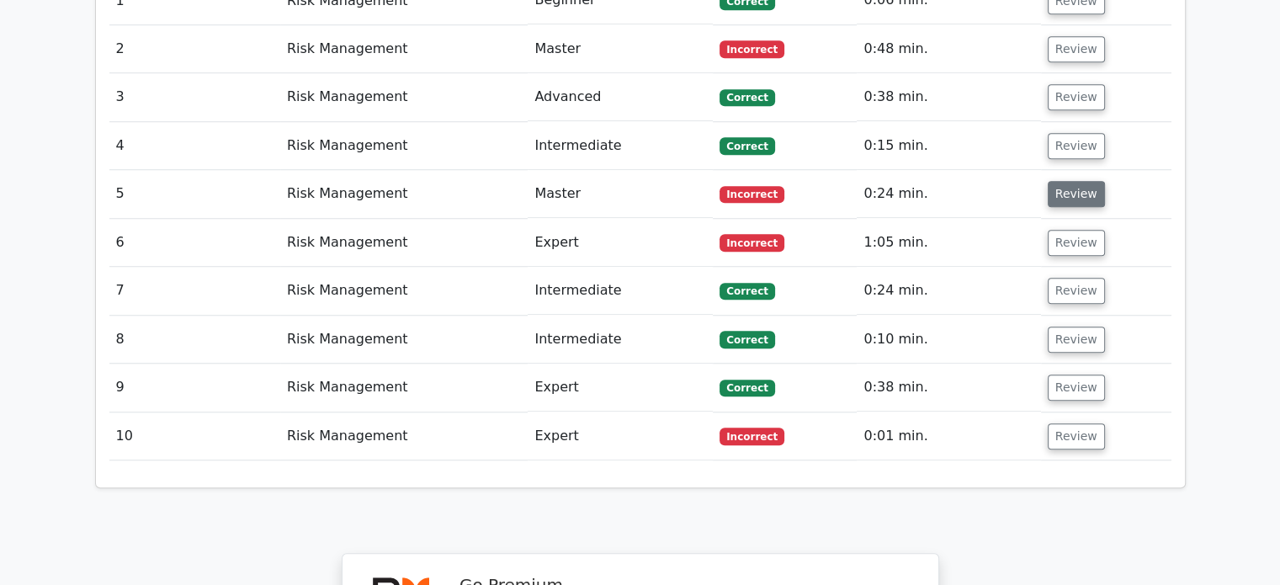
click at [1060, 181] on button "Review" at bounding box center [1076, 194] width 57 height 26
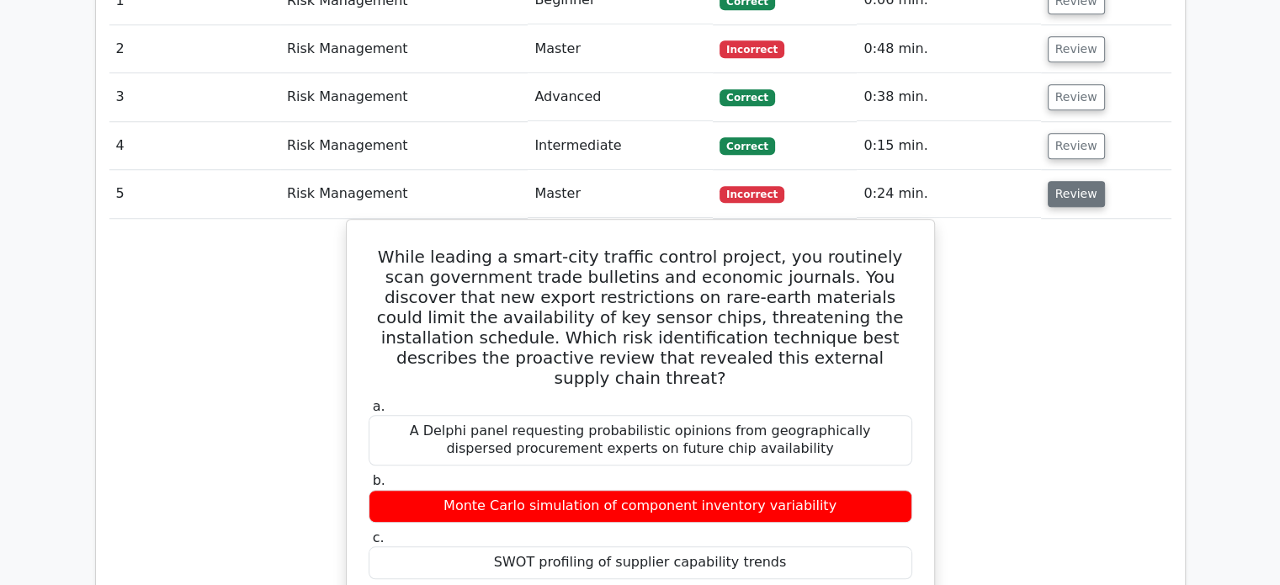
click at [1060, 181] on button "Review" at bounding box center [1076, 194] width 57 height 26
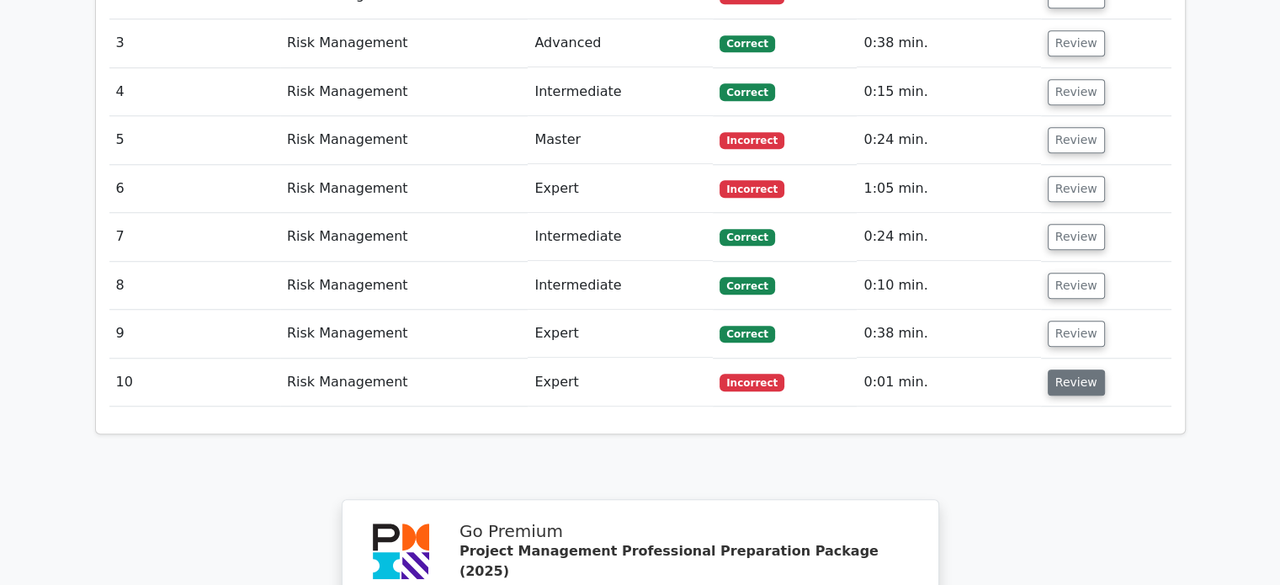
scroll to position [1431, 0]
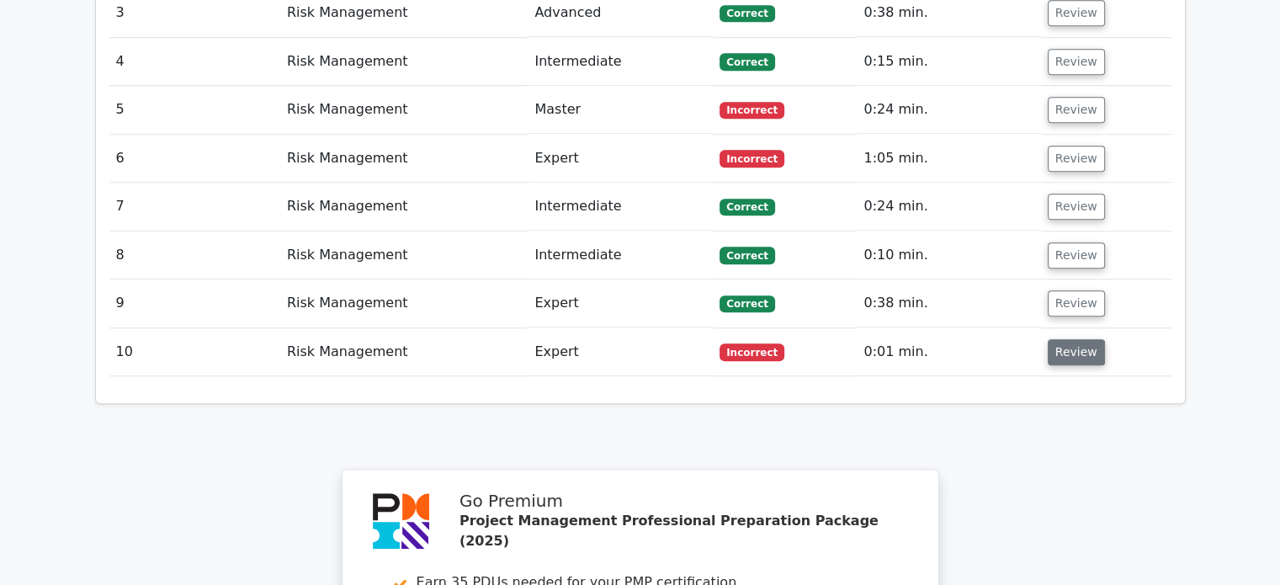
click at [1070, 339] on button "Review" at bounding box center [1076, 352] width 57 height 26
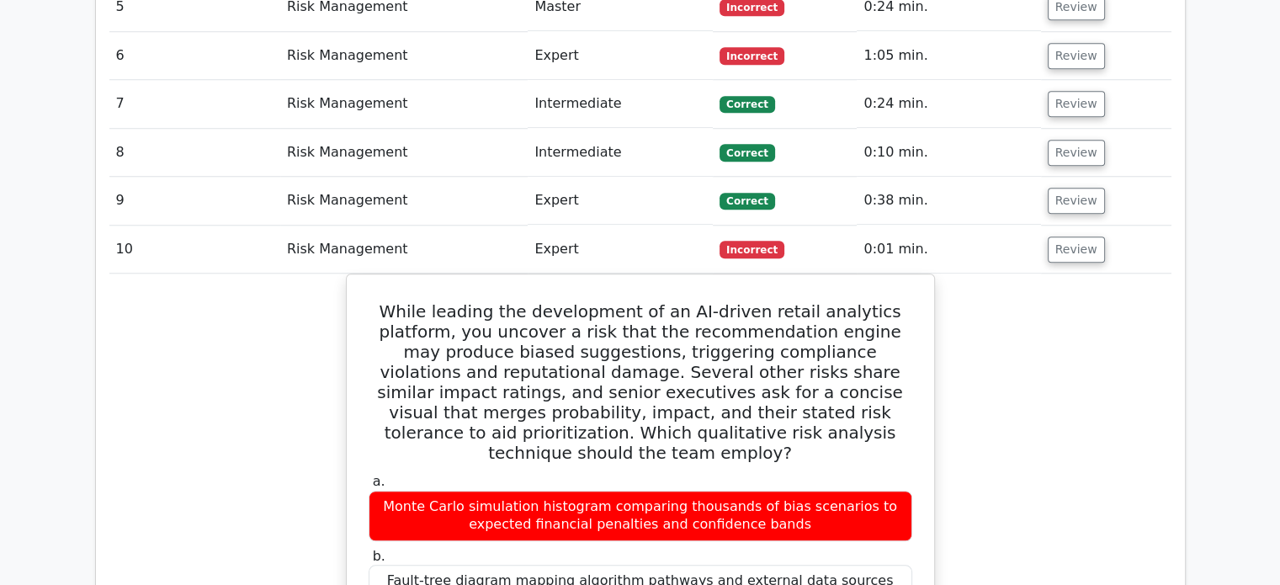
scroll to position [1515, 0]
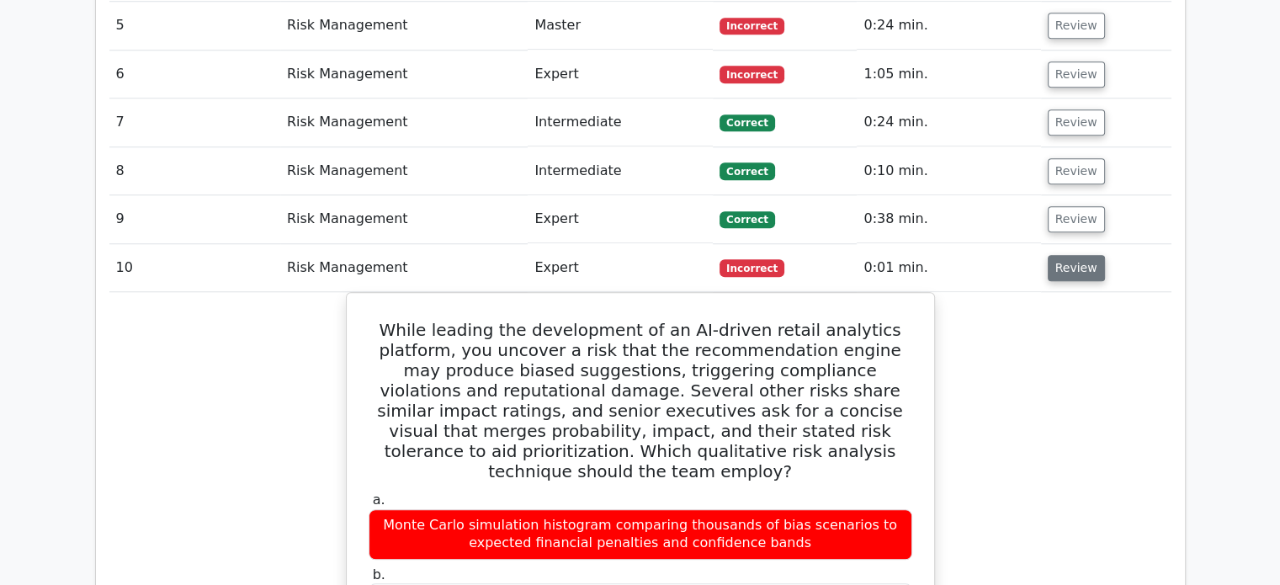
click at [1073, 255] on button "Review" at bounding box center [1076, 268] width 57 height 26
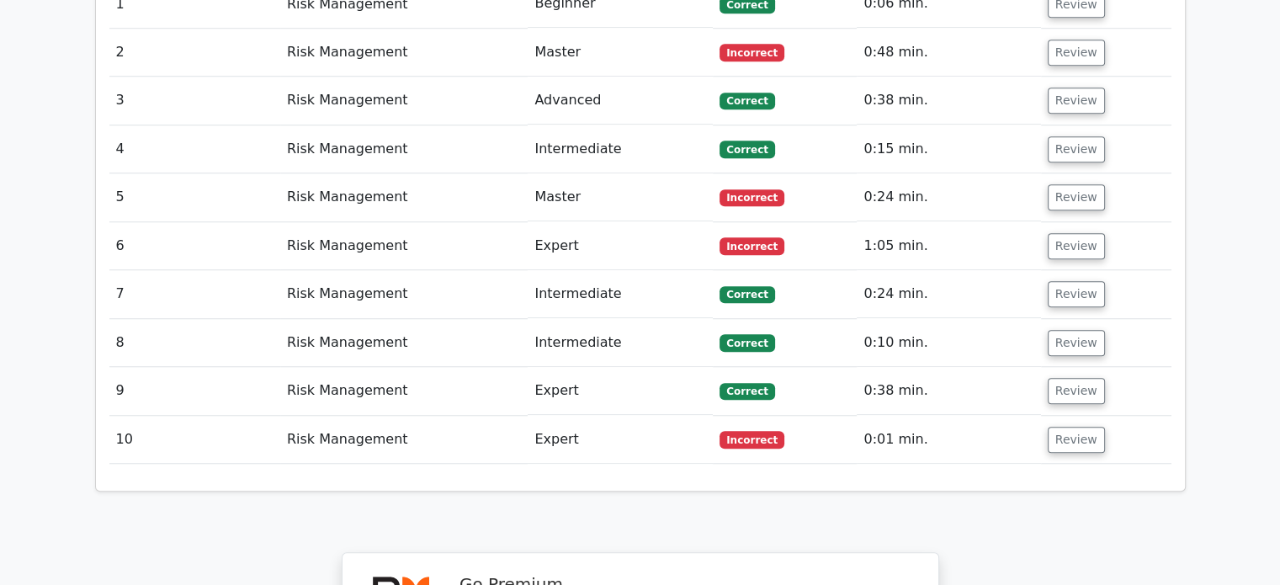
scroll to position [1347, 0]
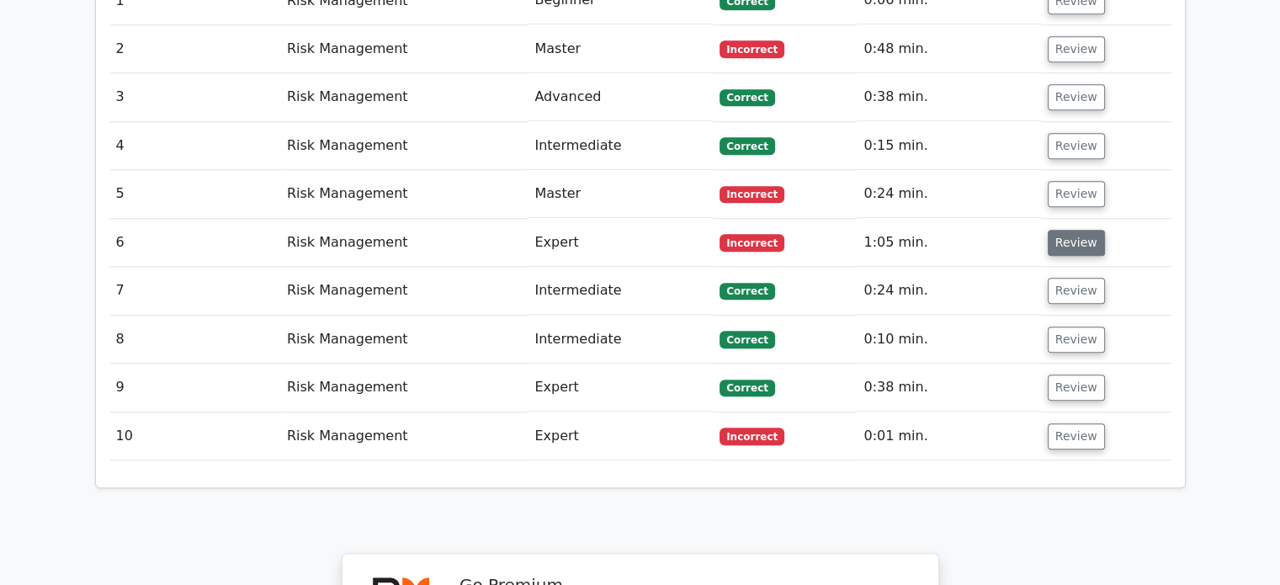
click at [1067, 230] on button "Review" at bounding box center [1076, 243] width 57 height 26
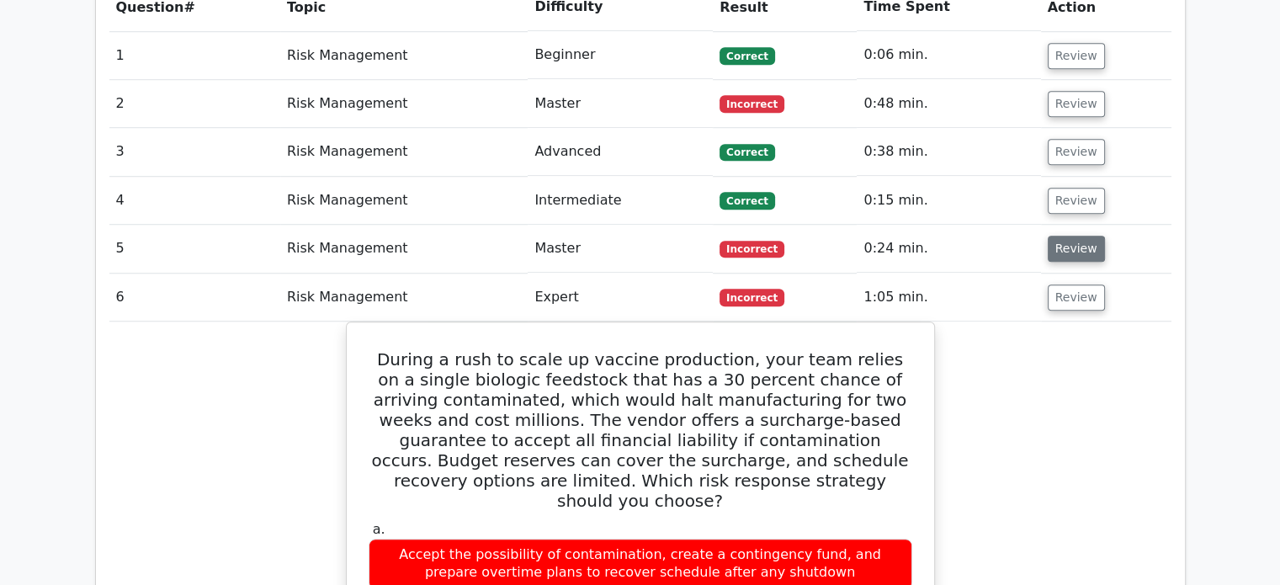
scroll to position [1262, 0]
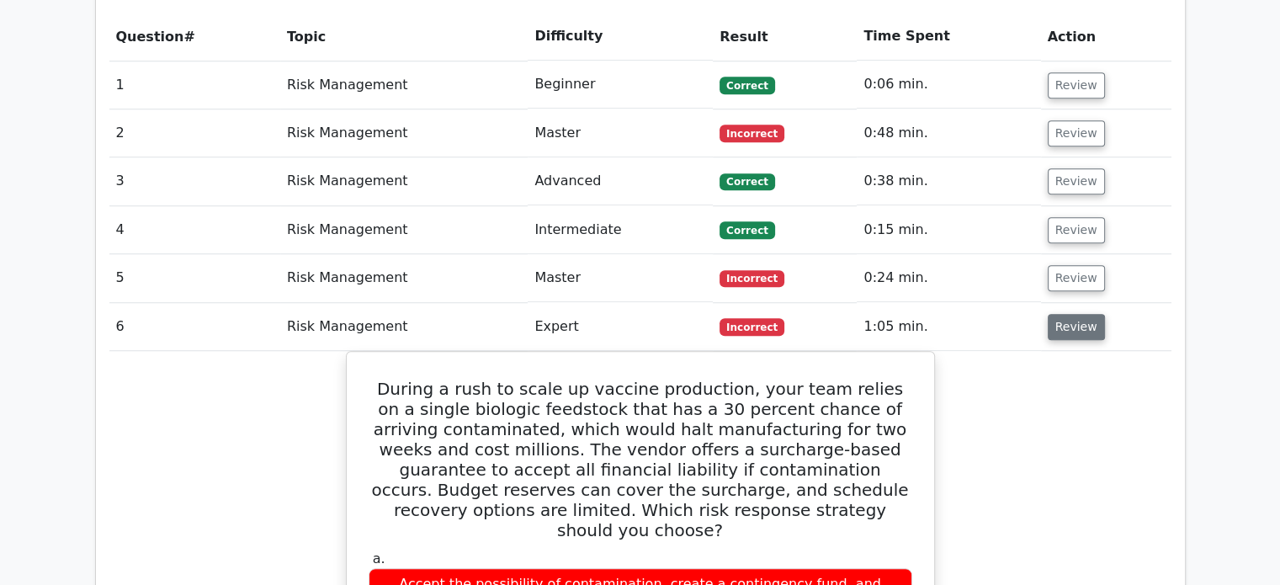
click at [1066, 314] on button "Review" at bounding box center [1076, 327] width 57 height 26
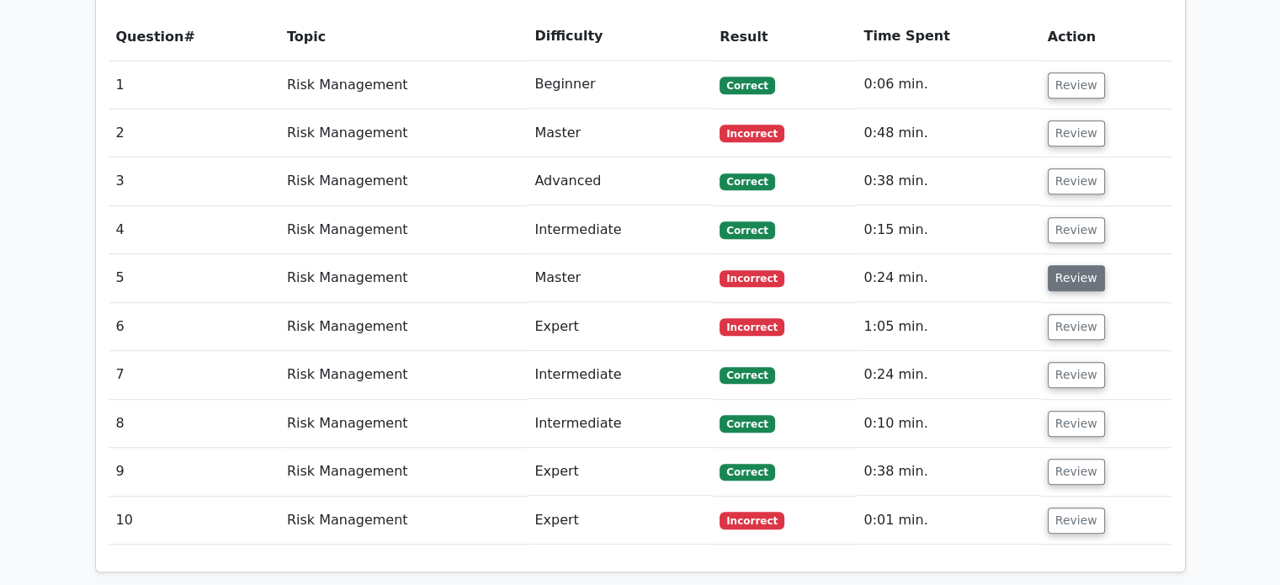
click at [1071, 265] on button "Review" at bounding box center [1076, 278] width 57 height 26
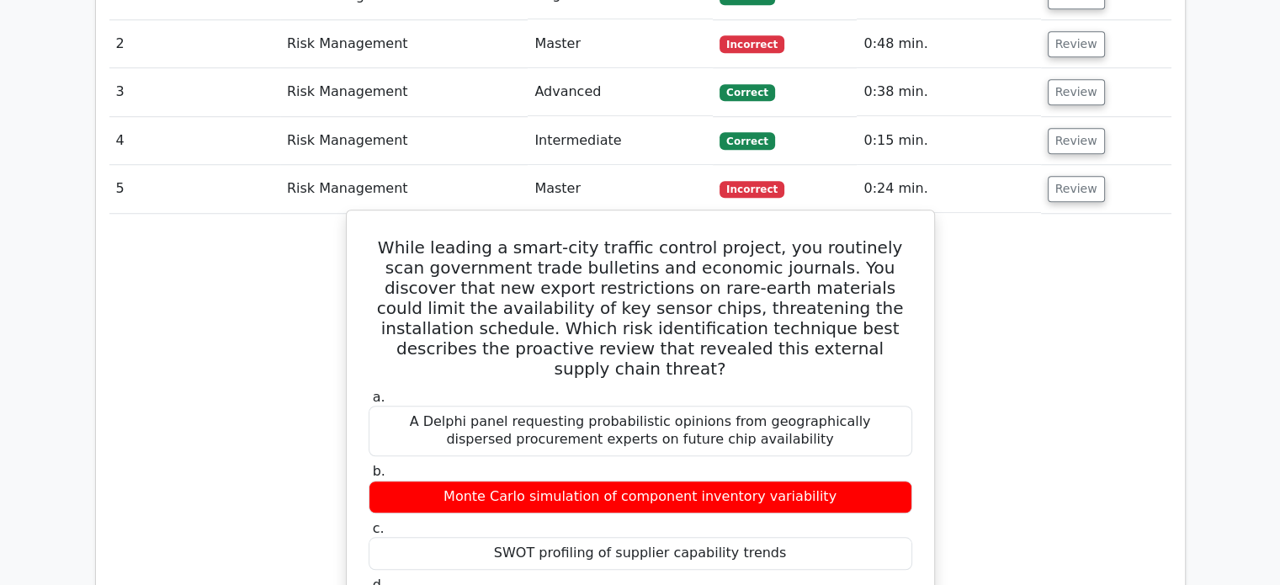
scroll to position [1347, 0]
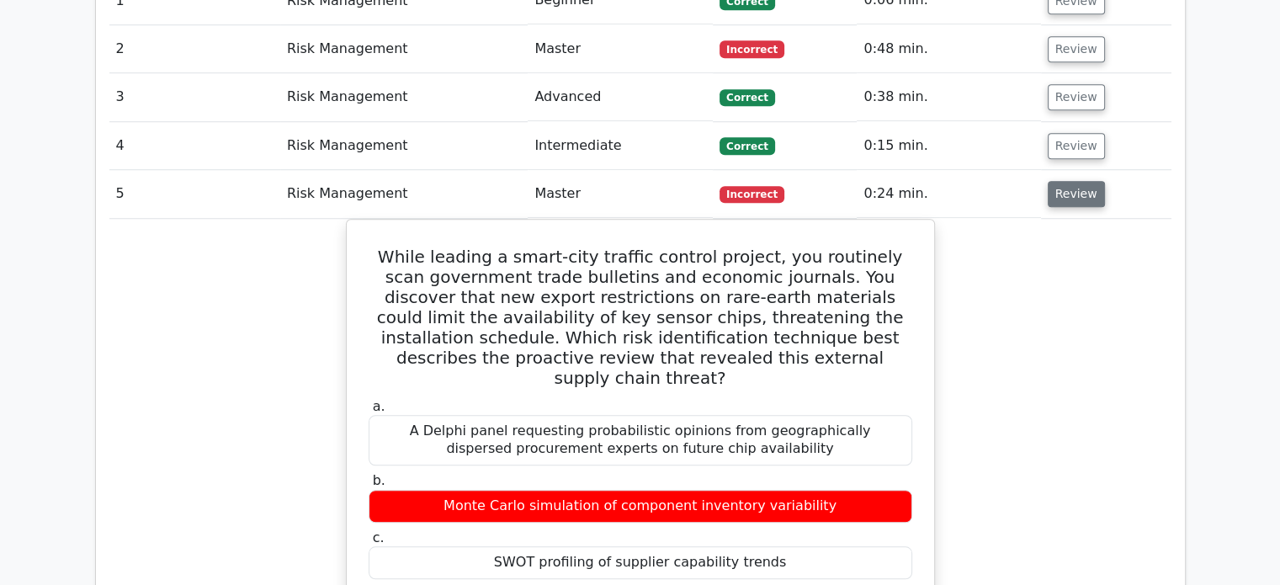
click at [1071, 181] on button "Review" at bounding box center [1076, 194] width 57 height 26
